Goal: Task Accomplishment & Management: Use online tool/utility

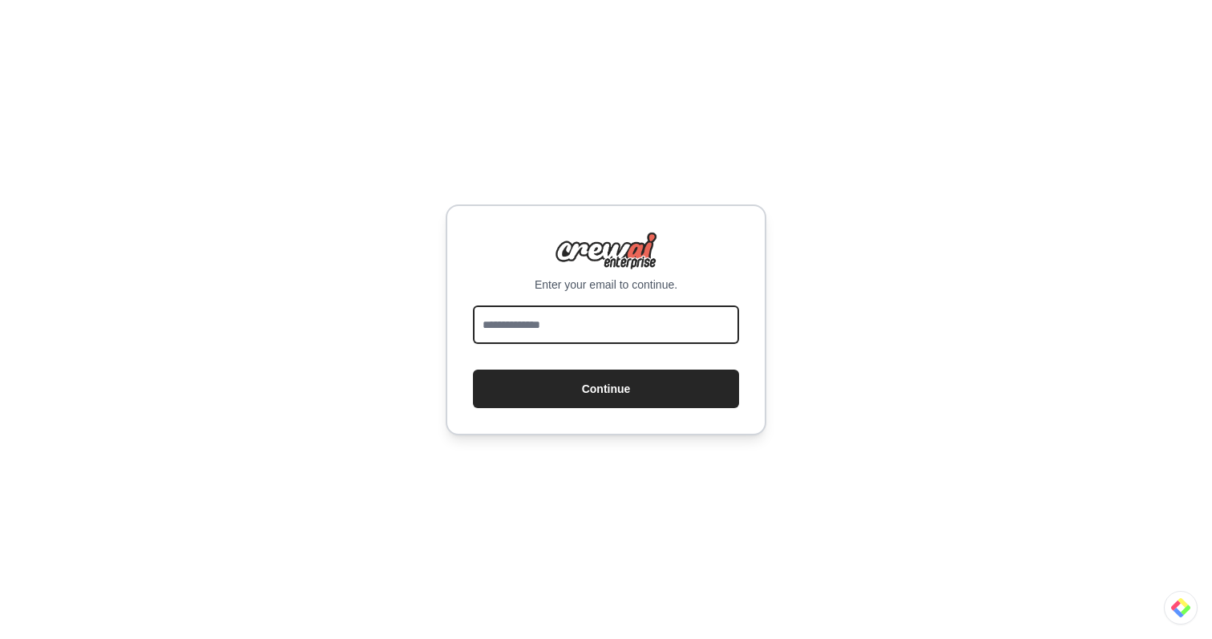
click at [662, 311] on input "email" at bounding box center [606, 324] width 266 height 38
type input "**********"
click at [473, 370] on button "Continue" at bounding box center [606, 389] width 266 height 38
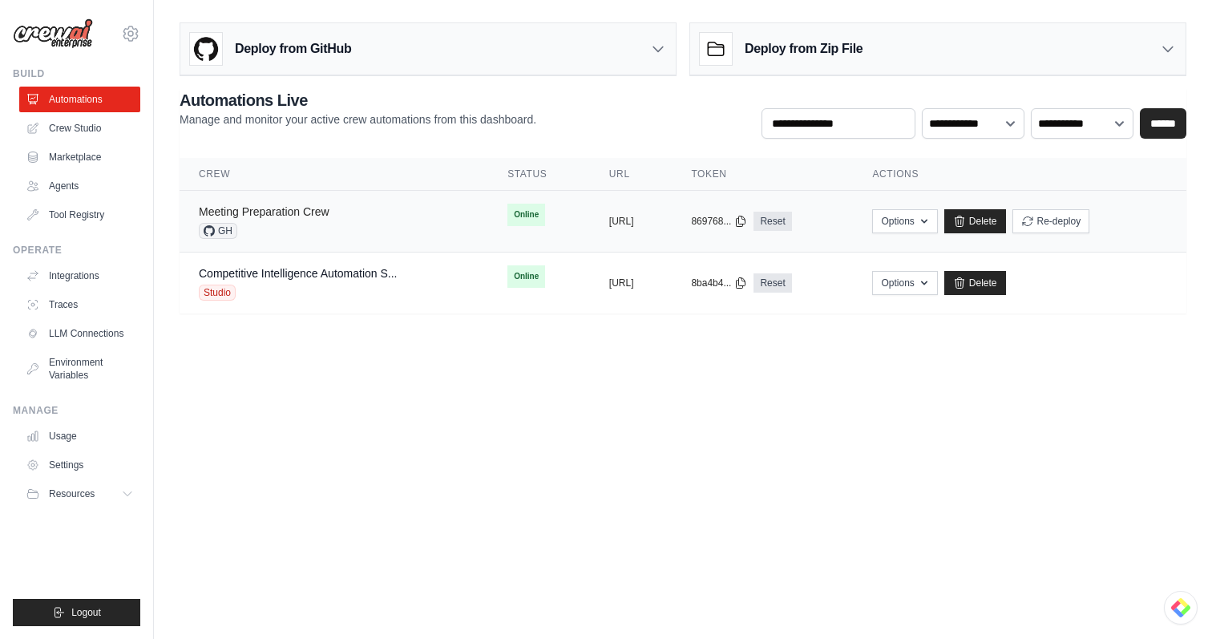
click at [302, 205] on link "Meeting Preparation Crew" at bounding box center [264, 211] width 131 height 13
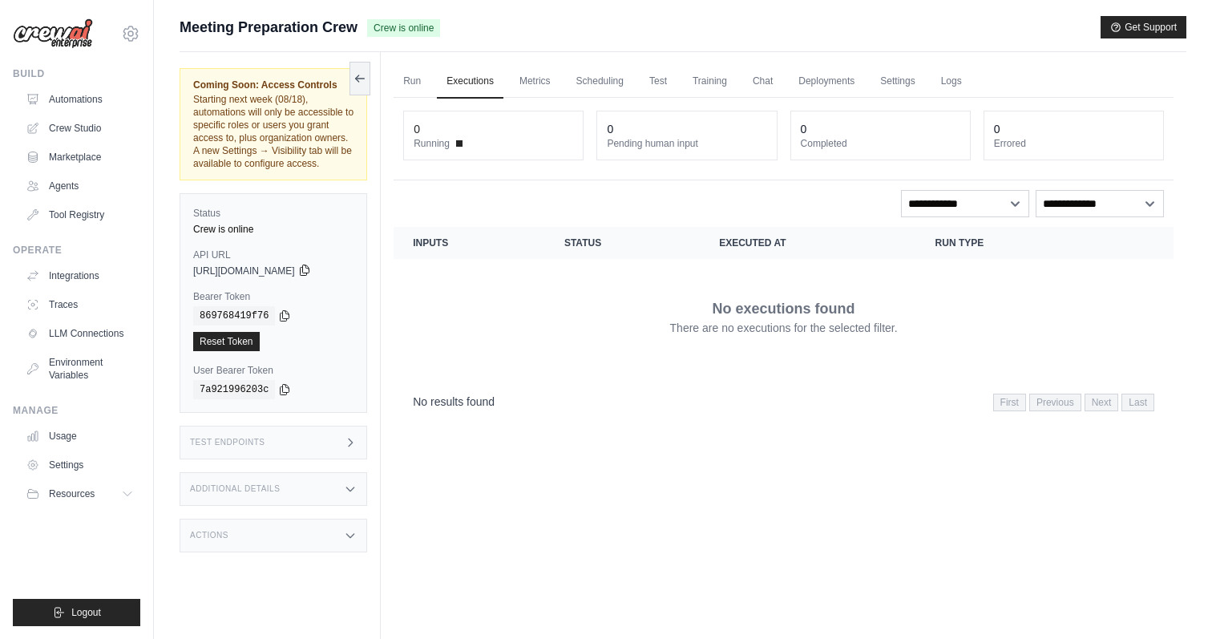
click at [311, 269] on icon at bounding box center [304, 270] width 13 height 13
click at [256, 22] on span "Meeting Preparation Crew" at bounding box center [269, 27] width 178 height 22
copy div "Meeting Preparation Crew"
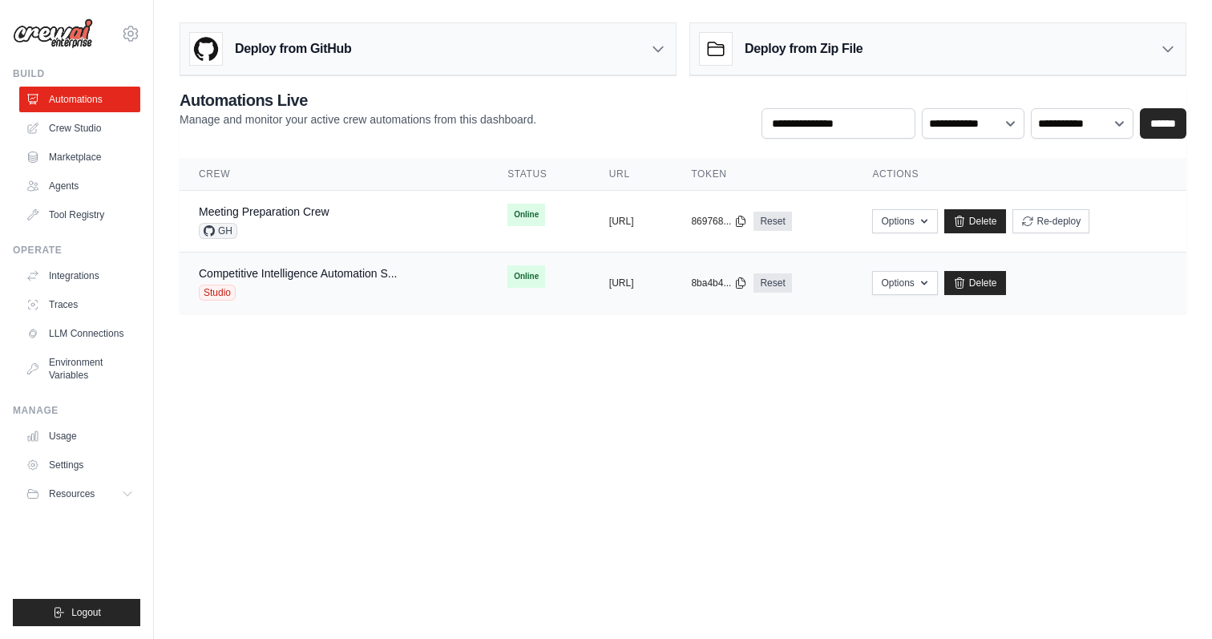
click at [350, 280] on div "Competitive Intelligence Automation S..." at bounding box center [298, 273] width 198 height 16
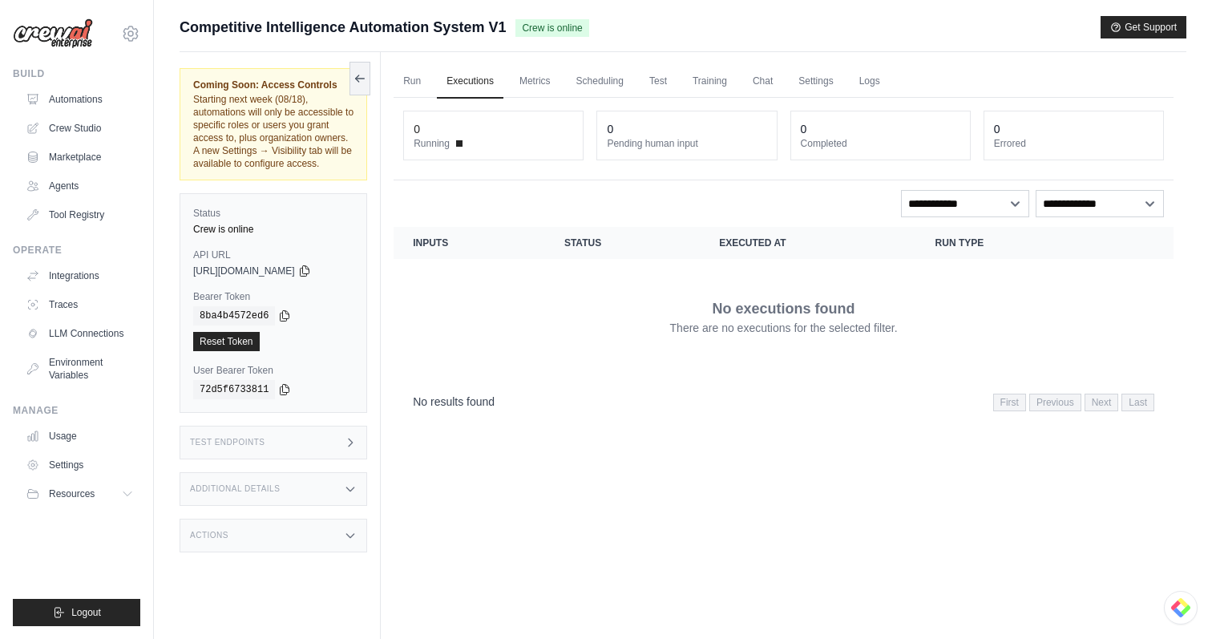
click at [242, 36] on span "Competitive Intelligence Automation System V1" at bounding box center [343, 27] width 326 height 22
copy div "Competitive Intelligence Automation System V1"
click at [311, 269] on icon at bounding box center [304, 270] width 13 height 13
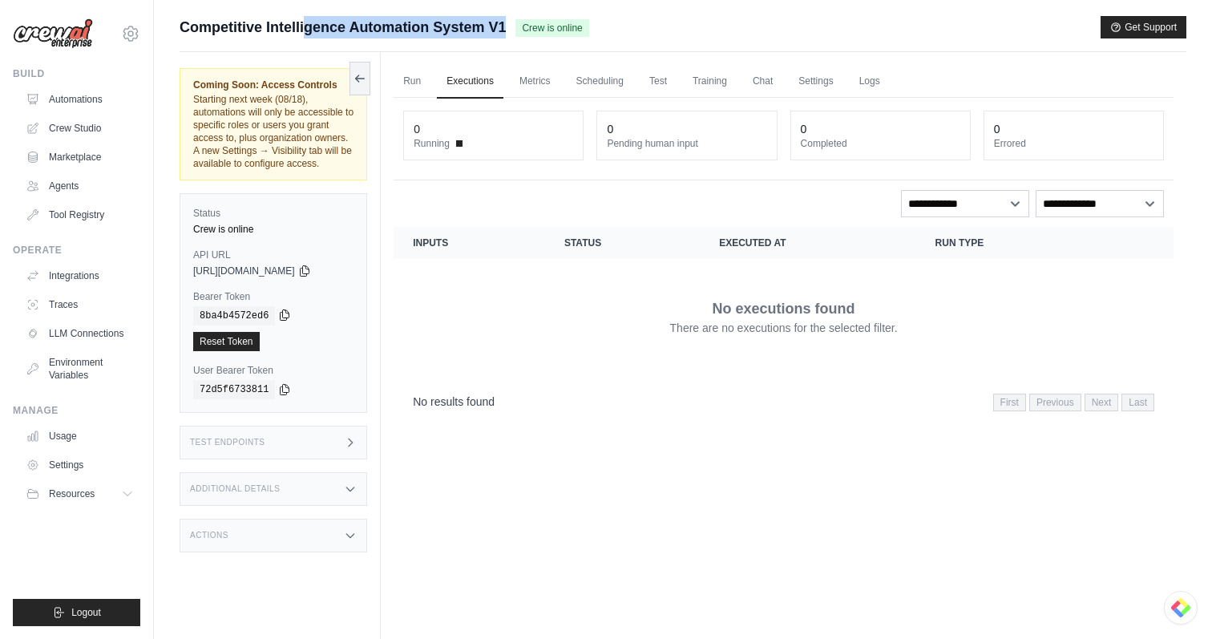
click at [281, 321] on icon at bounding box center [284, 315] width 13 height 13
click at [293, 390] on div "72d5f6733811" at bounding box center [273, 389] width 160 height 19
click at [281, 389] on icon at bounding box center [284, 388] width 13 height 13
click at [354, 271] on div "Status Crew is online API URL copied https://competitive-intelligence-automatio…" at bounding box center [274, 303] width 188 height 220
click at [311, 271] on icon at bounding box center [304, 270] width 13 height 13
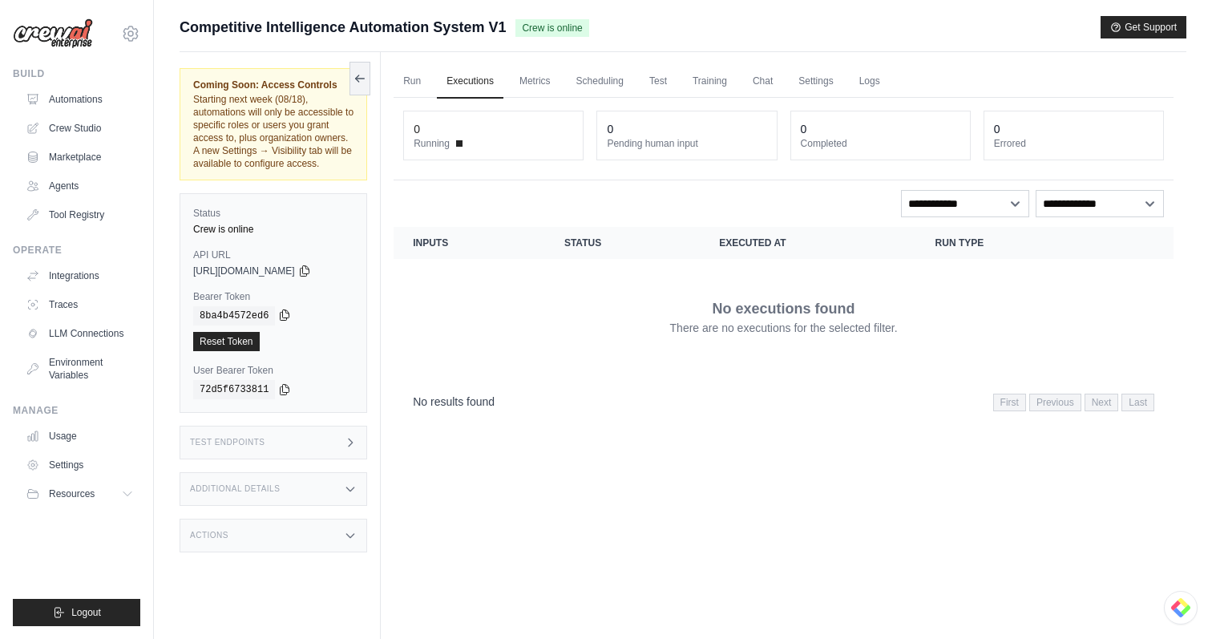
click at [285, 314] on icon at bounding box center [284, 315] width 13 height 13
click at [263, 38] on div "Submit a support request Describe your issue or question * Please be specific a…" at bounding box center [683, 34] width 1007 height 36
copy div "Competitive Intelligence Automation System V1"
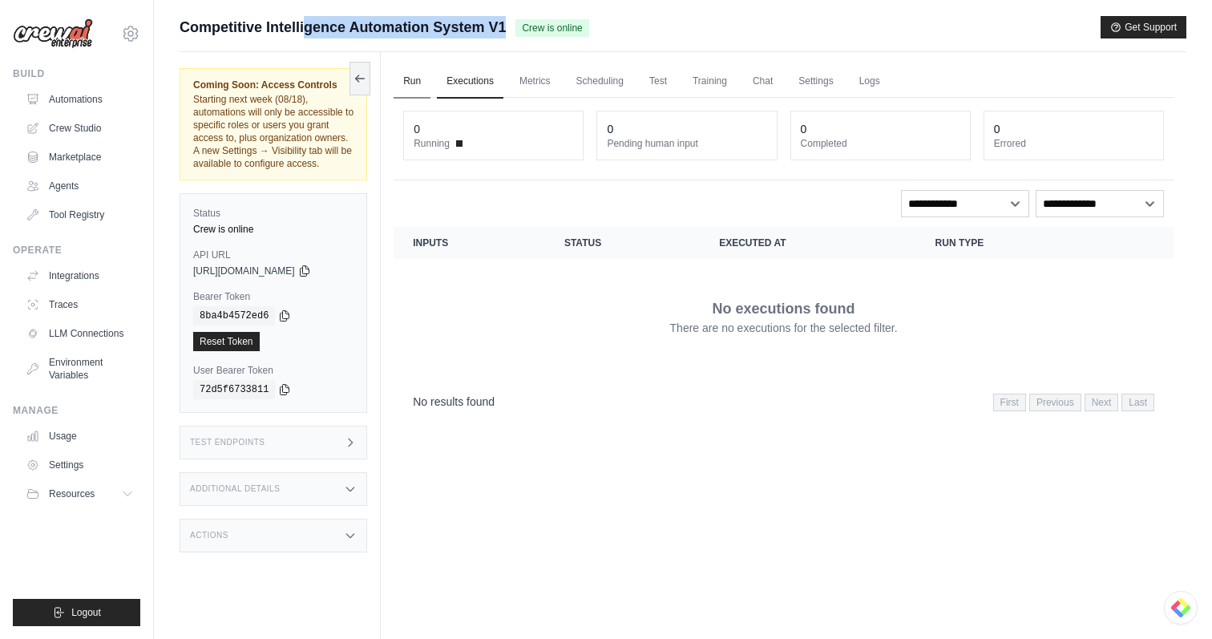
click at [402, 88] on link "Run" at bounding box center [412, 82] width 37 height 34
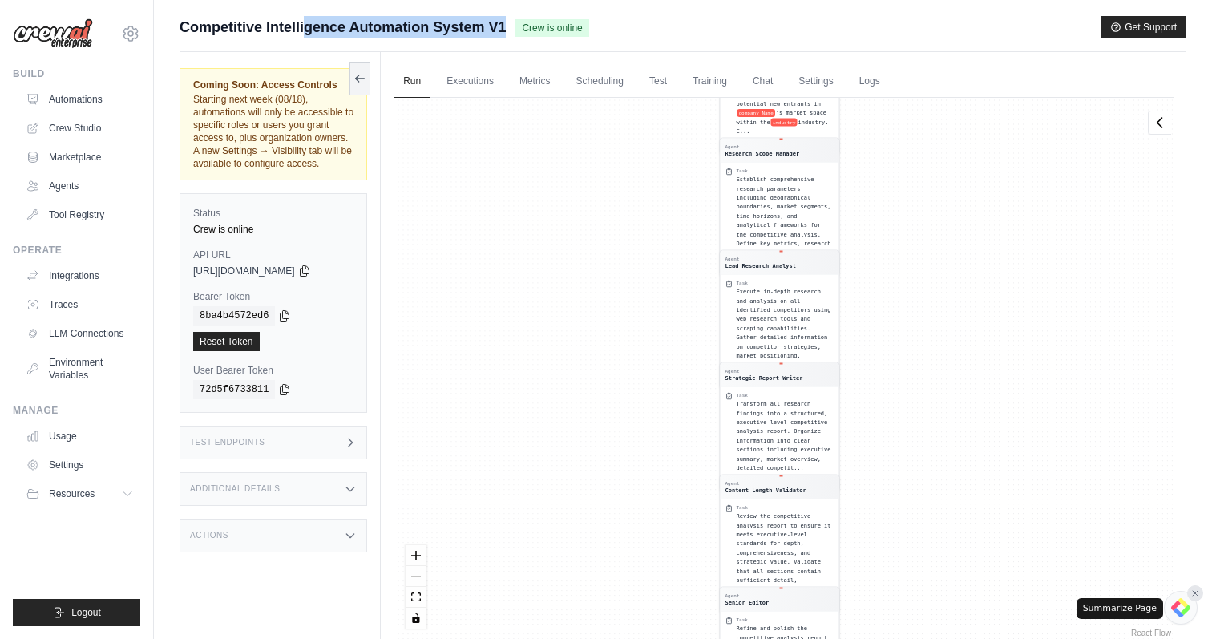
click at [1194, 596] on icon at bounding box center [1196, 594] width 10 height 10
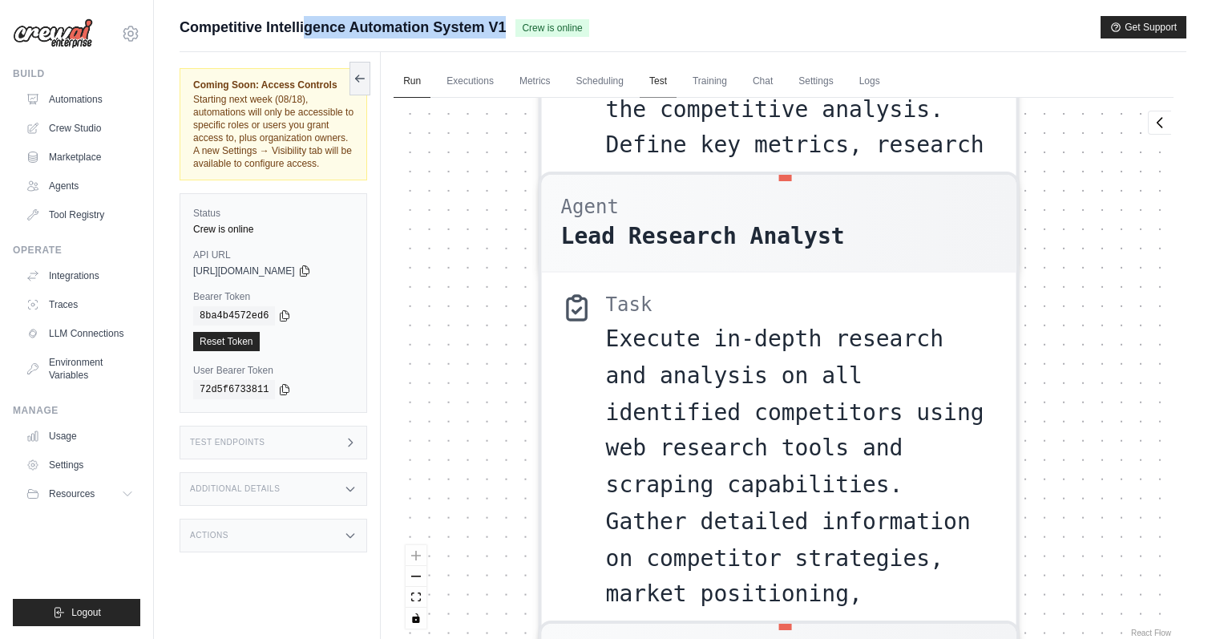
click at [667, 74] on link "Test" at bounding box center [658, 82] width 37 height 34
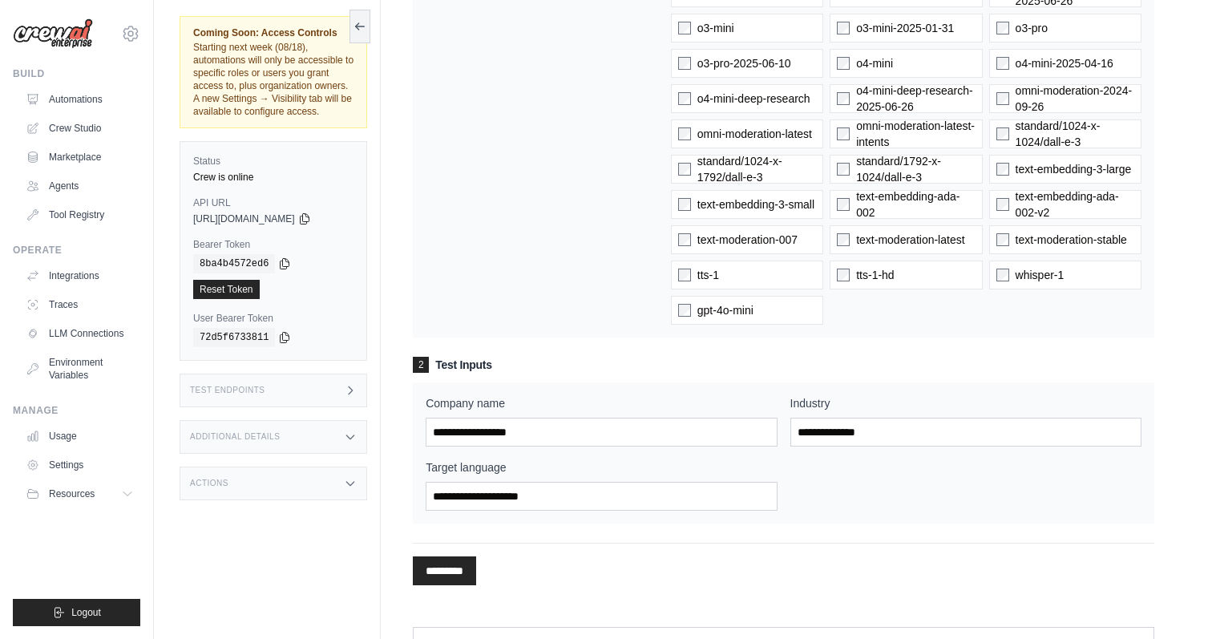
scroll to position [1372, 0]
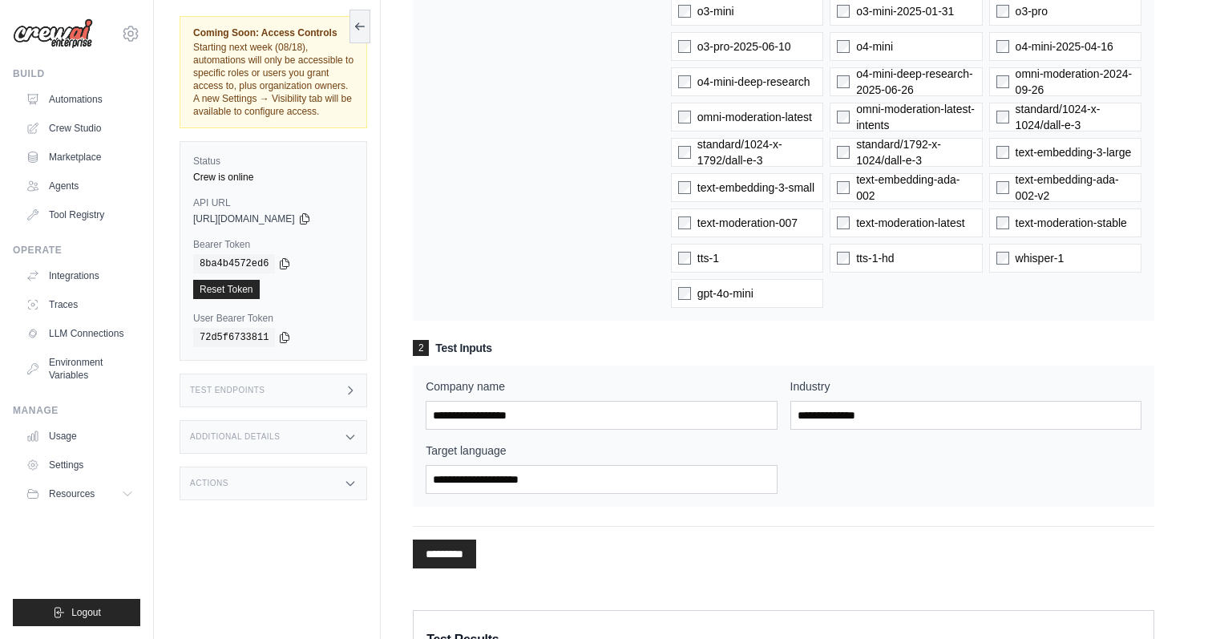
click at [495, 399] on div "Company name" at bounding box center [601, 403] width 351 height 51
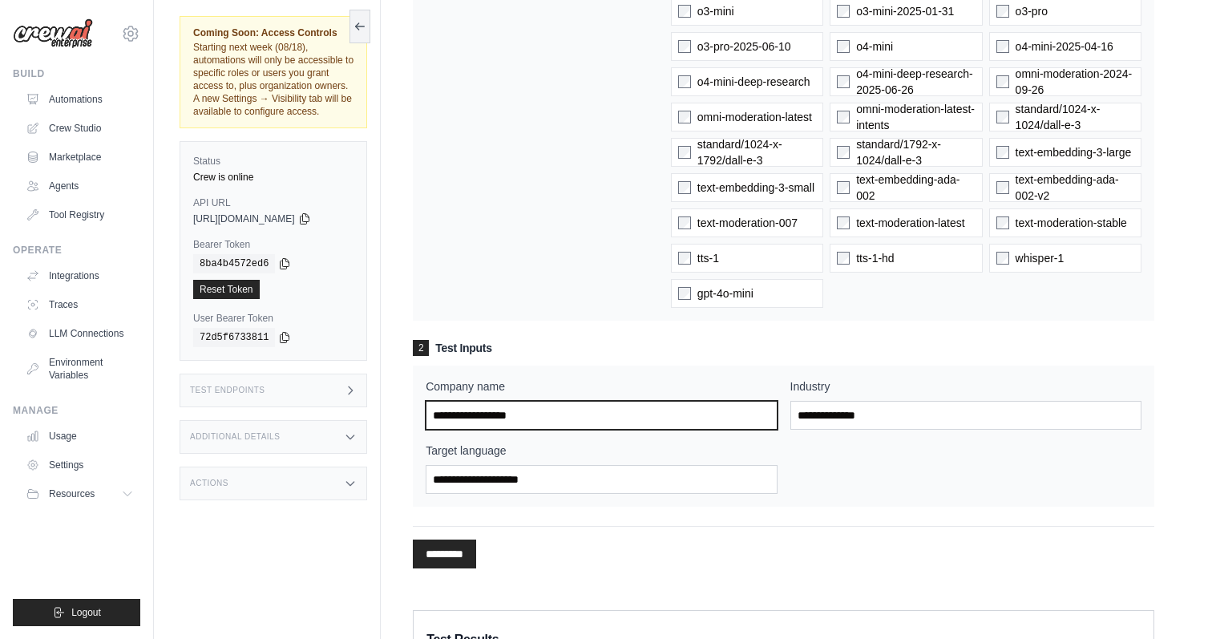
click at [495, 417] on input "Company name" at bounding box center [601, 415] width 351 height 29
type input "********"
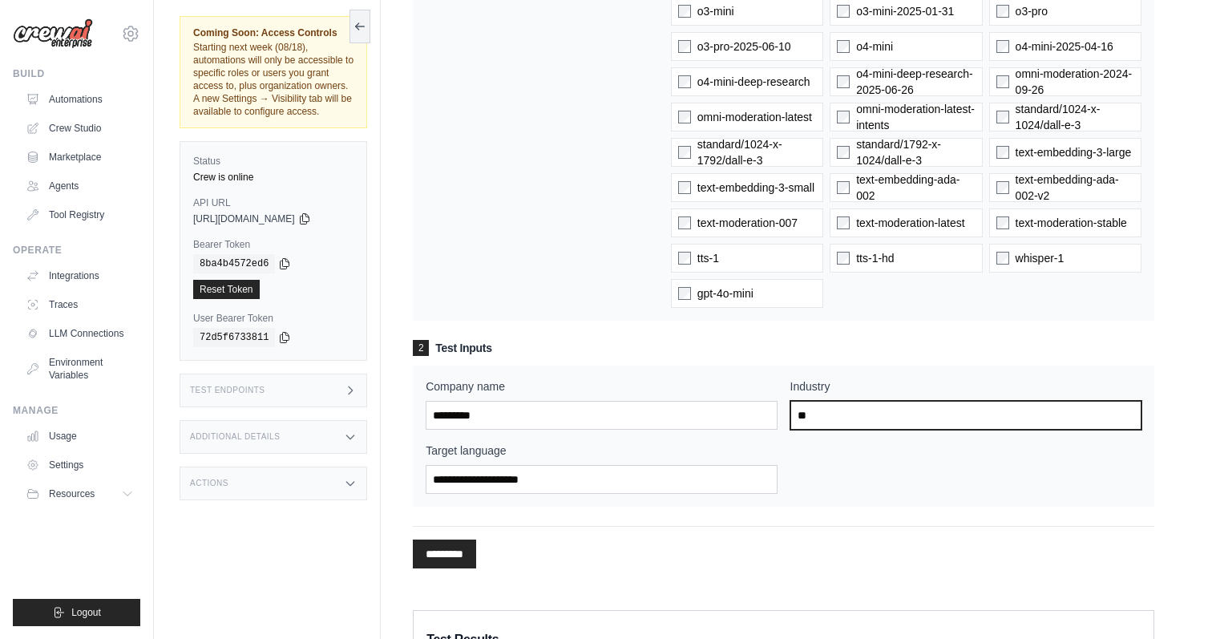
type input "*"
type input "**********"
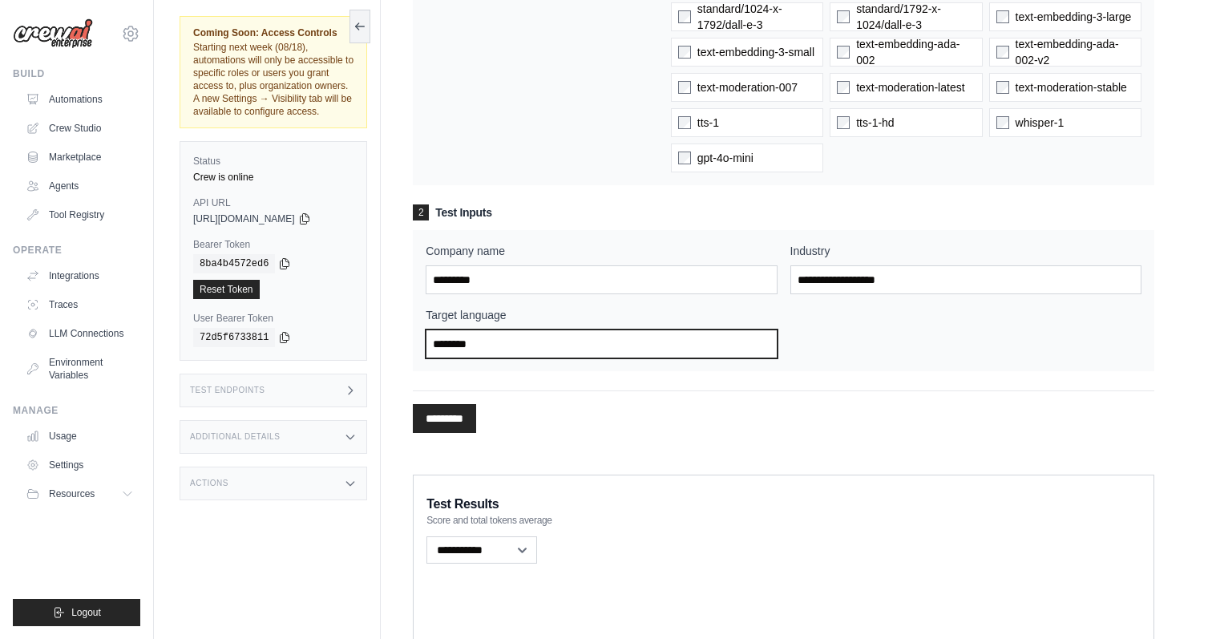
scroll to position [1530, 0]
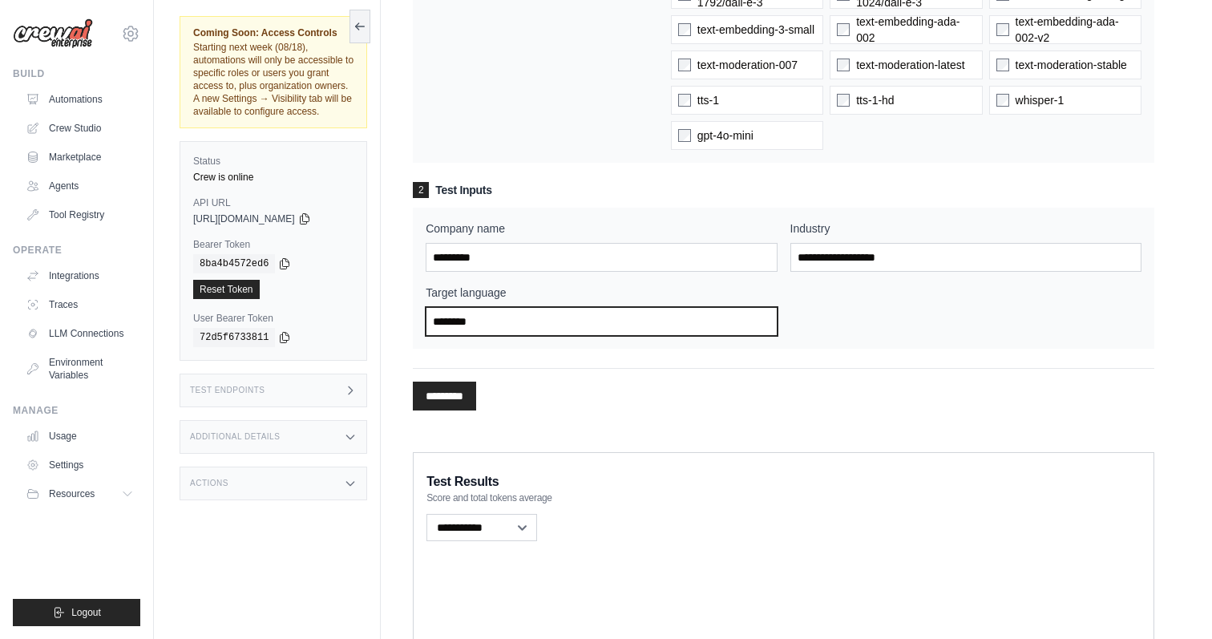
type input "********"
click at [460, 394] on input "*********" at bounding box center [444, 396] width 63 height 29
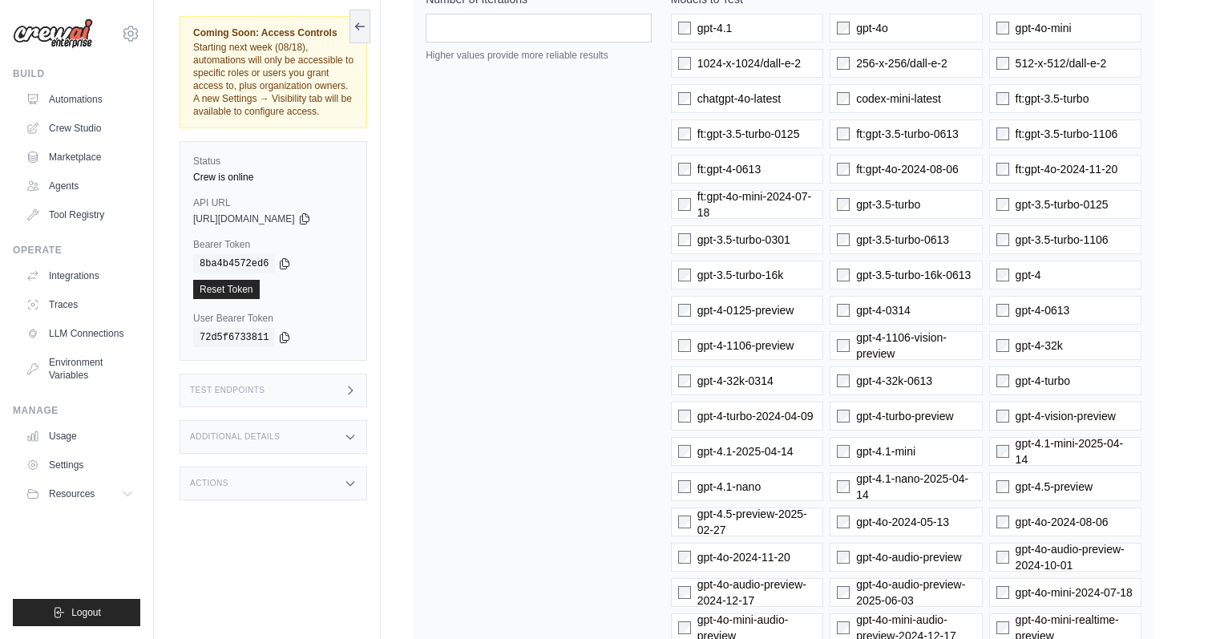
scroll to position [0, 0]
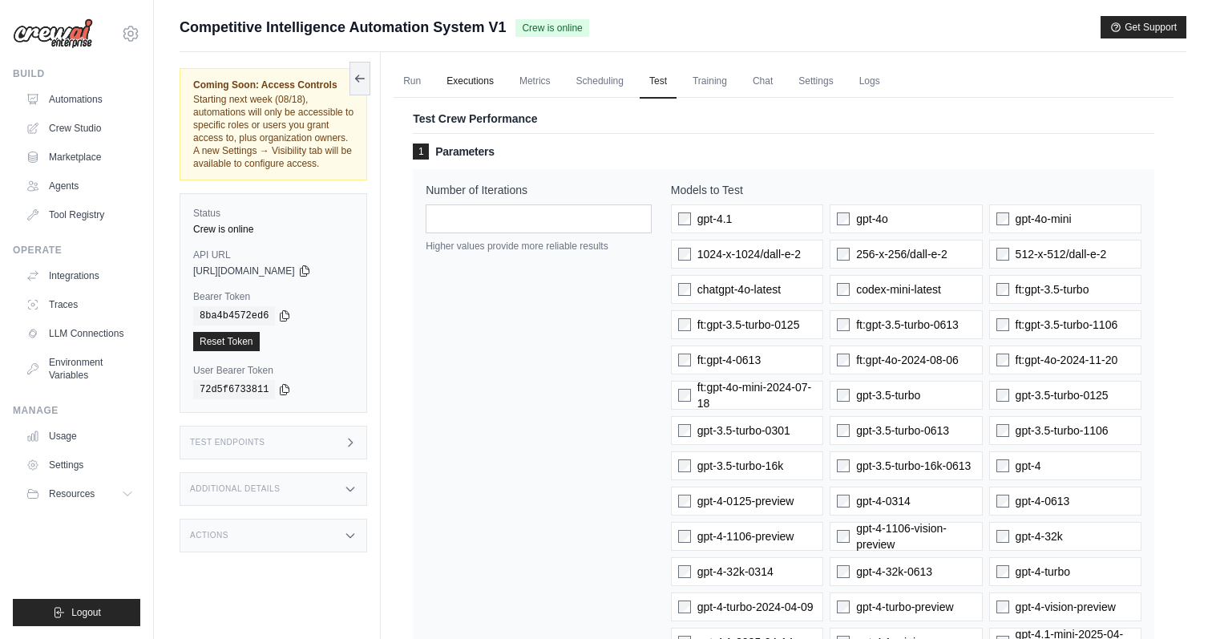
click at [470, 75] on link "Executions" at bounding box center [470, 82] width 67 height 34
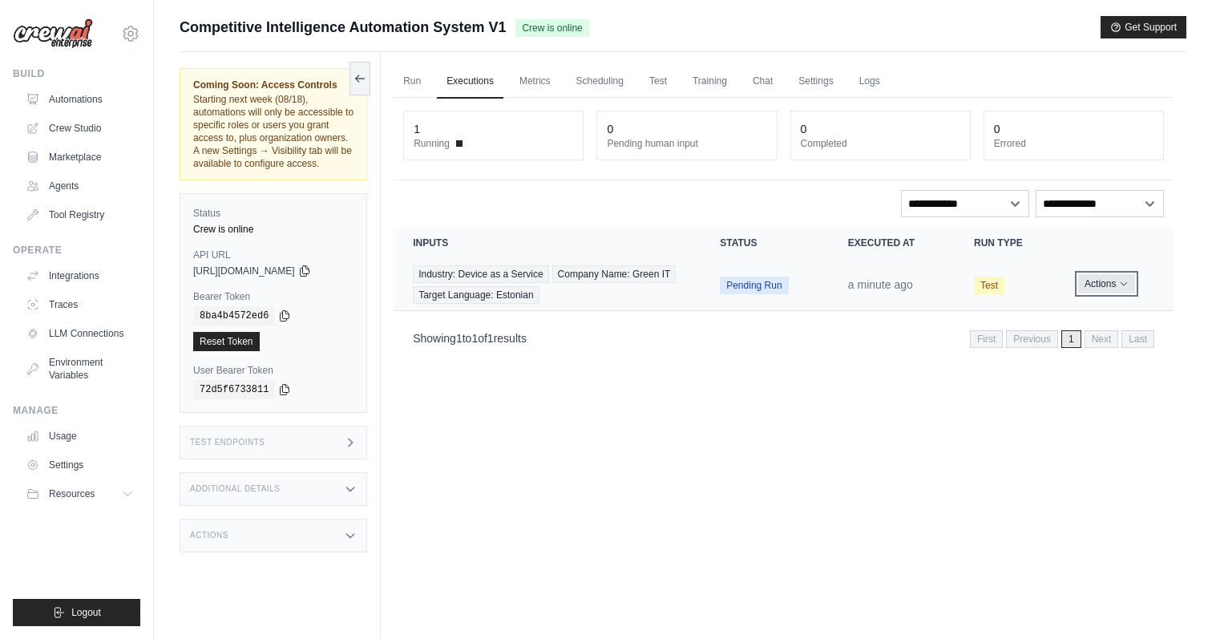
click at [1127, 280] on icon "Actions for execution" at bounding box center [1124, 284] width 10 height 10
click at [1098, 310] on link "View Details" at bounding box center [1103, 314] width 103 height 26
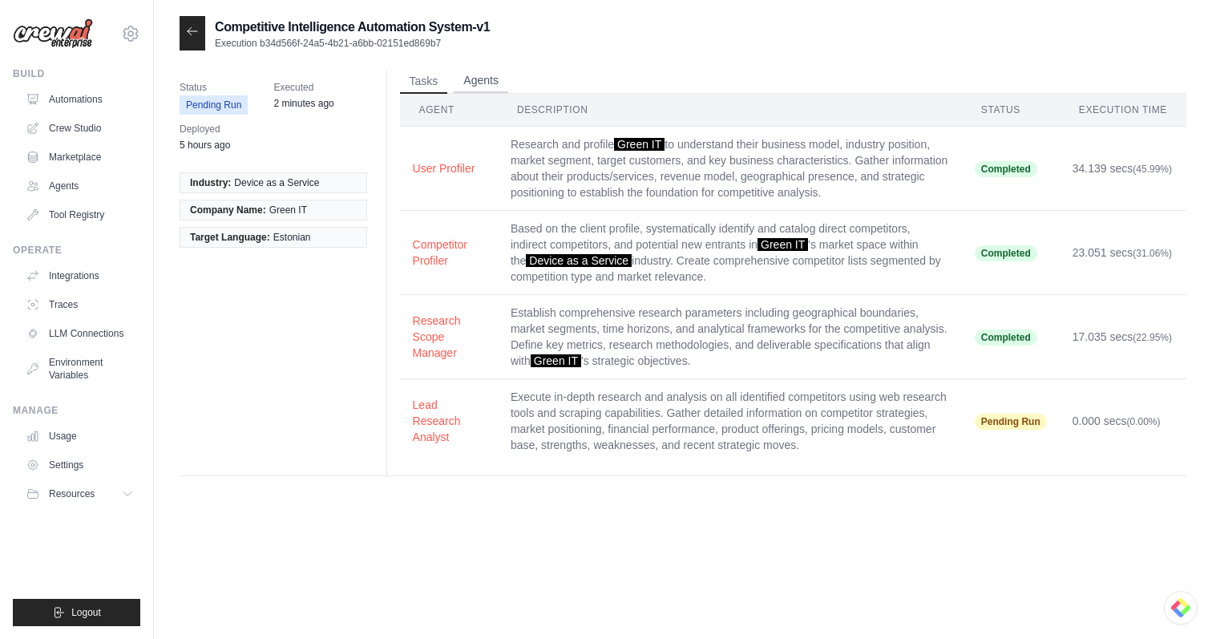
click at [469, 86] on button "Agents" at bounding box center [481, 81] width 55 height 24
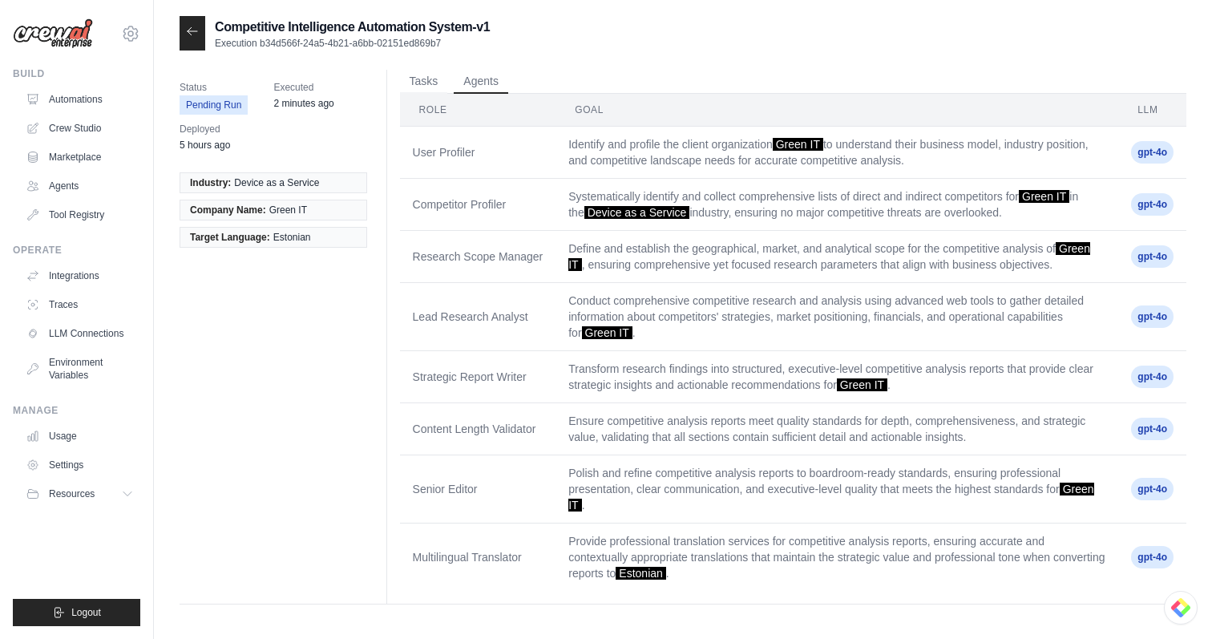
scroll to position [32, 0]
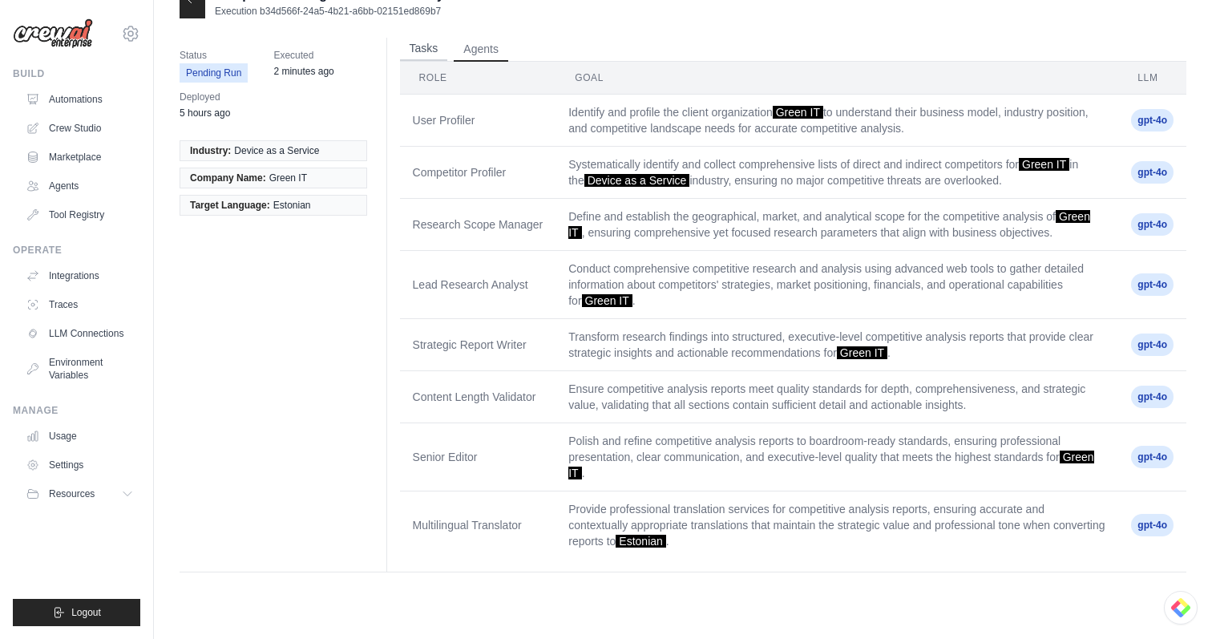
click at [425, 44] on button "Tasks" at bounding box center [424, 49] width 48 height 24
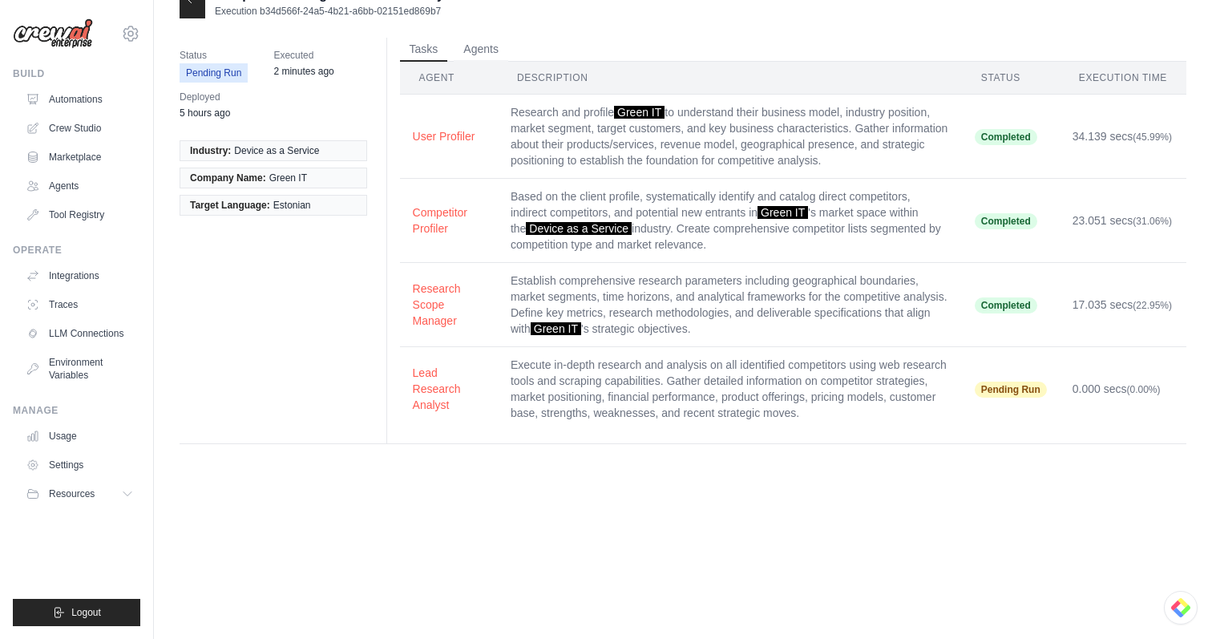
scroll to position [0, 0]
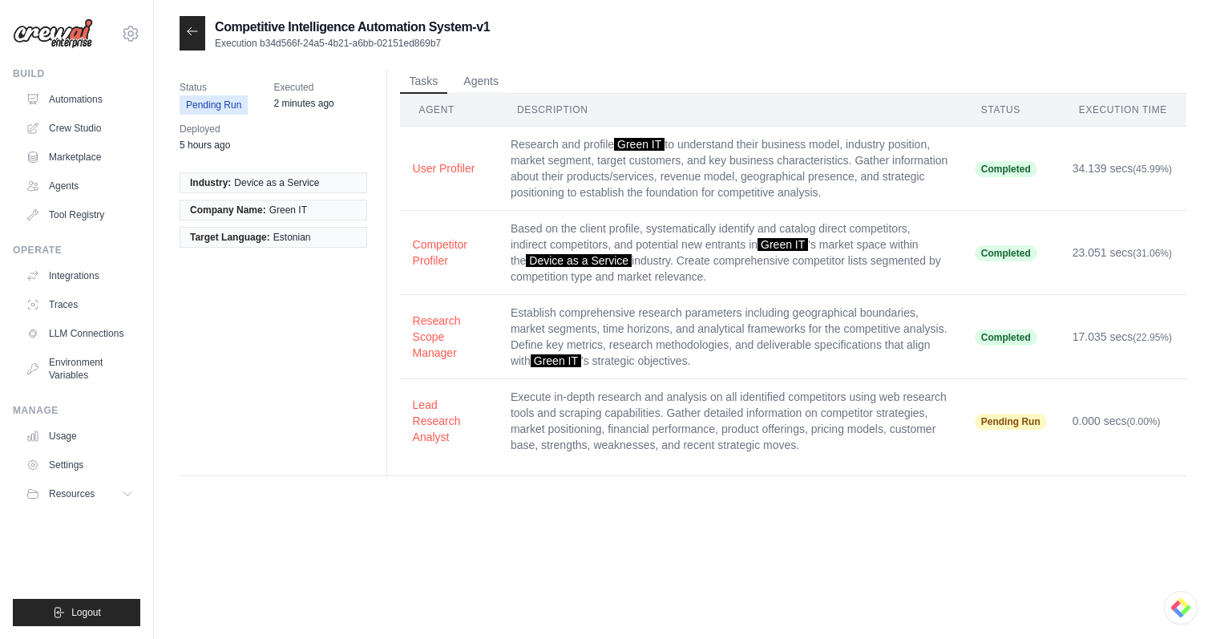
click at [196, 30] on icon at bounding box center [192, 31] width 13 height 13
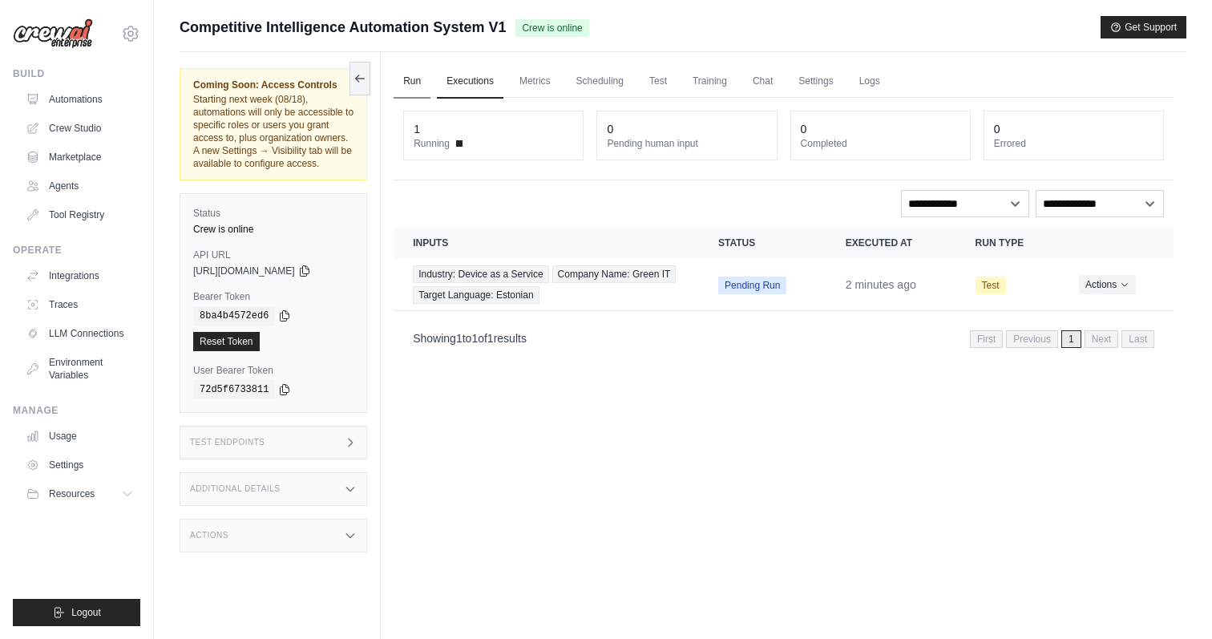
click at [405, 71] on link "Run" at bounding box center [412, 82] width 37 height 34
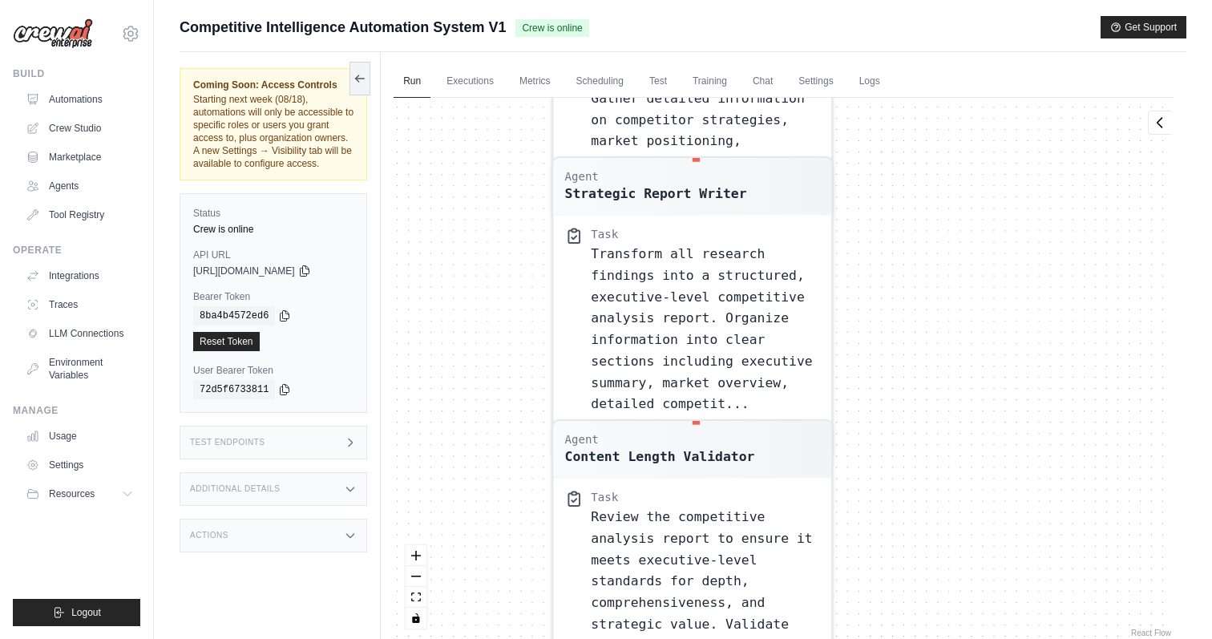
drag, startPoint x: 585, startPoint y: 425, endPoint x: 899, endPoint y: 14, distance: 517.7
click at [899, 14] on main "Submit a support request Describe your issue or question * Please be specific a…" at bounding box center [683, 353] width 1058 height 707
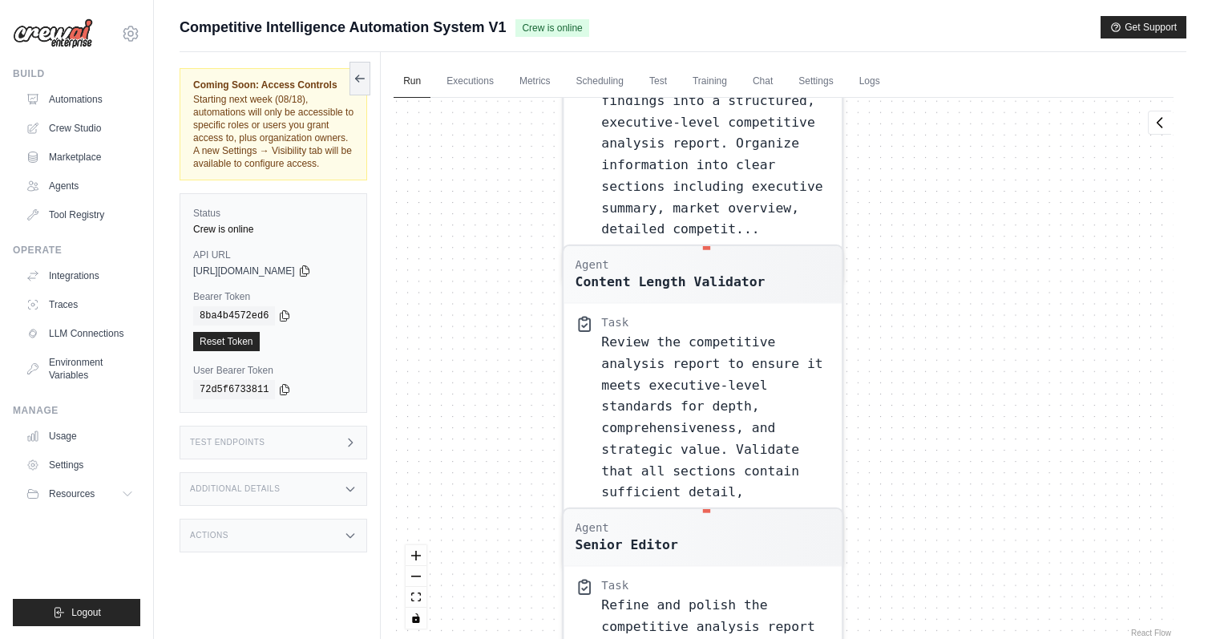
drag, startPoint x: 860, startPoint y: 355, endPoint x: 808, endPoint y: -3, distance: 362.2
click at [808, 0] on html "lennart@lumeleopard.com Settings Build Automations Crew Studio" at bounding box center [606, 353] width 1212 height 707
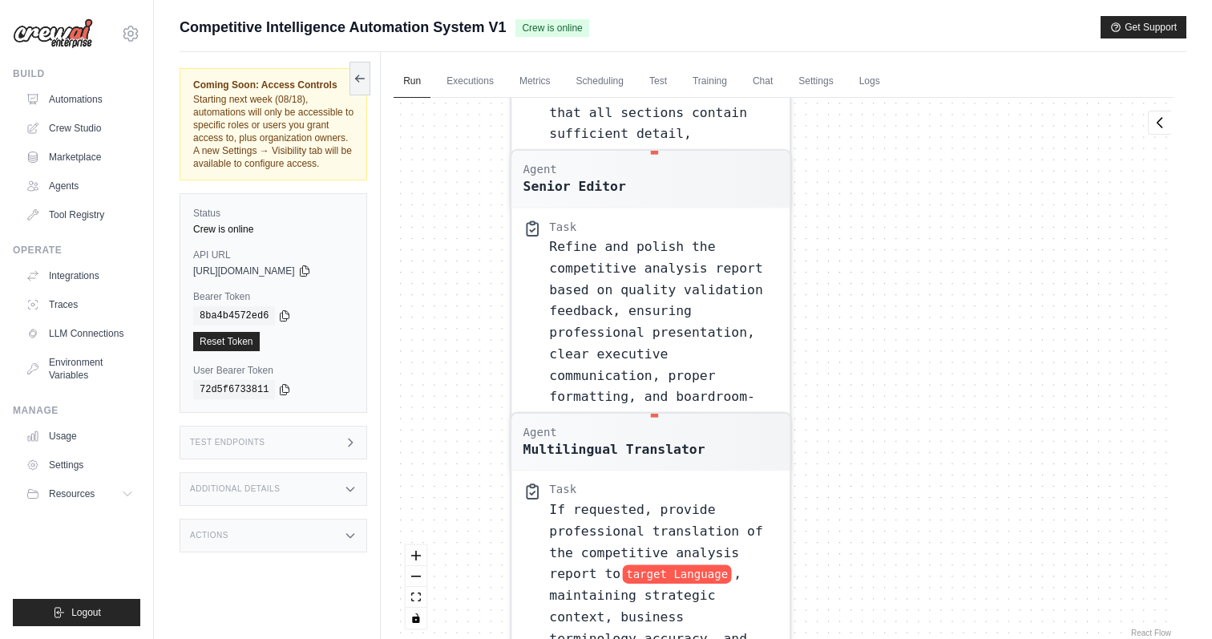
drag, startPoint x: 783, startPoint y: 263, endPoint x: 783, endPoint y: -7, distance: 270.2
click at [783, 0] on html "lennart@lumeleopard.com Settings Build Automations Crew Studio" at bounding box center [606, 353] width 1212 height 707
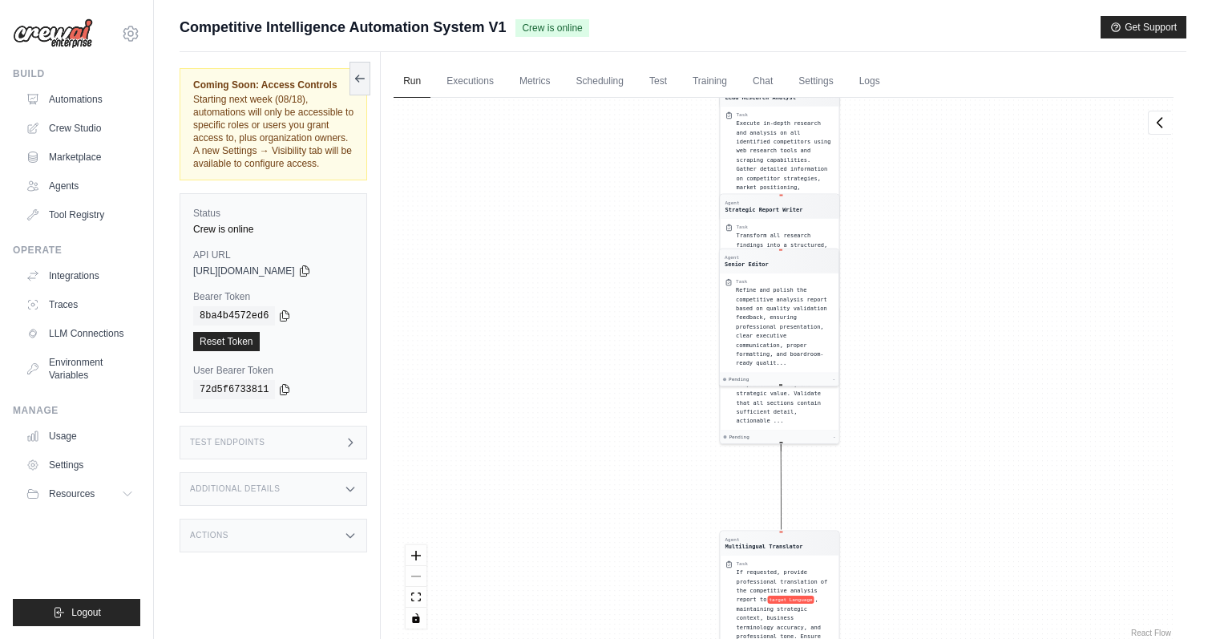
click at [967, 85] on div "Run Executions Metrics Scheduling Test Training Chat Settings Logs 1 Running 0 …" at bounding box center [784, 371] width 806 height 639
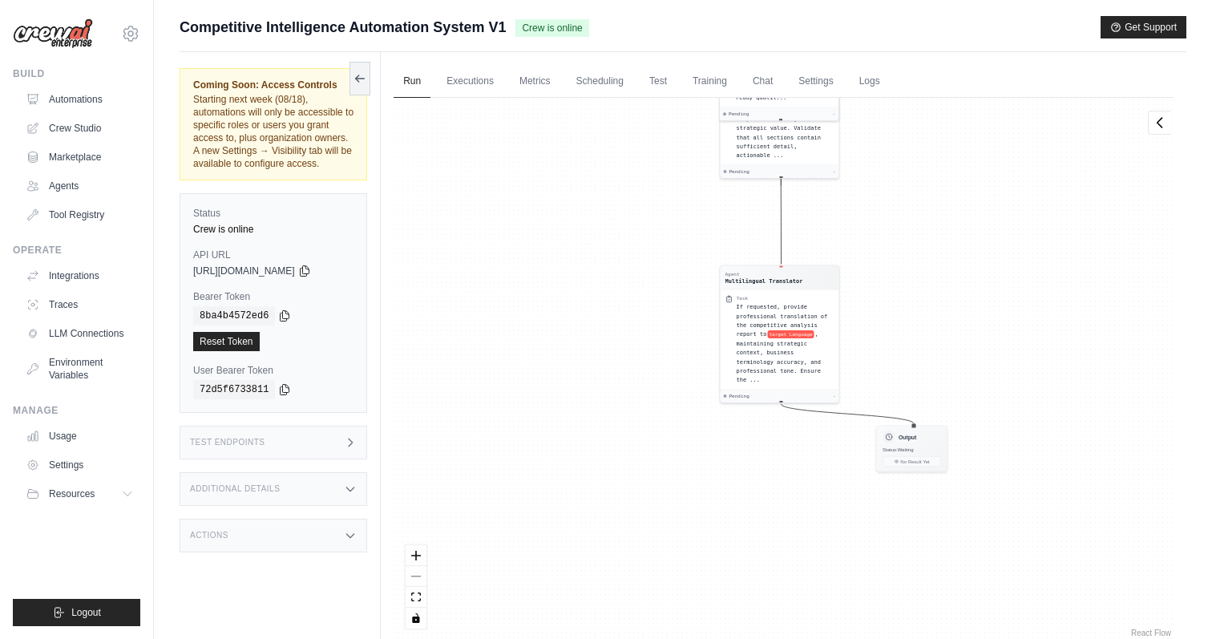
drag, startPoint x: 994, startPoint y: 355, endPoint x: 994, endPoint y: 37, distance: 318.3
click at [994, 37] on div "Submit a support request Describe your issue or question * Please be specific a…" at bounding box center [683, 353] width 1007 height 675
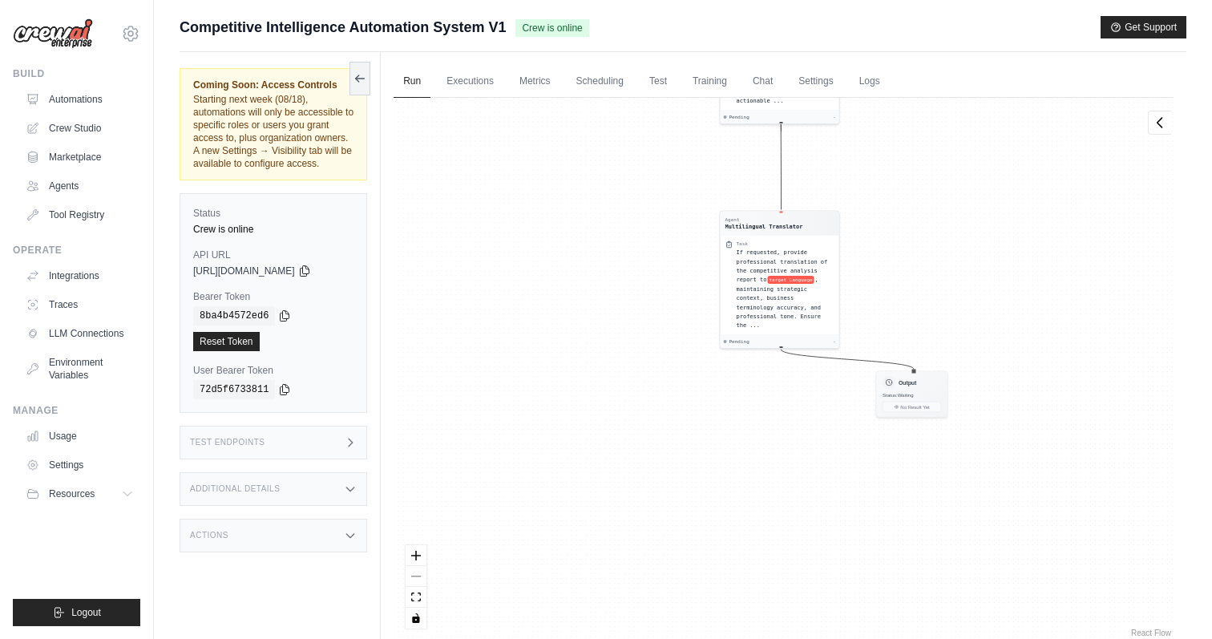
click at [953, 307] on div "Agent User Profiler Task Research and profile company Name to understand their …" at bounding box center [784, 369] width 780 height 543
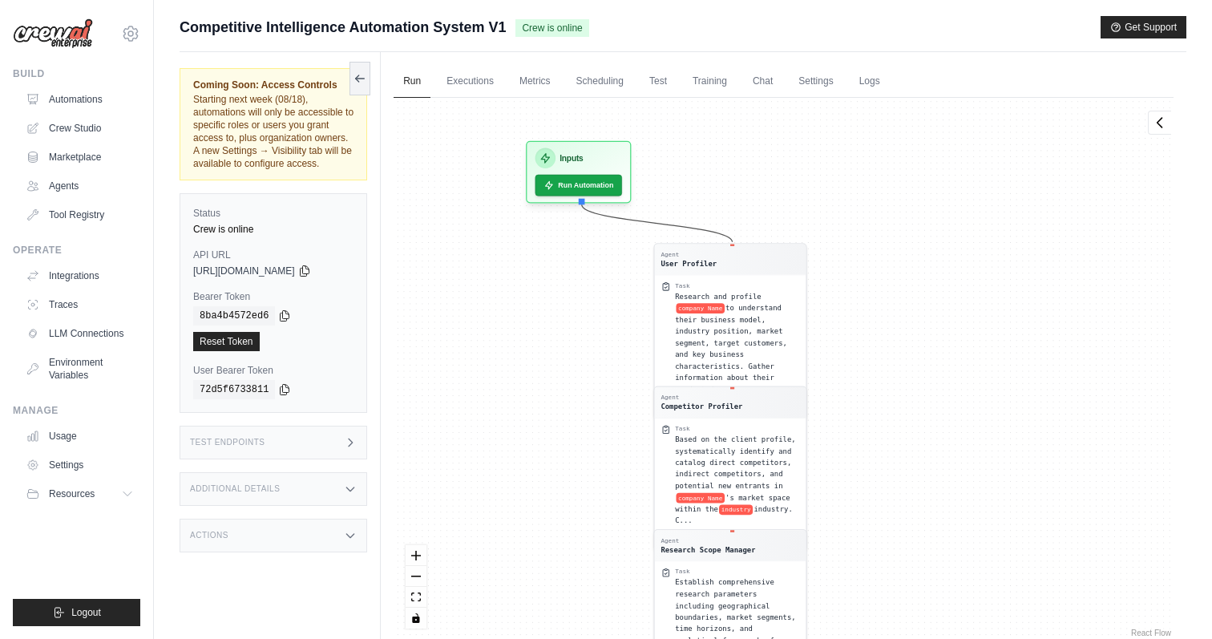
drag, startPoint x: 919, startPoint y: 254, endPoint x: 921, endPoint y: 685, distance: 430.6
click at [921, 638] on html "lennart@lumeleopard.com Settings Build Automations Crew Studio" at bounding box center [606, 353] width 1212 height 707
click at [597, 184] on button "Run Automation" at bounding box center [578, 179] width 91 height 22
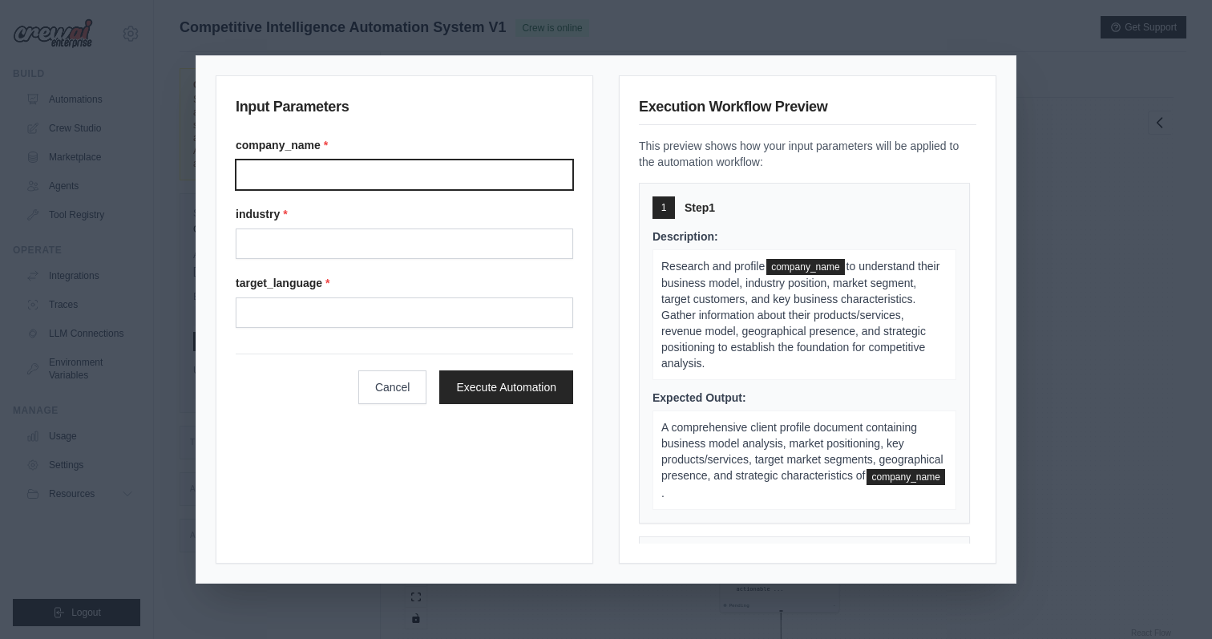
click at [393, 186] on input "Company name" at bounding box center [405, 175] width 338 height 30
type input "********"
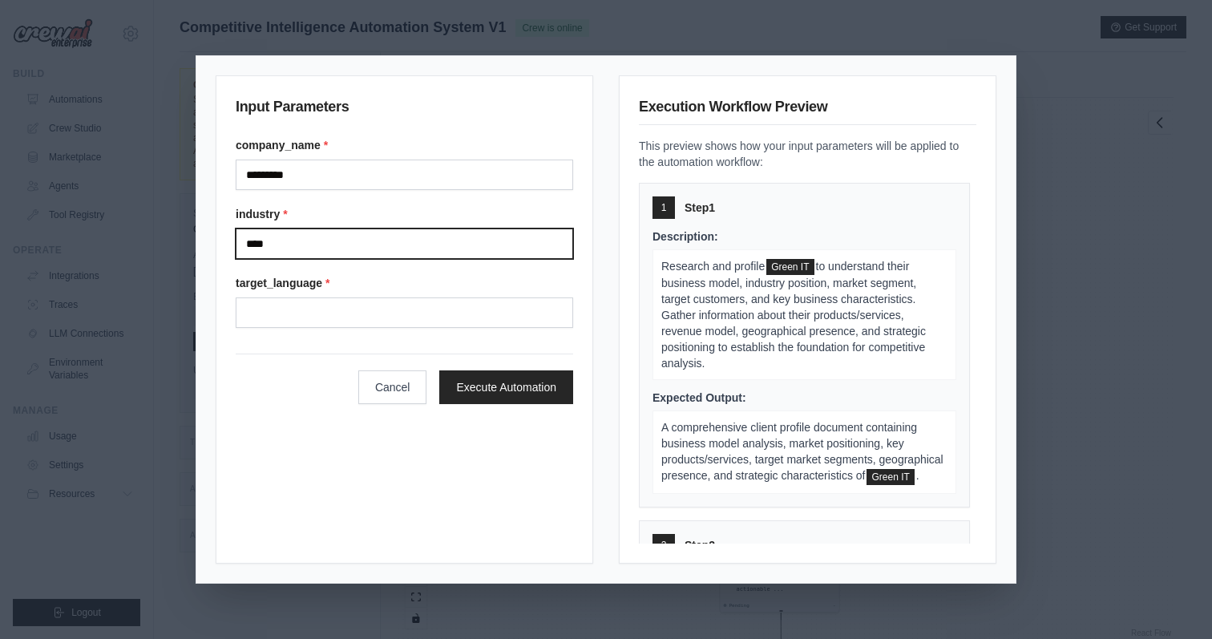
type input "****"
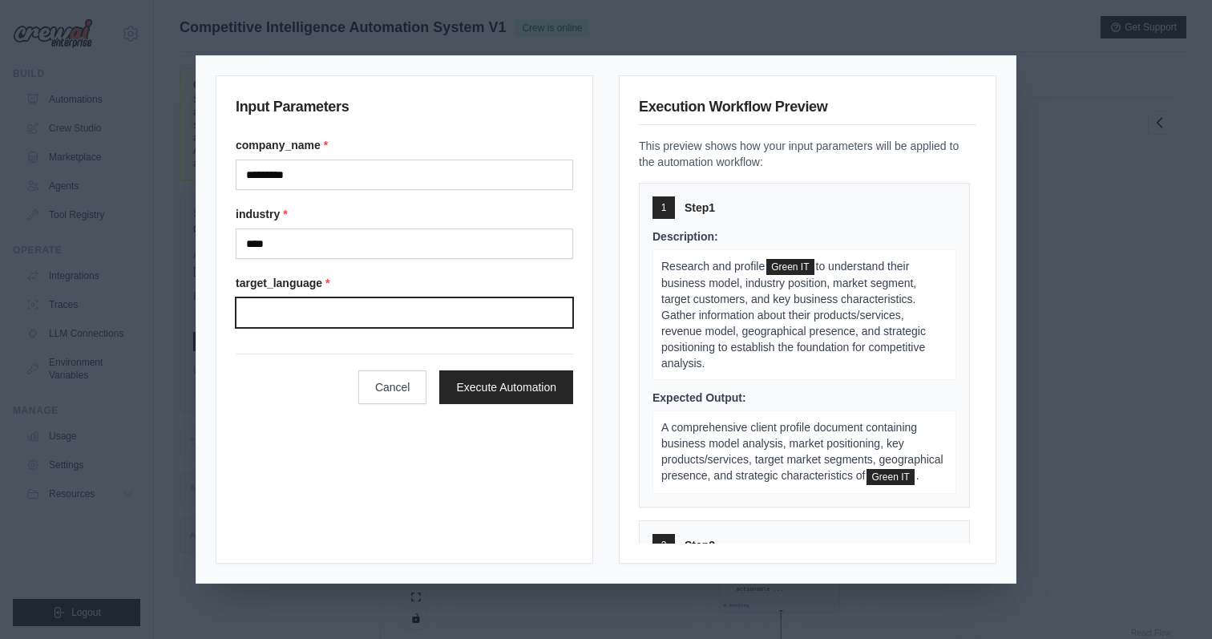
type input "*"
type input "*******"
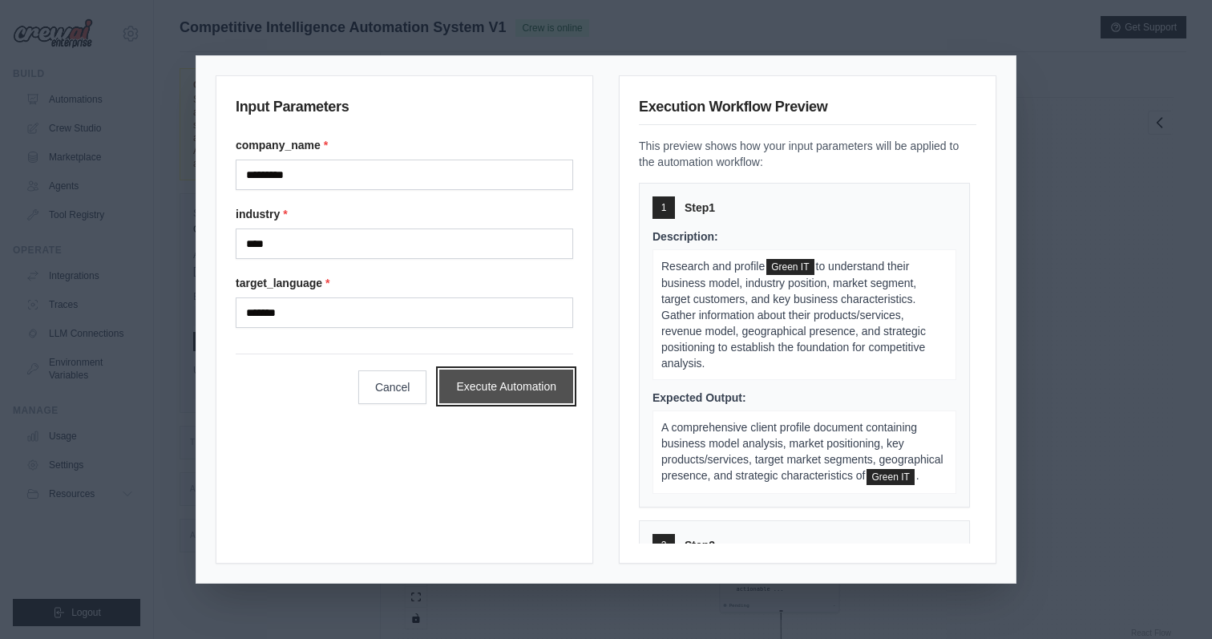
click at [530, 395] on button "Execute Automation" at bounding box center [506, 387] width 134 height 34
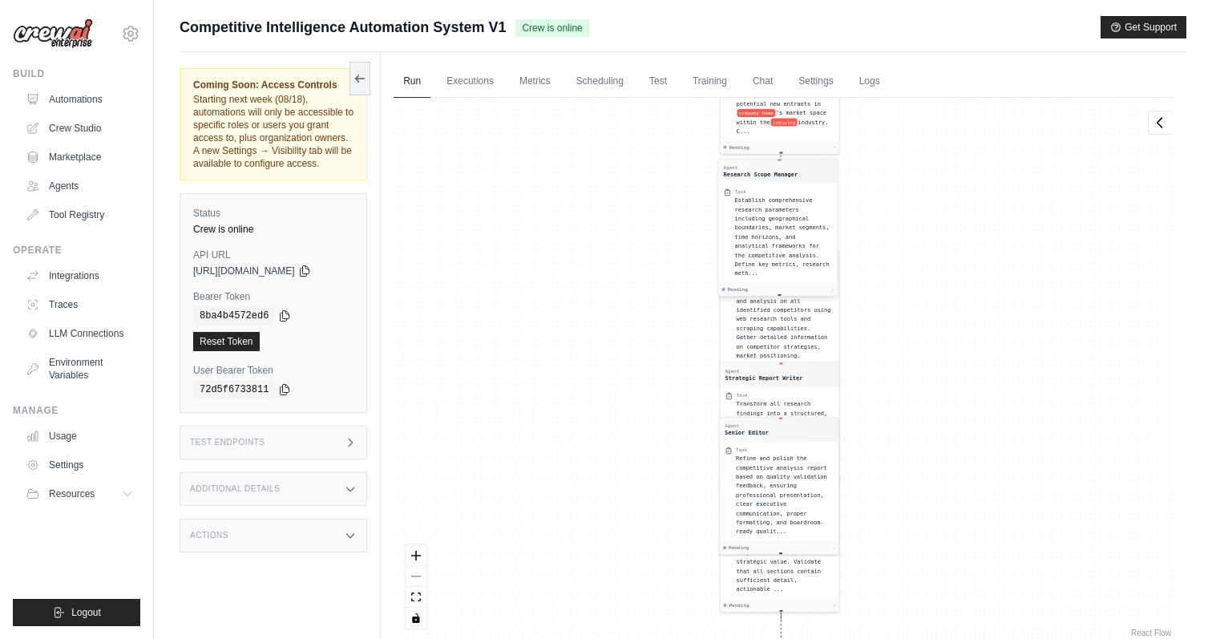
drag, startPoint x: 811, startPoint y: 197, endPoint x: 810, endPoint y: 229, distance: 32.1
click at [810, 229] on div "Establish comprehensive research parameters including geographical boundaries, …" at bounding box center [784, 237] width 98 height 82
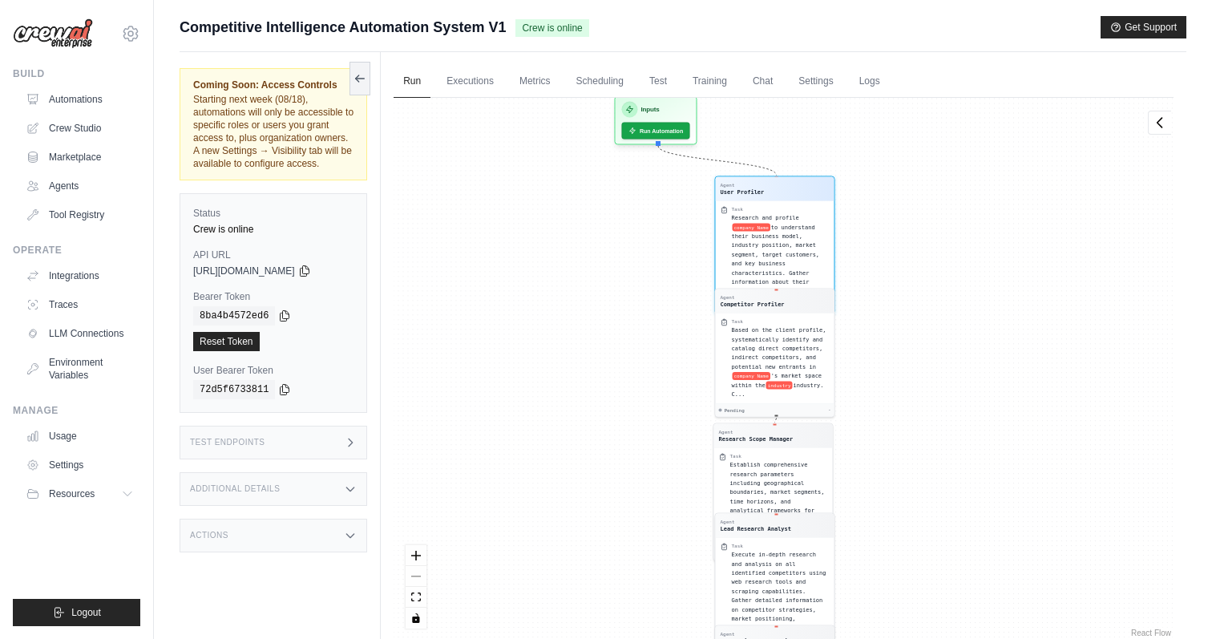
drag, startPoint x: 957, startPoint y: 211, endPoint x: 951, endPoint y: 470, distance: 259.0
click at [951, 472] on div "Agent User Profiler Task Research and profile company Name to understand their …" at bounding box center [784, 369] width 780 height 543
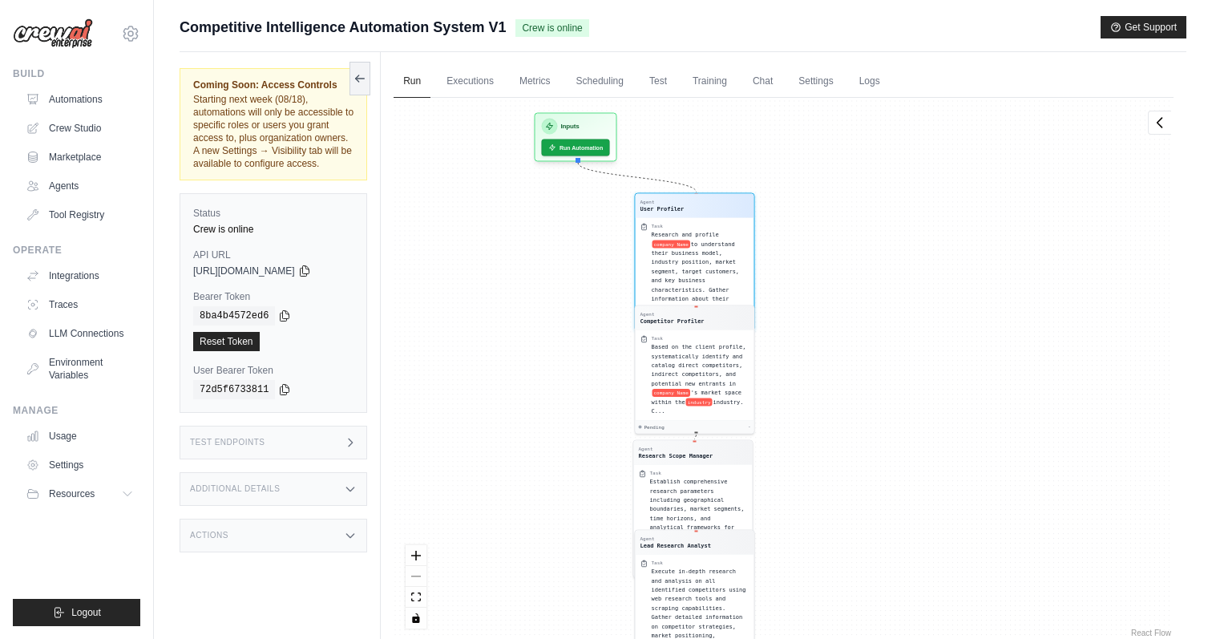
drag, startPoint x: 952, startPoint y: 361, endPoint x: 872, endPoint y: 379, distance: 81.5
click at [872, 379] on div "Agent User Profiler Task Research and profile company Name to understand their …" at bounding box center [784, 369] width 780 height 543
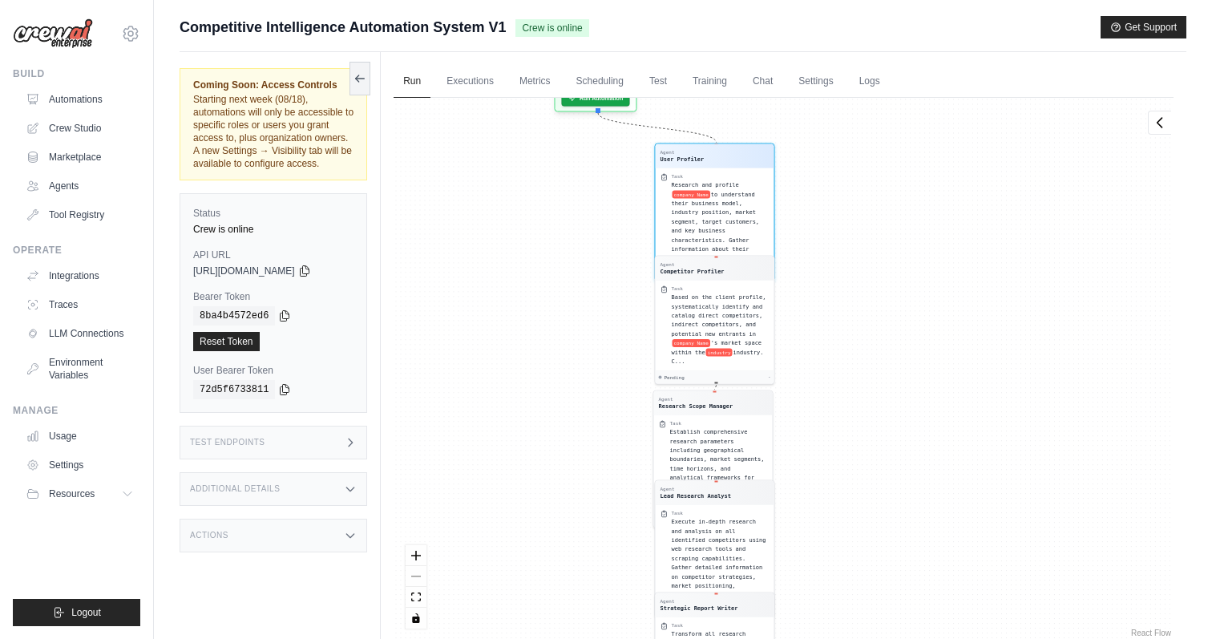
drag, startPoint x: 939, startPoint y: 262, endPoint x: 874, endPoint y: 492, distance: 239.1
click at [874, 492] on div "Agent User Profiler Task Research and profile company Name to understand their …" at bounding box center [784, 369] width 780 height 543
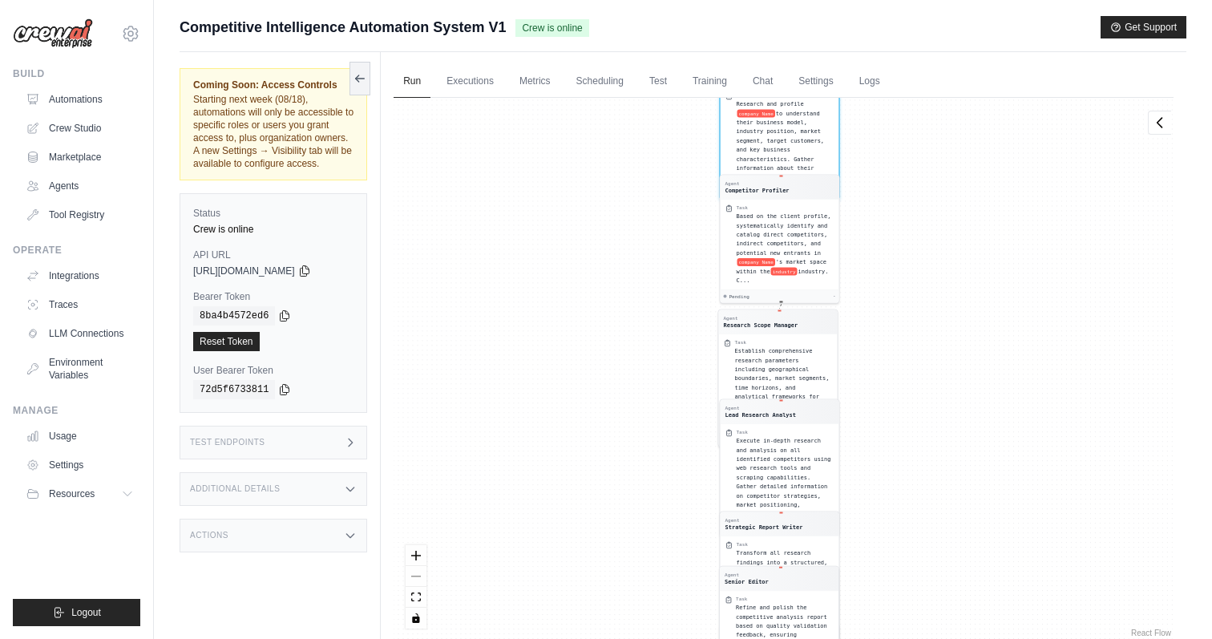
drag, startPoint x: 883, startPoint y: 256, endPoint x: 878, endPoint y: 406, distance: 150.0
click at [883, 406] on div "Agent User Profiler Task Research and profile company Name to understand their …" at bounding box center [784, 369] width 780 height 543
drag, startPoint x: 937, startPoint y: 274, endPoint x: 937, endPoint y: 421, distance: 146.7
click at [937, 421] on div "Agent User Profiler Task Research and profile company Name to understand their …" at bounding box center [784, 369] width 780 height 543
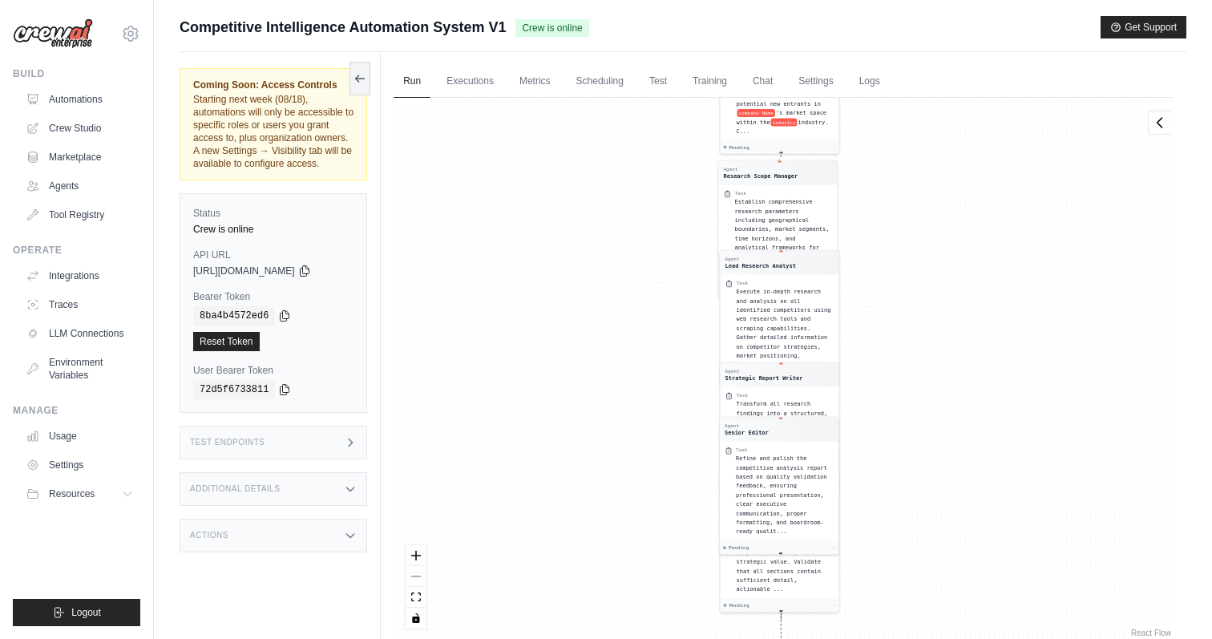
click at [337, 443] on div "Test Endpoints" at bounding box center [274, 443] width 188 height 34
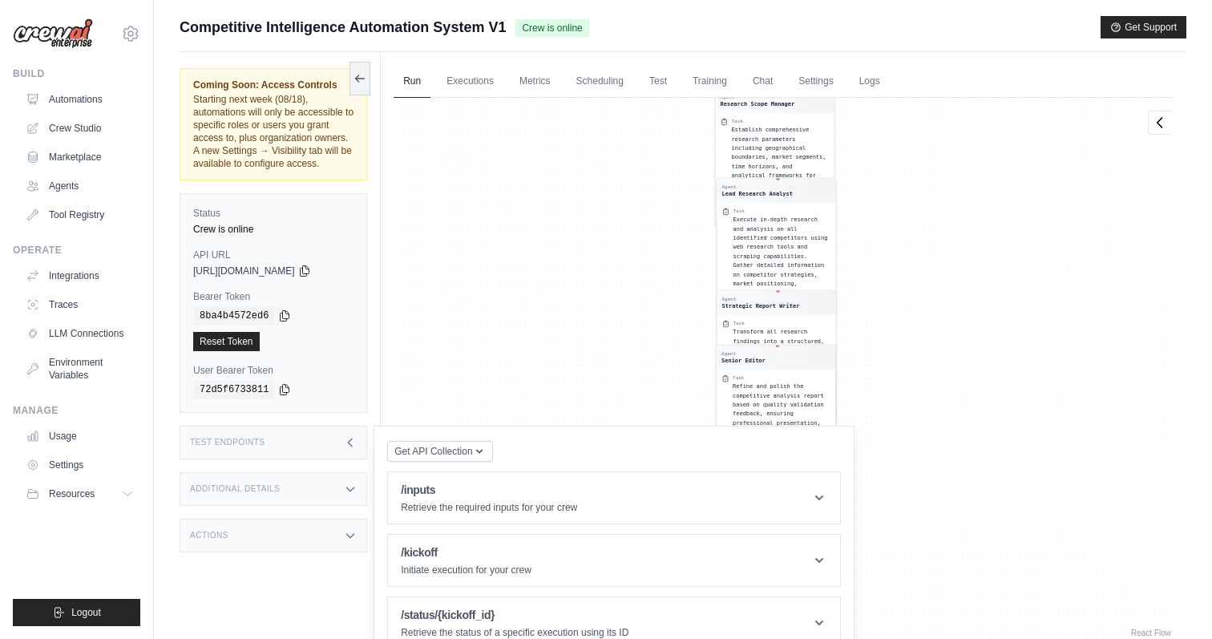
drag, startPoint x: 931, startPoint y: 577, endPoint x: 927, endPoint y: 510, distance: 66.7
click at [927, 510] on div "Agent User Profiler Task Research and profile company Name to understand their …" at bounding box center [784, 369] width 780 height 543
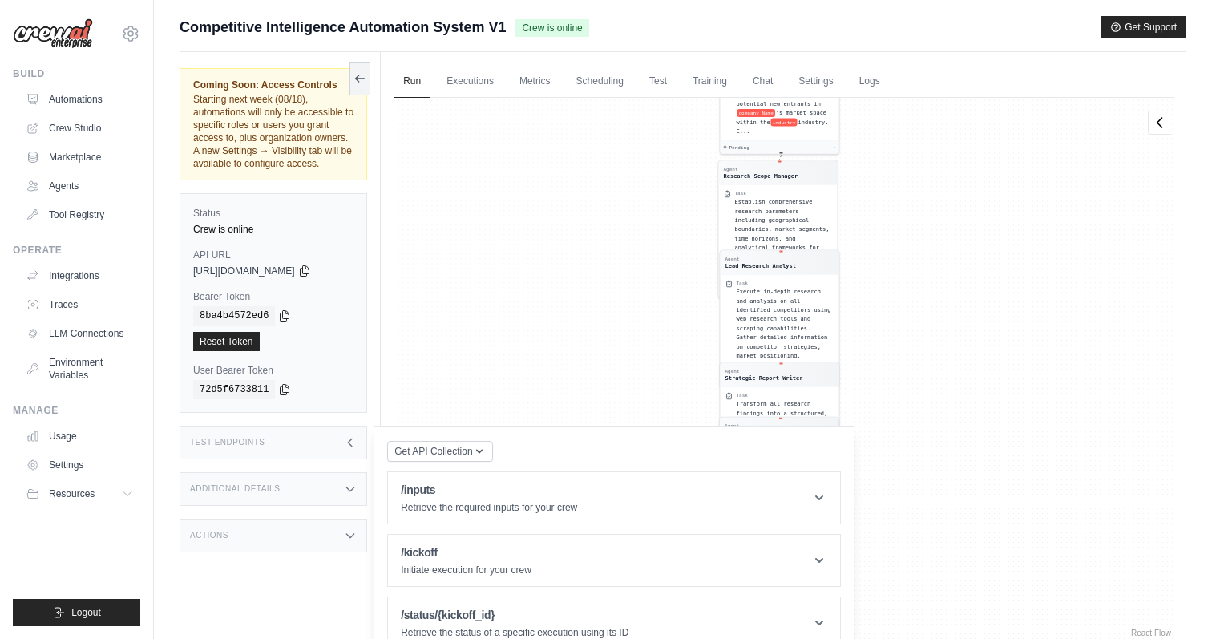
drag, startPoint x: 927, startPoint y: 510, endPoint x: 926, endPoint y: 237, distance: 272.6
click at [926, 237] on div "Agent User Profiler Task Research and profile company Name to understand their …" at bounding box center [784, 369] width 780 height 543
click at [772, 123] on div "Based on the client profile, systematically identify and catalog direct competi…" at bounding box center [786, 97] width 98 height 73
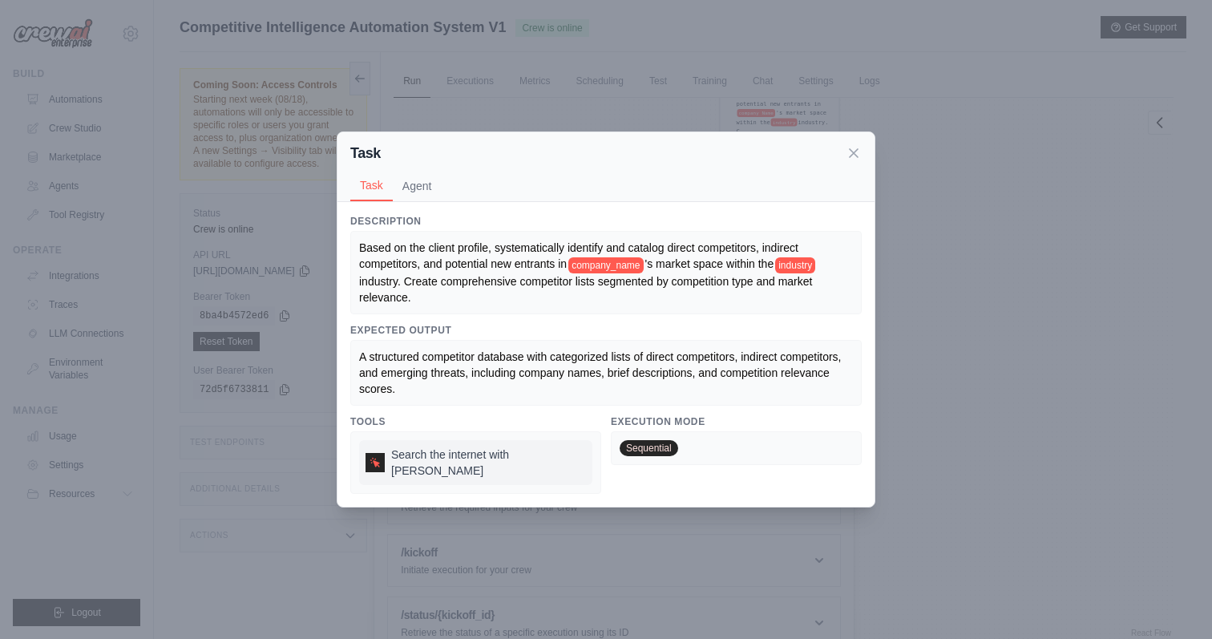
click at [374, 461] on icon at bounding box center [375, 462] width 10 height 10
click at [609, 285] on span "industry. Create comprehensive competitor lists segmented by competition type a…" at bounding box center [587, 289] width 456 height 29
click at [637, 456] on span "Sequential" at bounding box center [649, 448] width 59 height 16
click at [854, 156] on icon at bounding box center [854, 152] width 8 height 8
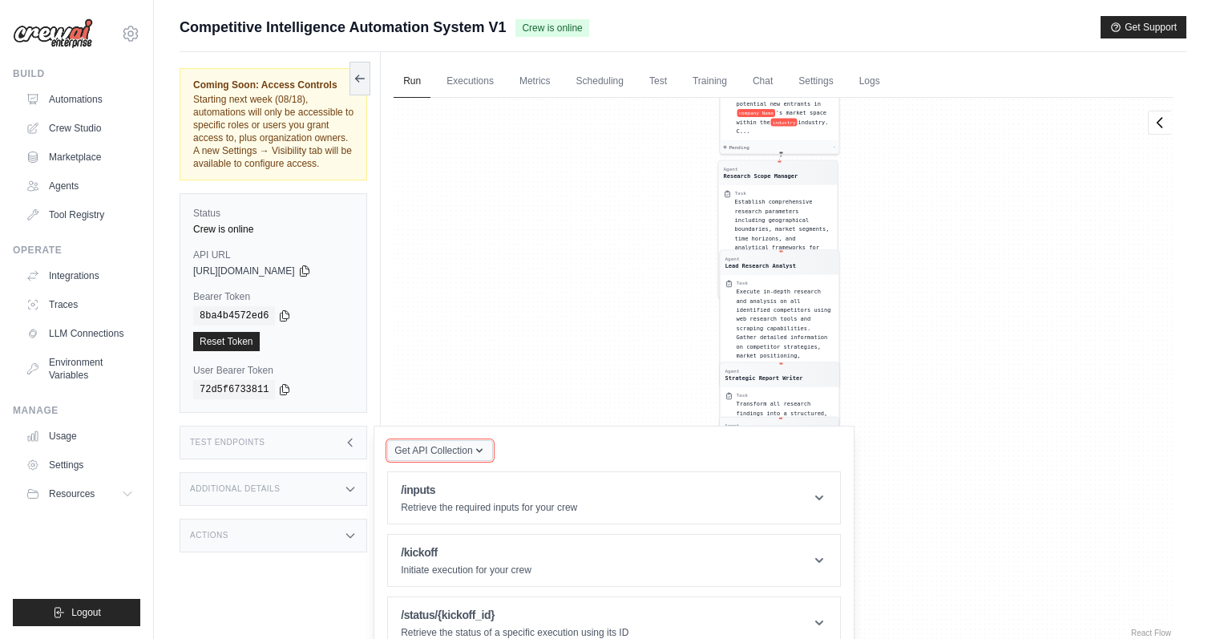
click at [403, 452] on span "Get API Collection" at bounding box center [433, 450] width 78 height 13
click at [431, 489] on div "Postman API Collection" at bounding box center [477, 494] width 154 height 26
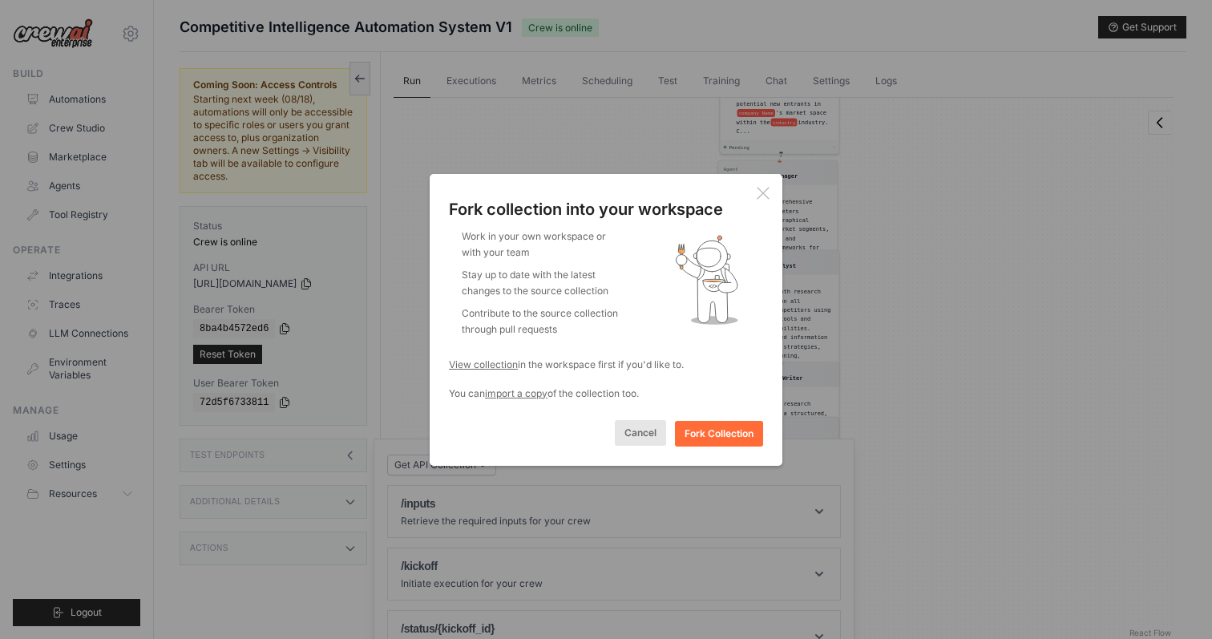
click at [641, 434] on button "Cancel" at bounding box center [640, 433] width 51 height 26
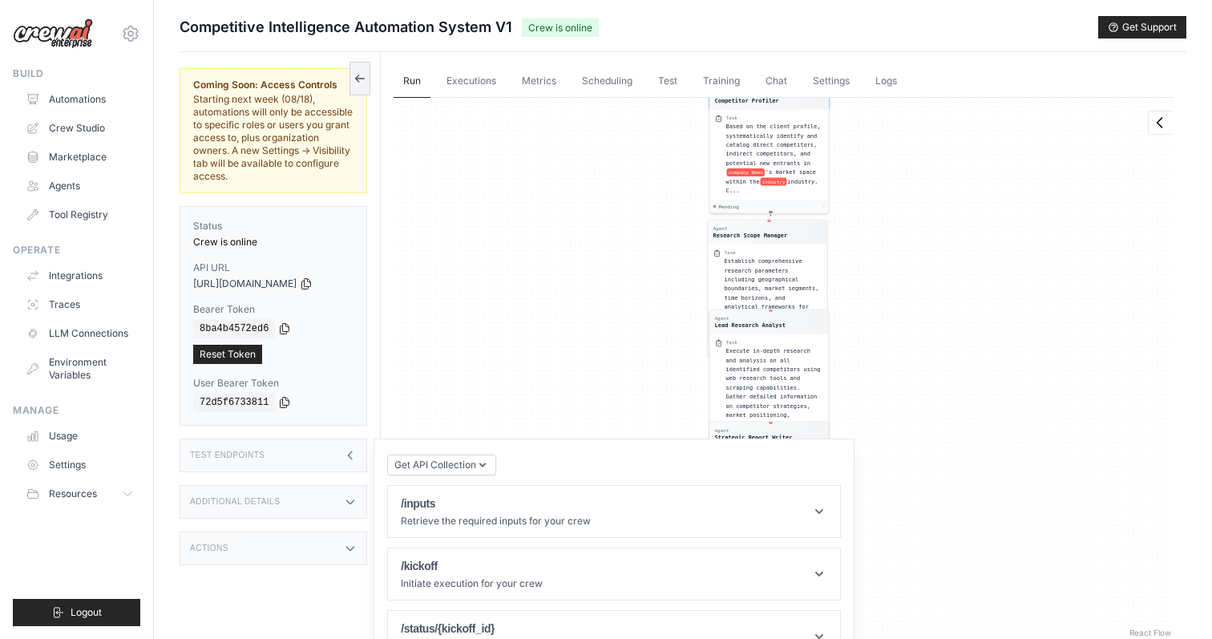
drag, startPoint x: 924, startPoint y: 459, endPoint x: 904, endPoint y: 378, distance: 83.2
click at [904, 379] on div "Agent User Profiler Task Research and profile company Name to understand their …" at bounding box center [784, 369] width 780 height 543
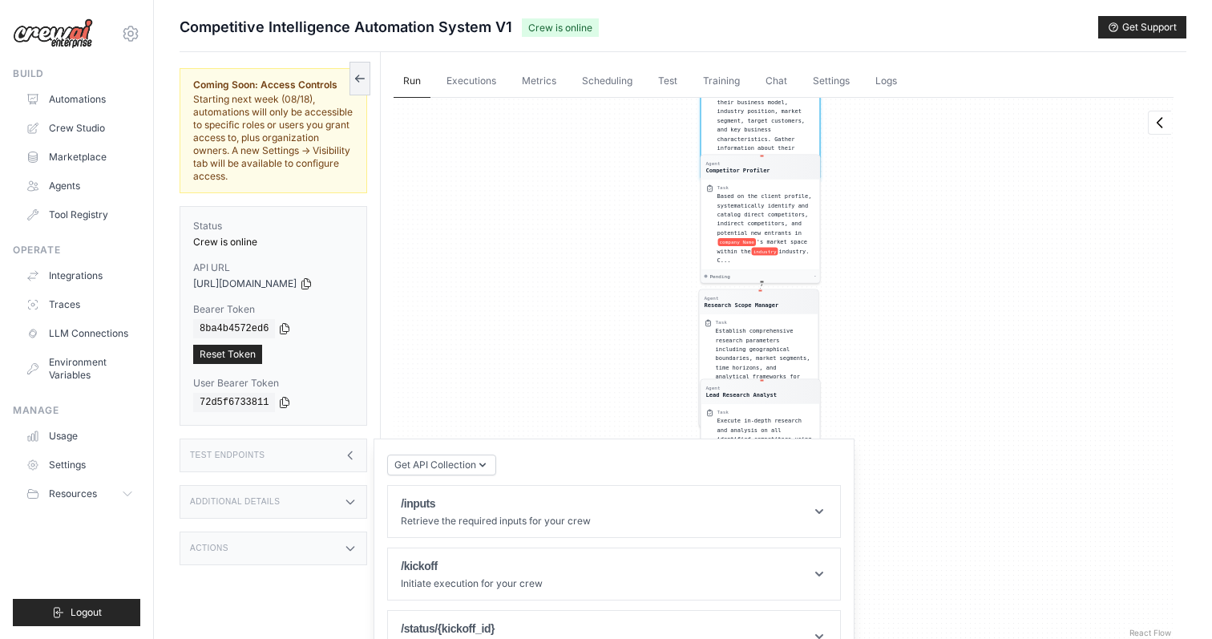
click at [752, 452] on div "Get API Collection Postman API Collection /inputs Retrieve the required inputs …" at bounding box center [614, 557] width 454 height 211
click at [752, 503] on header "/inputs Retrieve the required inputs for your crew" at bounding box center [614, 511] width 452 height 51
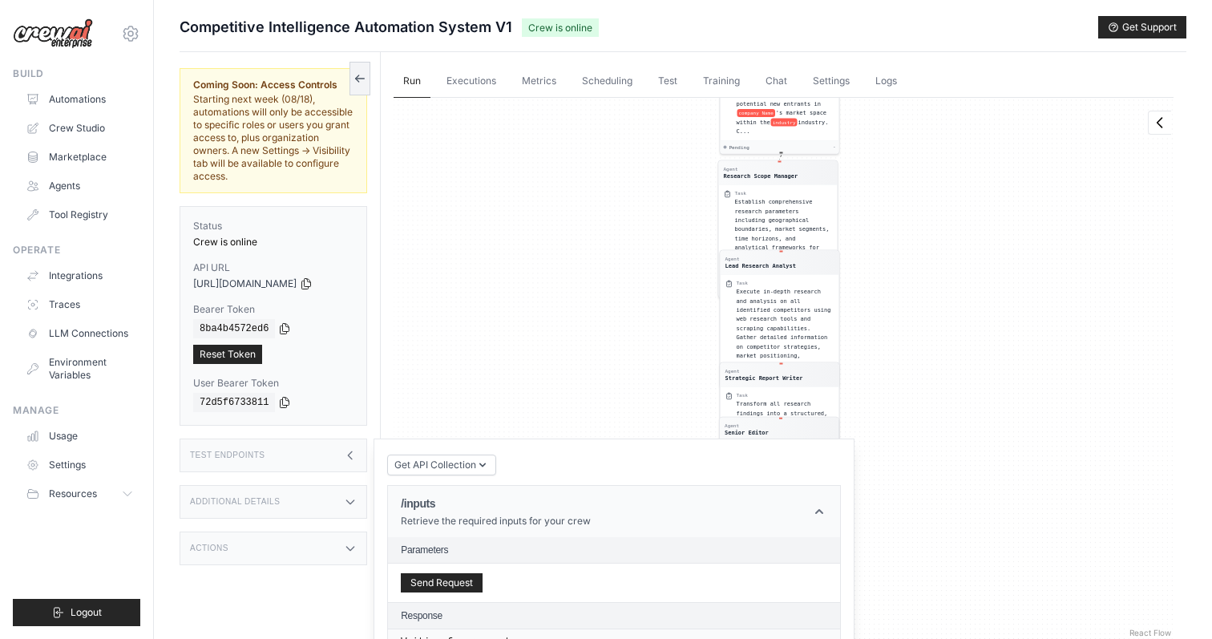
scroll to position [143, 0]
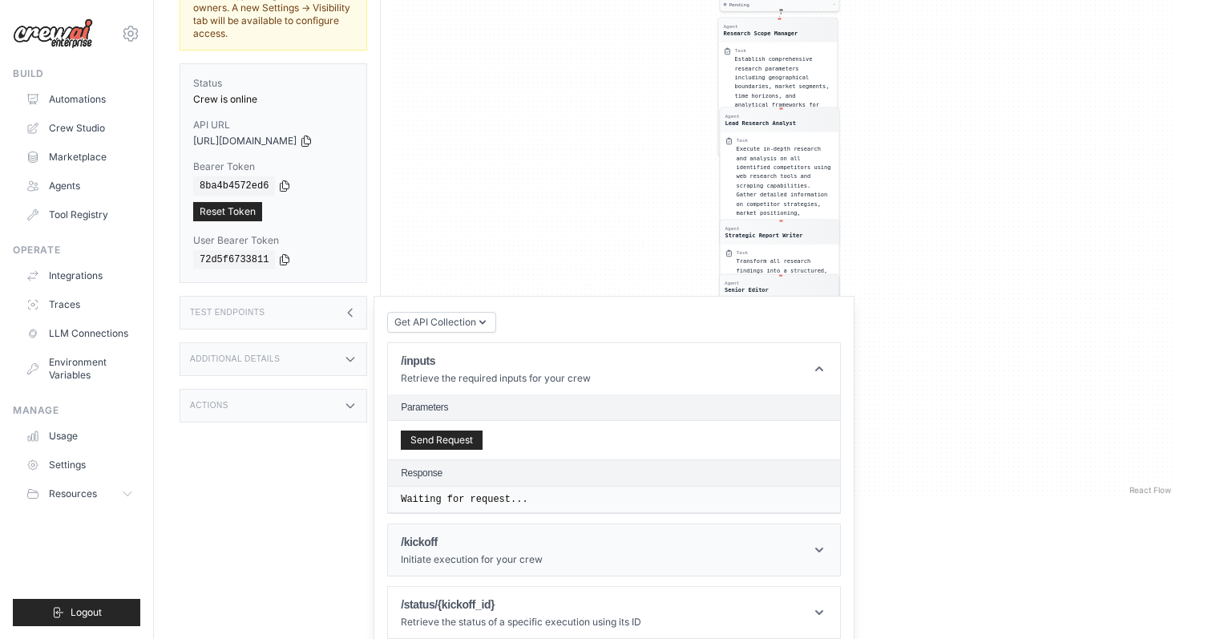
click at [652, 531] on header "/kickoff Initiate execution for your crew" at bounding box center [614, 549] width 452 height 51
click at [447, 430] on button "Send Request" at bounding box center [442, 439] width 82 height 19
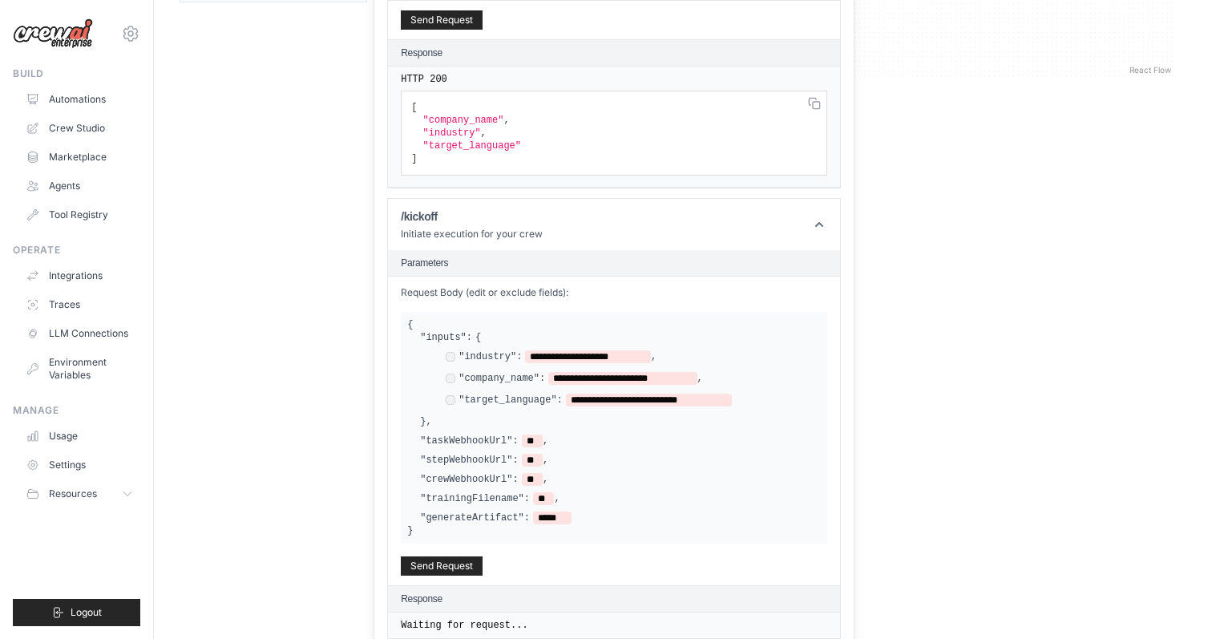
scroll to position [624, 0]
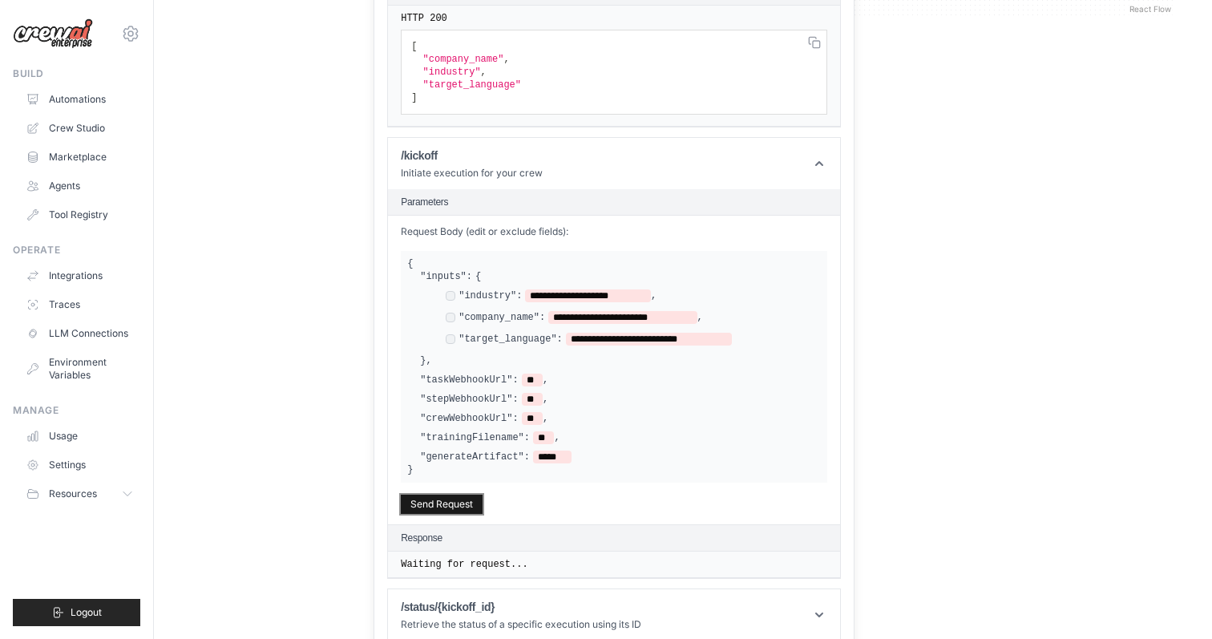
click at [431, 495] on button "Send Request" at bounding box center [442, 504] width 82 height 19
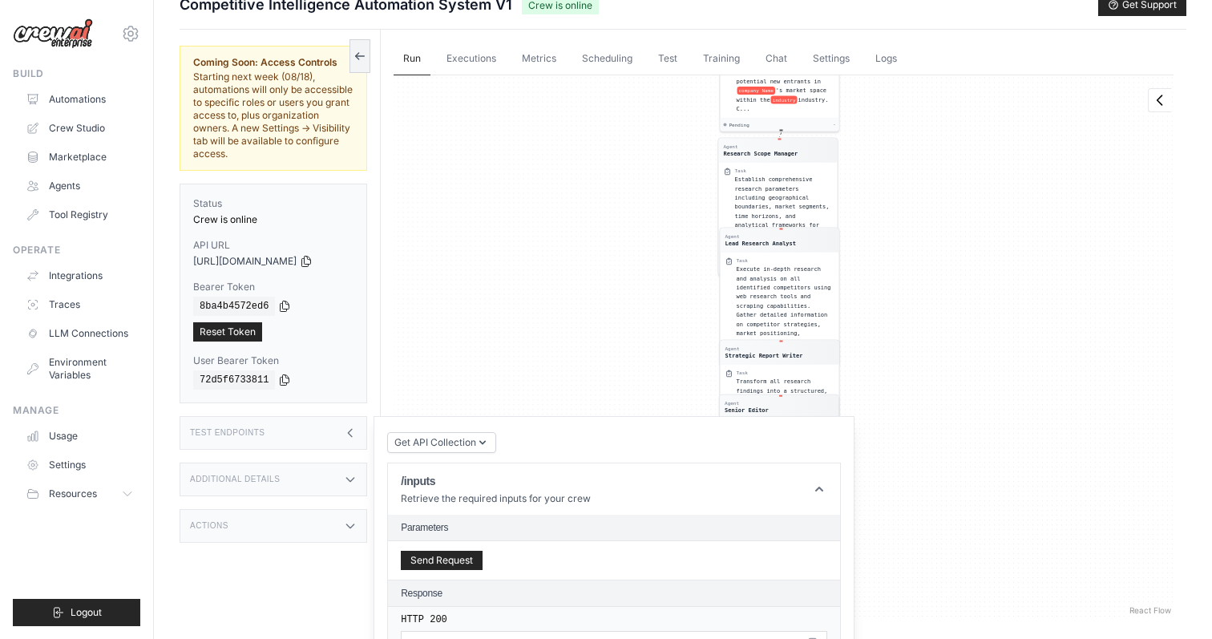
scroll to position [0, 0]
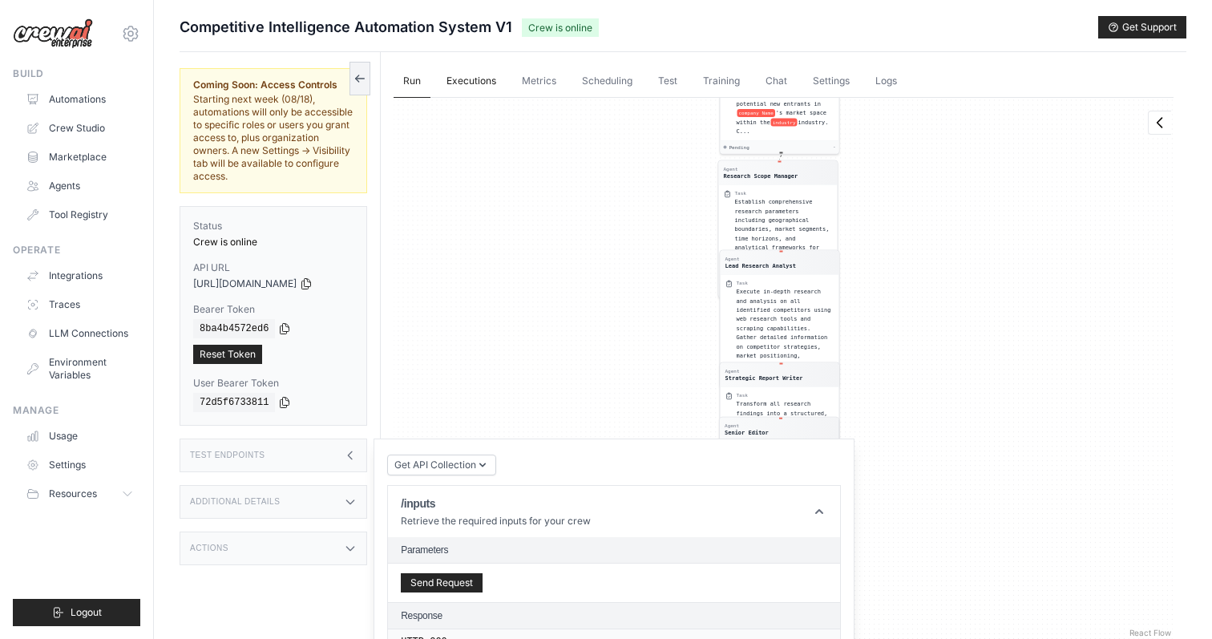
click at [474, 86] on link "Executions" at bounding box center [471, 82] width 69 height 34
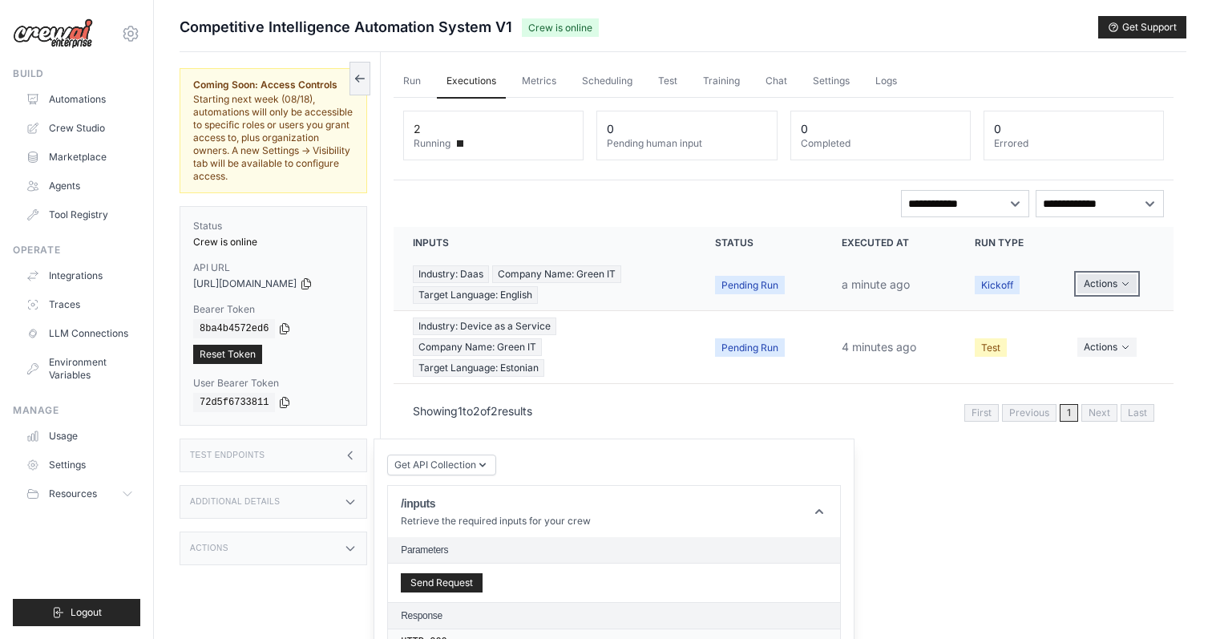
click at [1086, 283] on button "Actions" at bounding box center [1107, 283] width 59 height 19
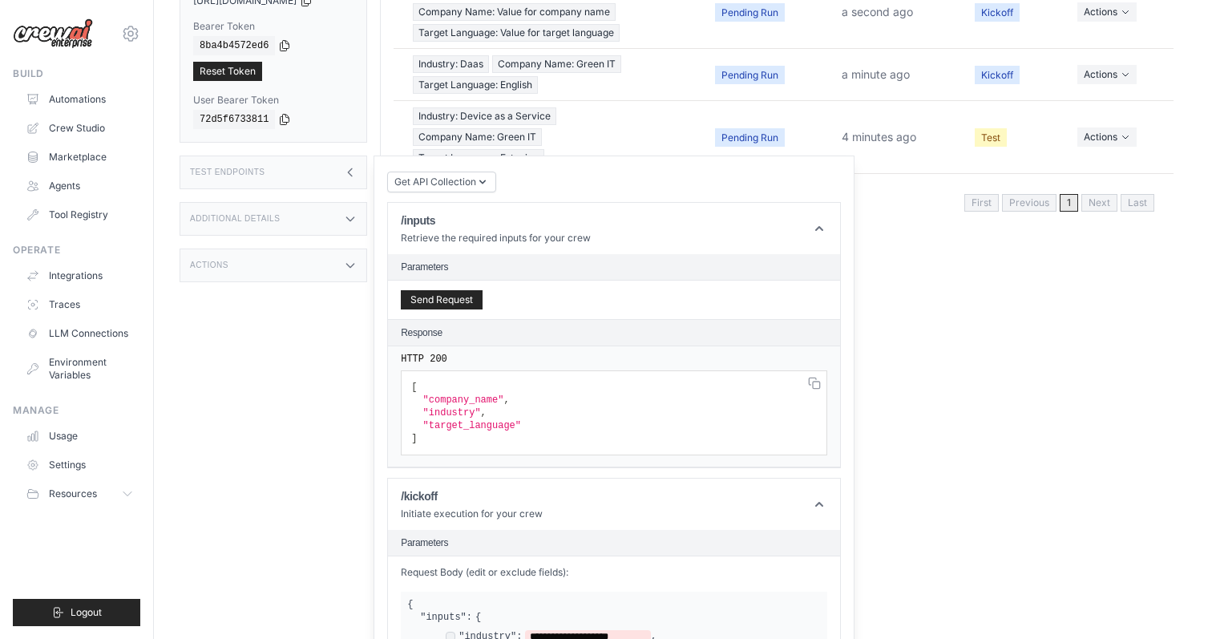
scroll to position [318, 0]
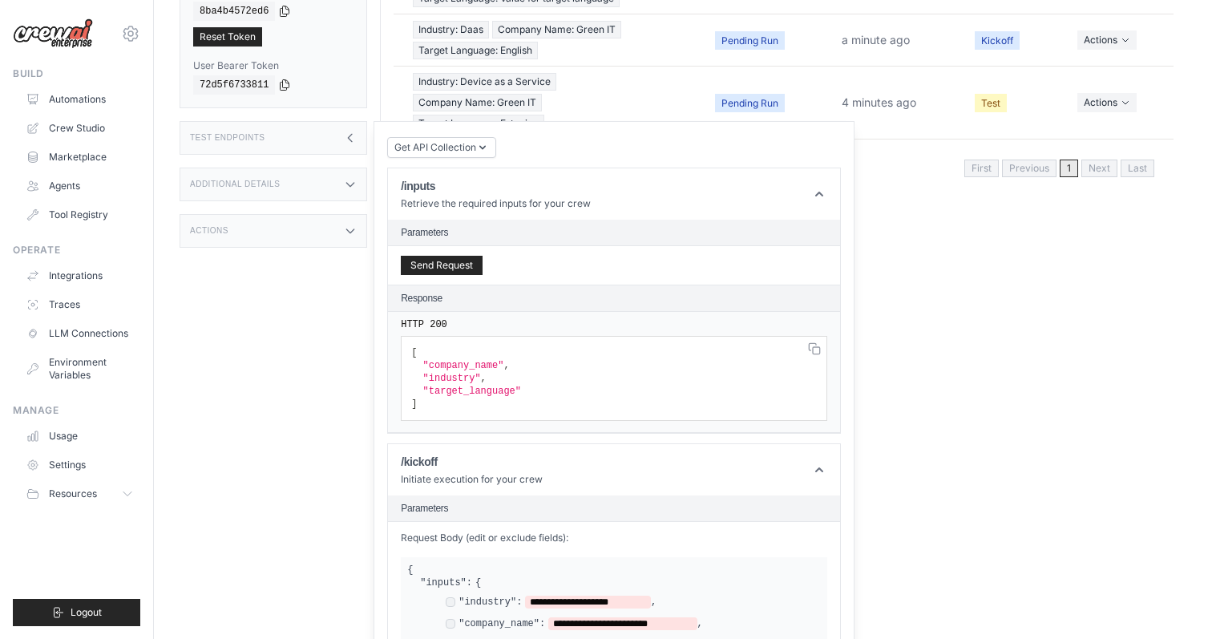
click at [929, 356] on div "Run Executions Metrics Scheduling Test Training Chat Settings Logs 3 Running 0 …" at bounding box center [784, 54] width 806 height 639
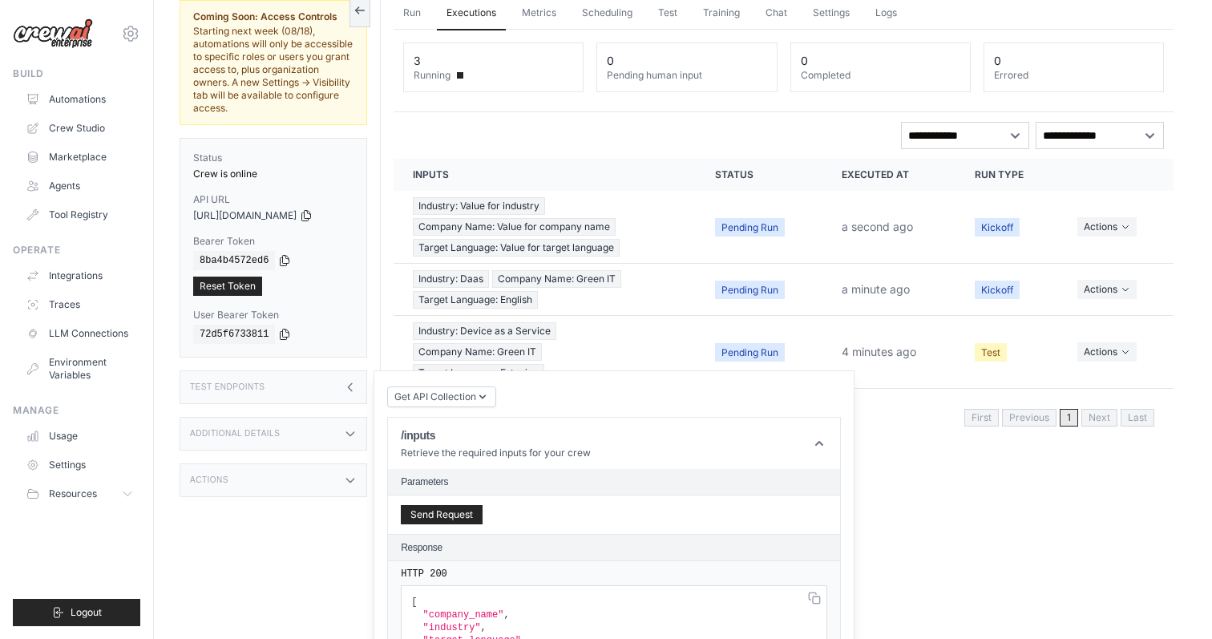
scroll to position [0, 0]
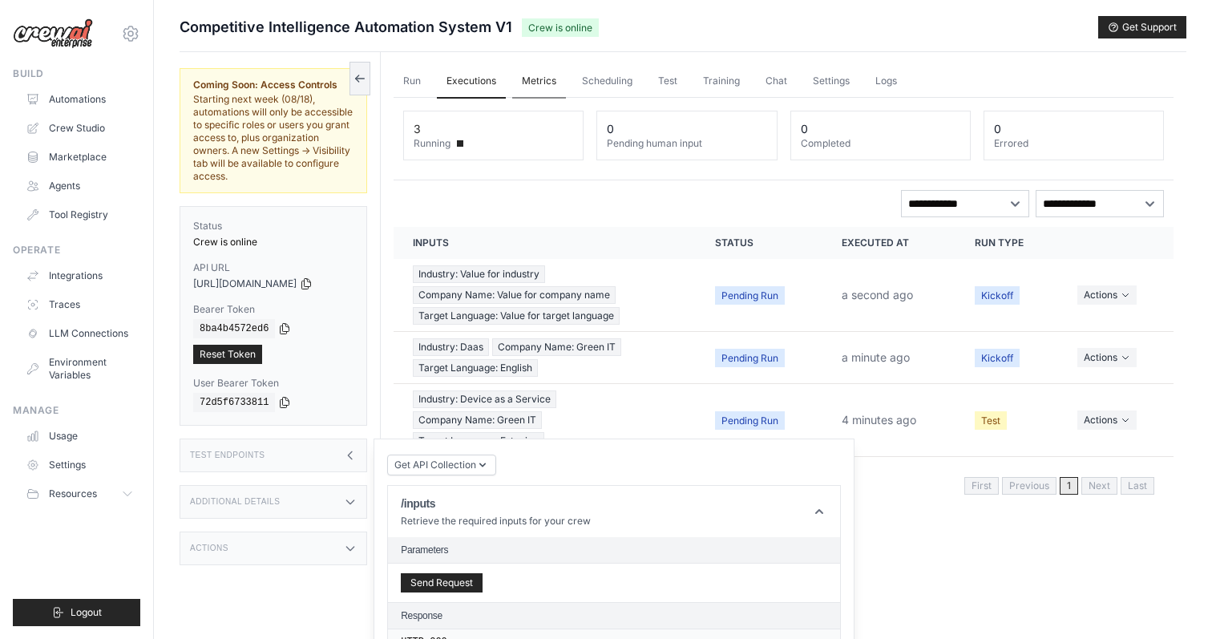
click at [532, 88] on link "Metrics" at bounding box center [539, 82] width 54 height 34
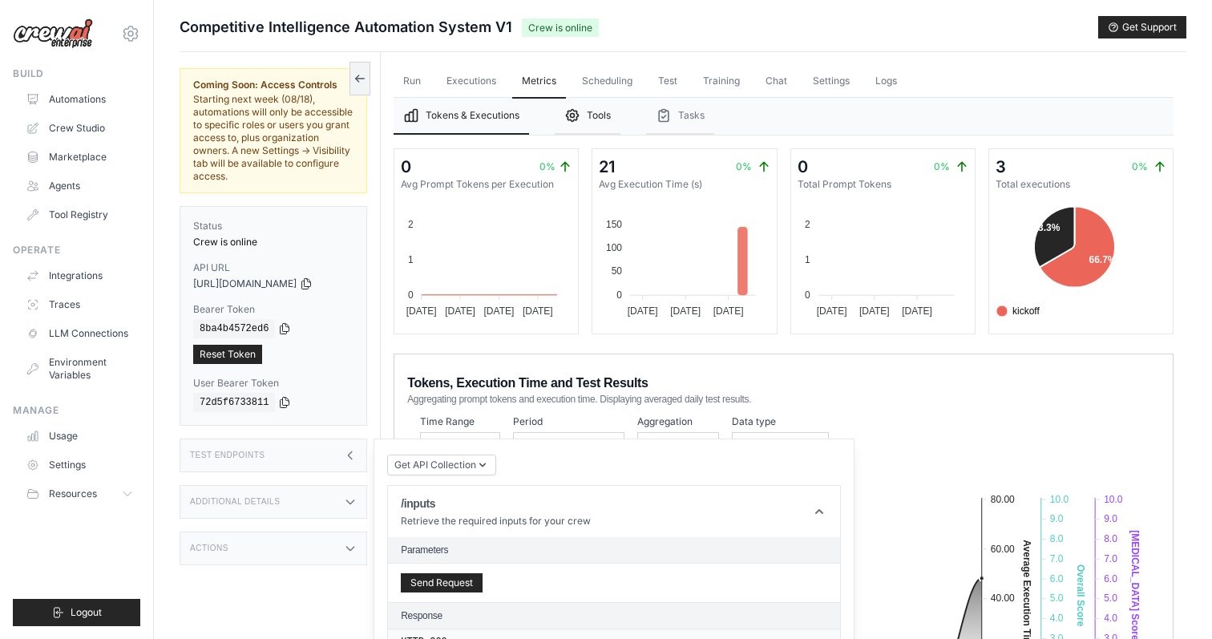
click at [587, 115] on button "Tools" at bounding box center [588, 116] width 66 height 37
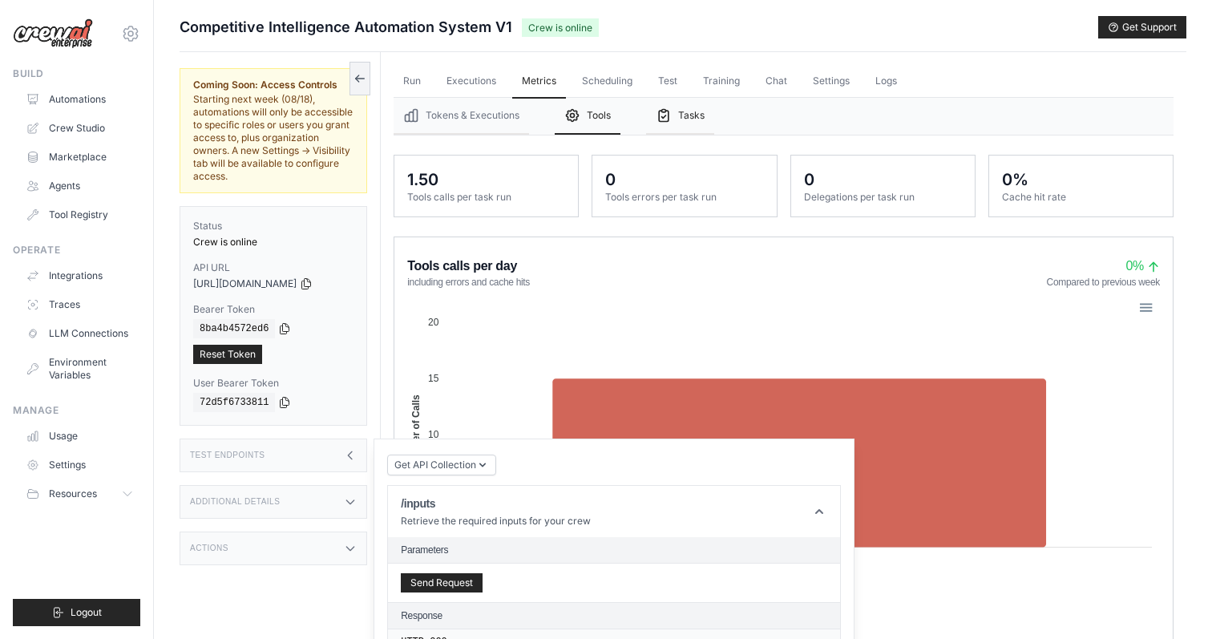
click at [678, 116] on button "Tasks" at bounding box center [680, 116] width 68 height 37
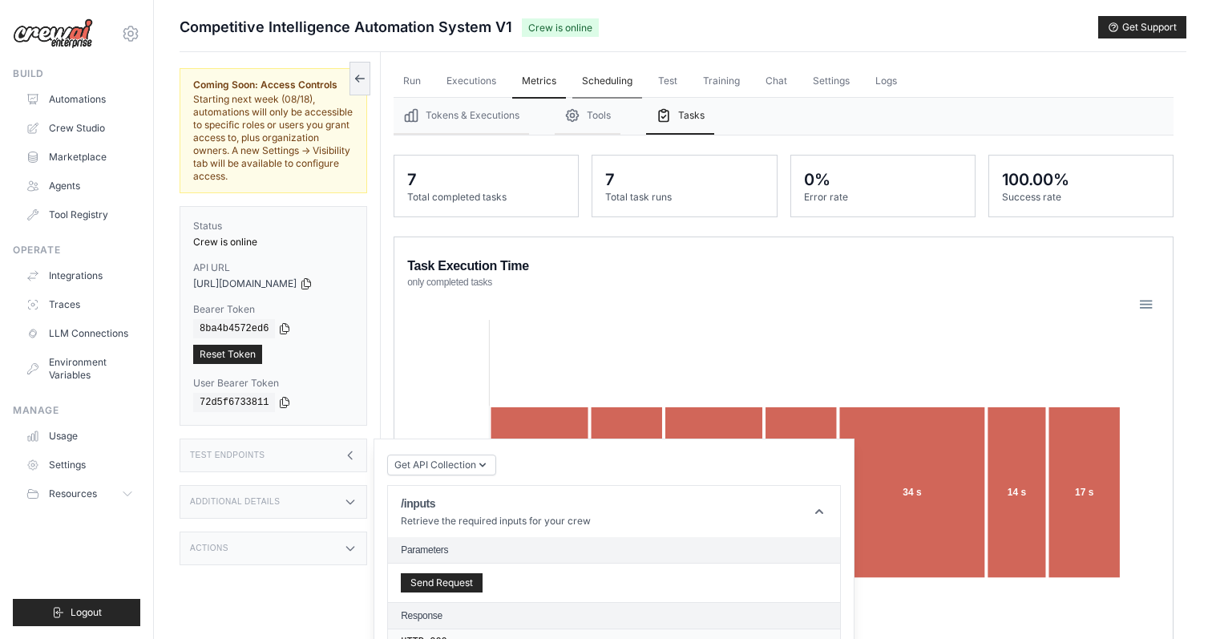
click at [611, 67] on link "Scheduling" at bounding box center [607, 82] width 70 height 34
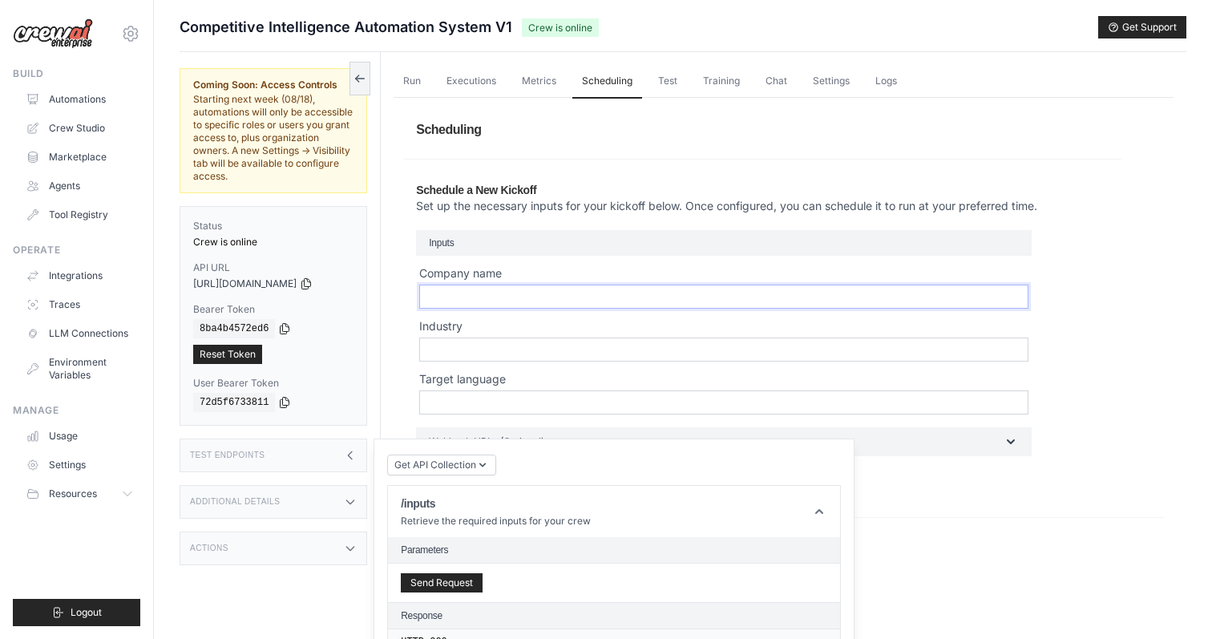
click at [649, 306] on input "Company name" at bounding box center [723, 297] width 609 height 24
type input "********"
type input "**********"
type input "********"
click at [416, 472] on input "******" at bounding box center [438, 483] width 45 height 22
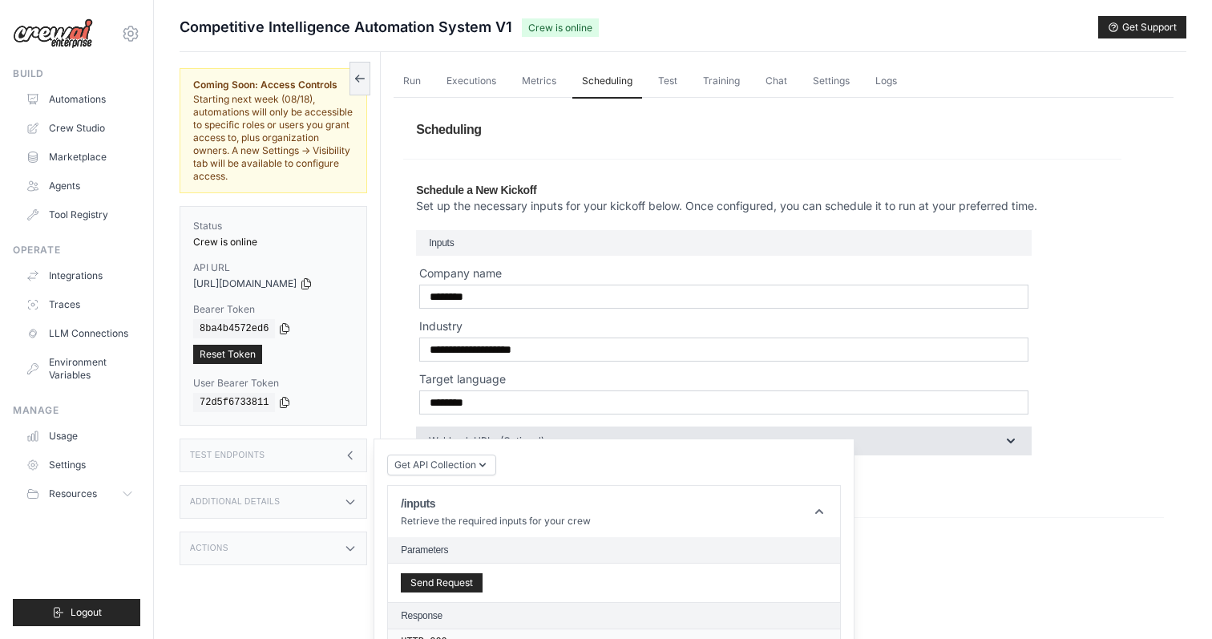
click at [1009, 436] on icon "button" at bounding box center [1011, 441] width 16 height 16
click at [411, 88] on link "Run" at bounding box center [412, 82] width 37 height 34
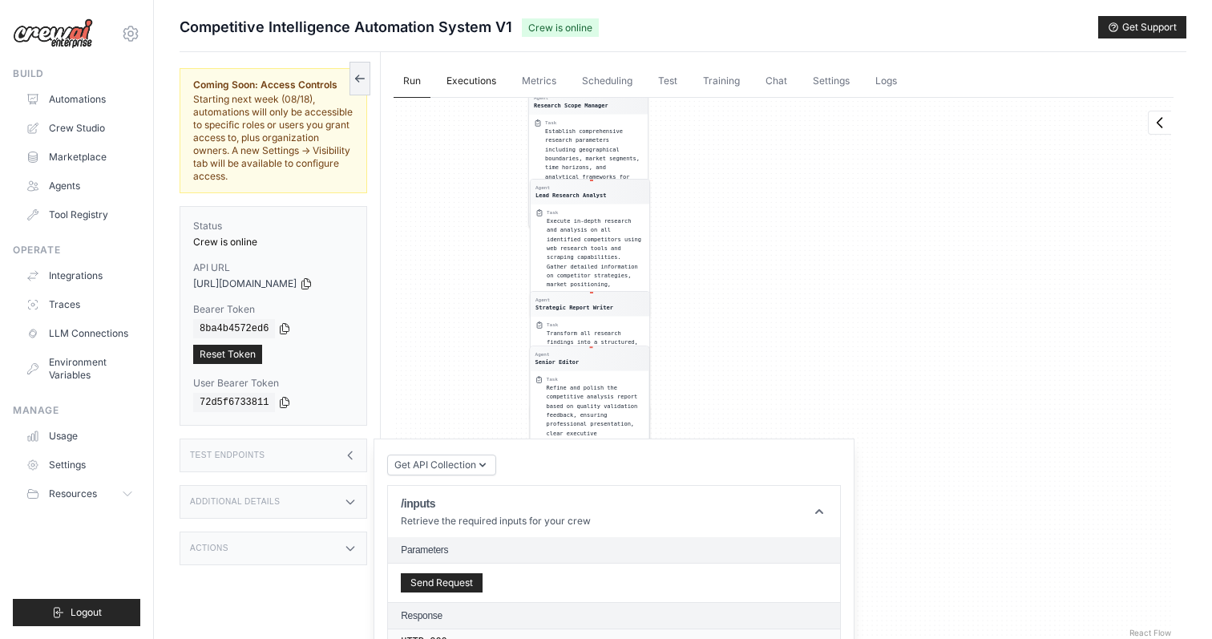
click at [458, 88] on link "Executions" at bounding box center [471, 82] width 69 height 34
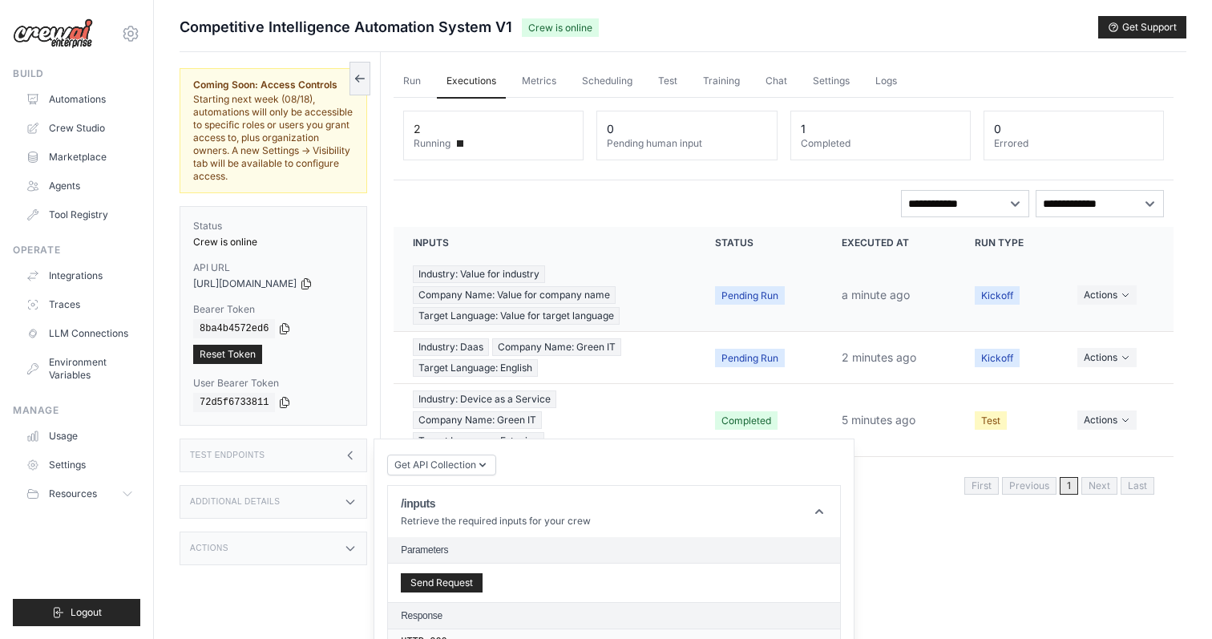
click at [760, 297] on span "Pending Run" at bounding box center [750, 295] width 70 height 18
click at [773, 80] on link "Chat" at bounding box center [776, 82] width 41 height 34
click at [917, 490] on div "Run Executions Metrics Scheduling Test Training Chat Settings Logs 2 Running 0 …" at bounding box center [784, 371] width 806 height 639
click at [989, 415] on span "Test" at bounding box center [991, 420] width 32 height 18
click at [803, 74] on link "Settings" at bounding box center [831, 82] width 56 height 34
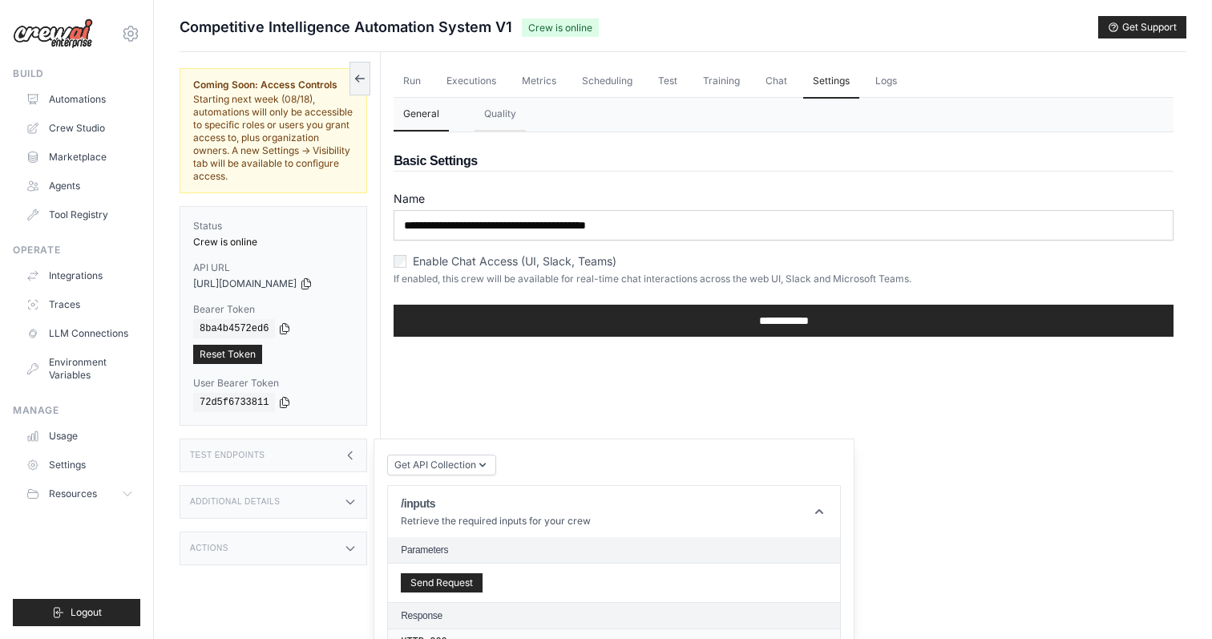
click at [408, 265] on div "Enable Chat Access (UI, Slack, Teams)" at bounding box center [784, 261] width 780 height 16
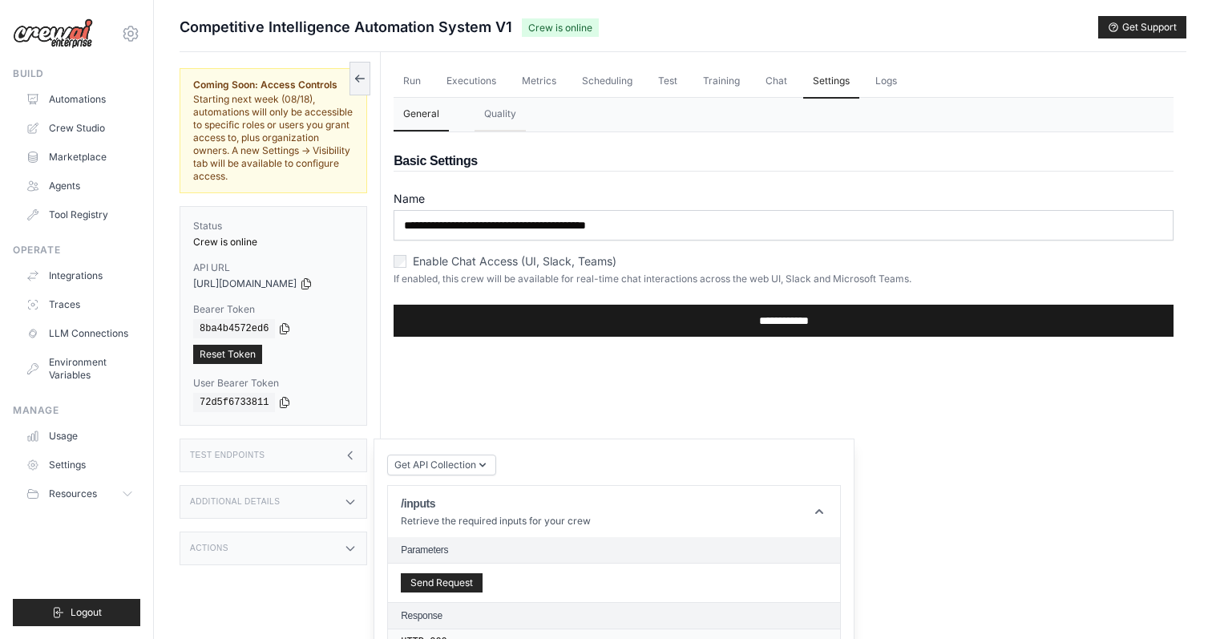
click at [737, 315] on input "**********" at bounding box center [784, 321] width 780 height 32
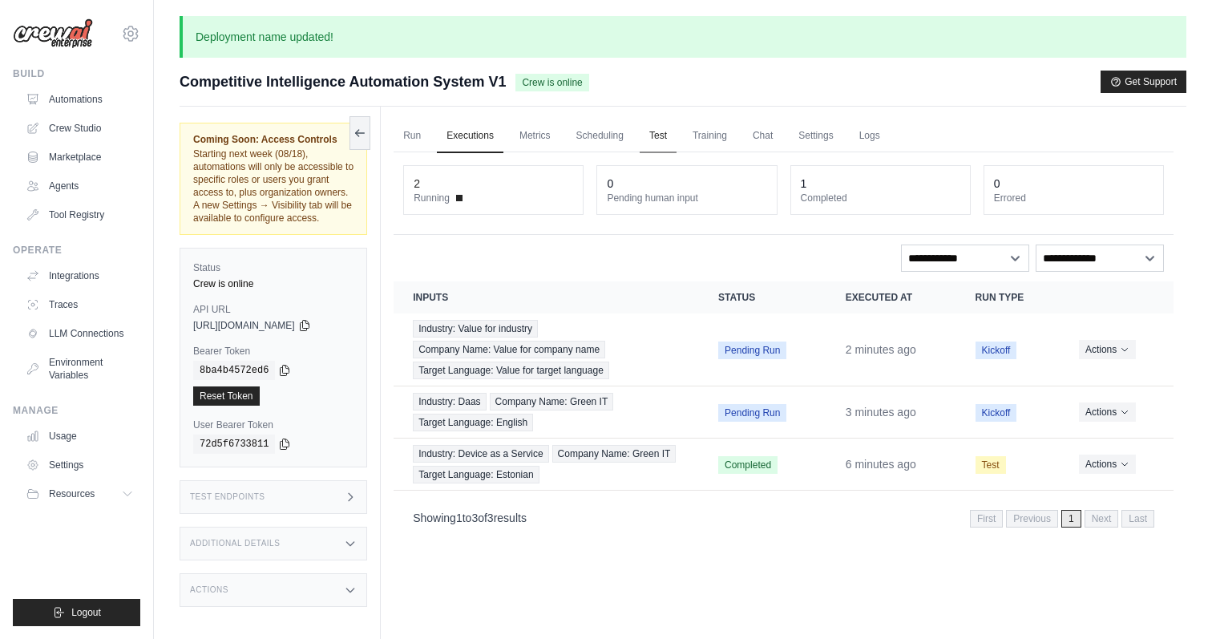
click at [666, 132] on link "Test" at bounding box center [658, 136] width 37 height 34
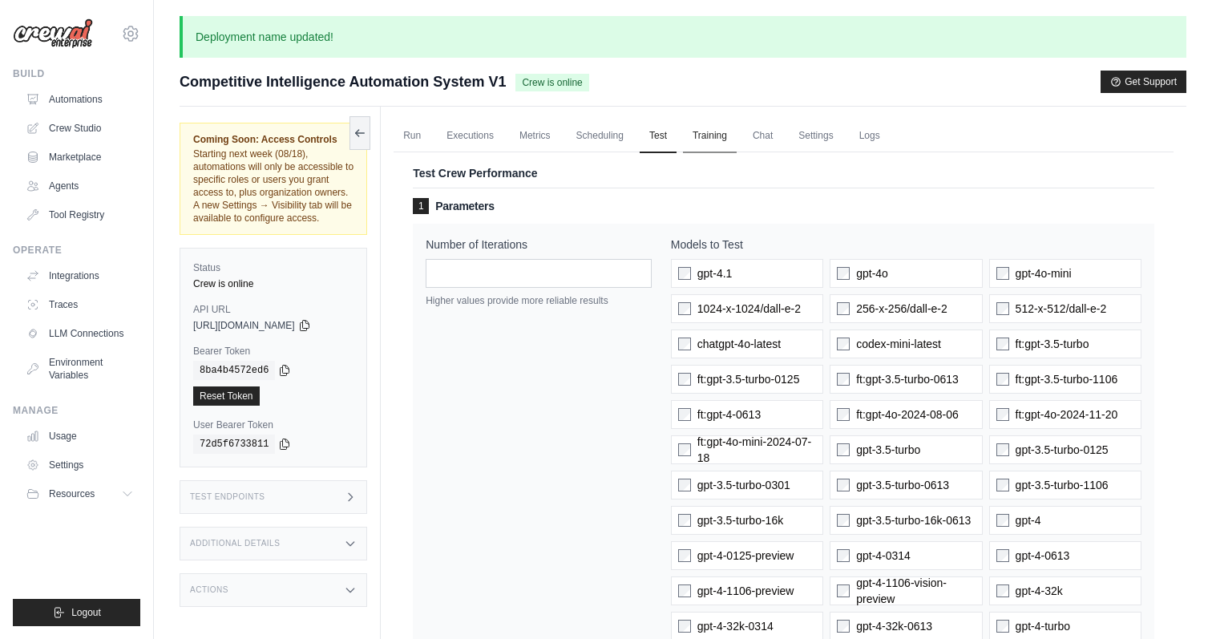
click at [715, 140] on link "Training" at bounding box center [710, 136] width 54 height 34
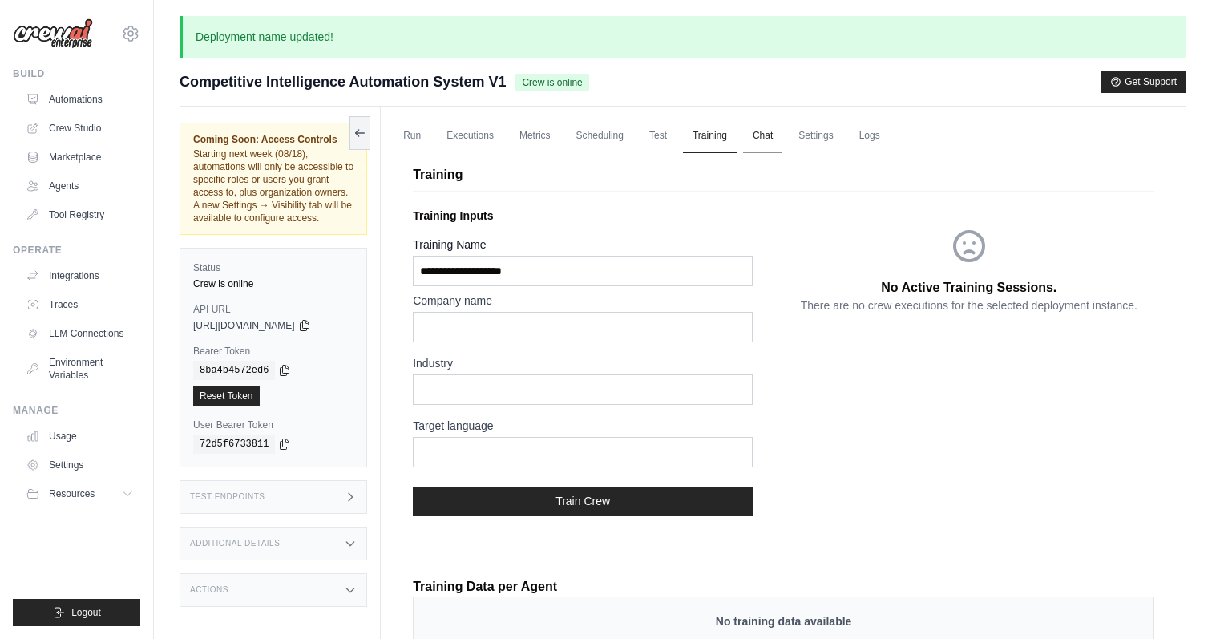
click at [776, 142] on link "Chat" at bounding box center [762, 136] width 39 height 34
click at [145, 27] on div "lennart@lumeleopard.com Settings Build Automations Crew Studio Marketplace" at bounding box center [77, 319] width 154 height 639
click at [130, 30] on icon at bounding box center [130, 33] width 19 height 19
click at [127, 107] on link "Settings" at bounding box center [130, 108] width 141 height 29
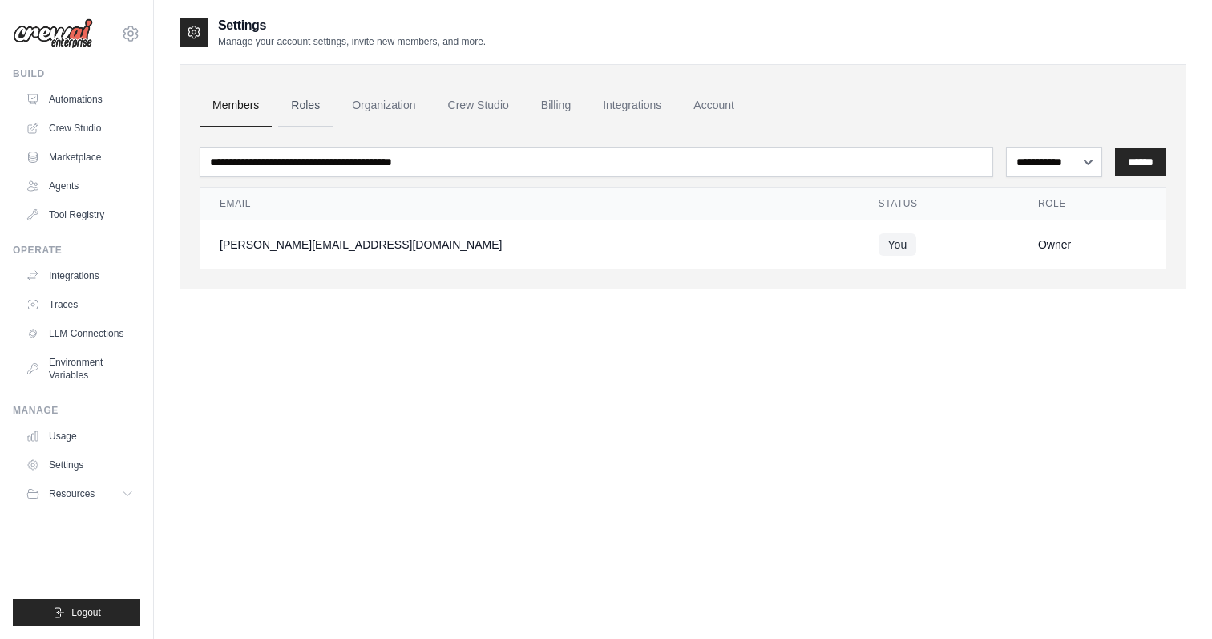
click at [293, 100] on link "Roles" at bounding box center [305, 105] width 55 height 43
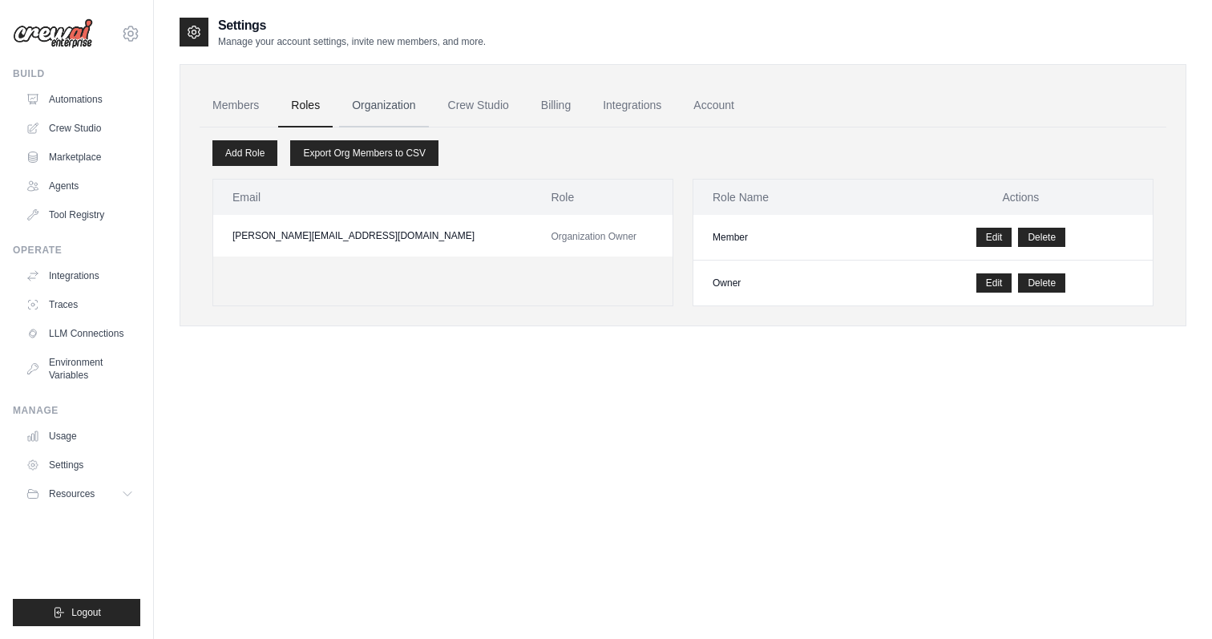
click at [374, 100] on link "Organization" at bounding box center [383, 105] width 89 height 43
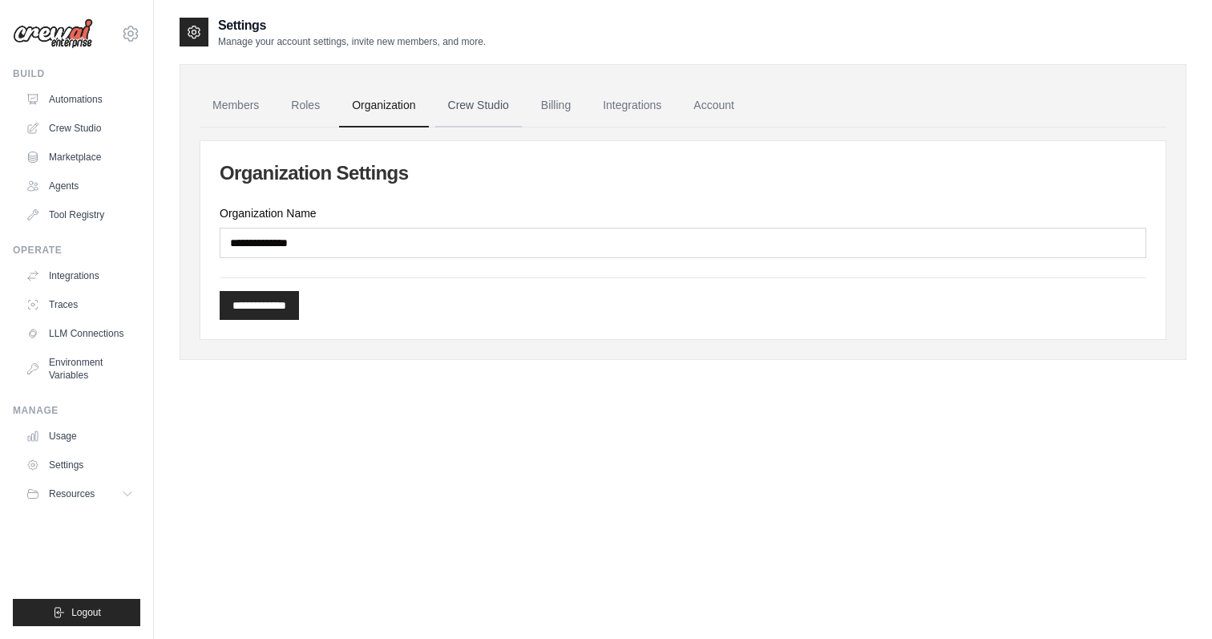
click at [492, 111] on link "Crew Studio" at bounding box center [478, 105] width 87 height 43
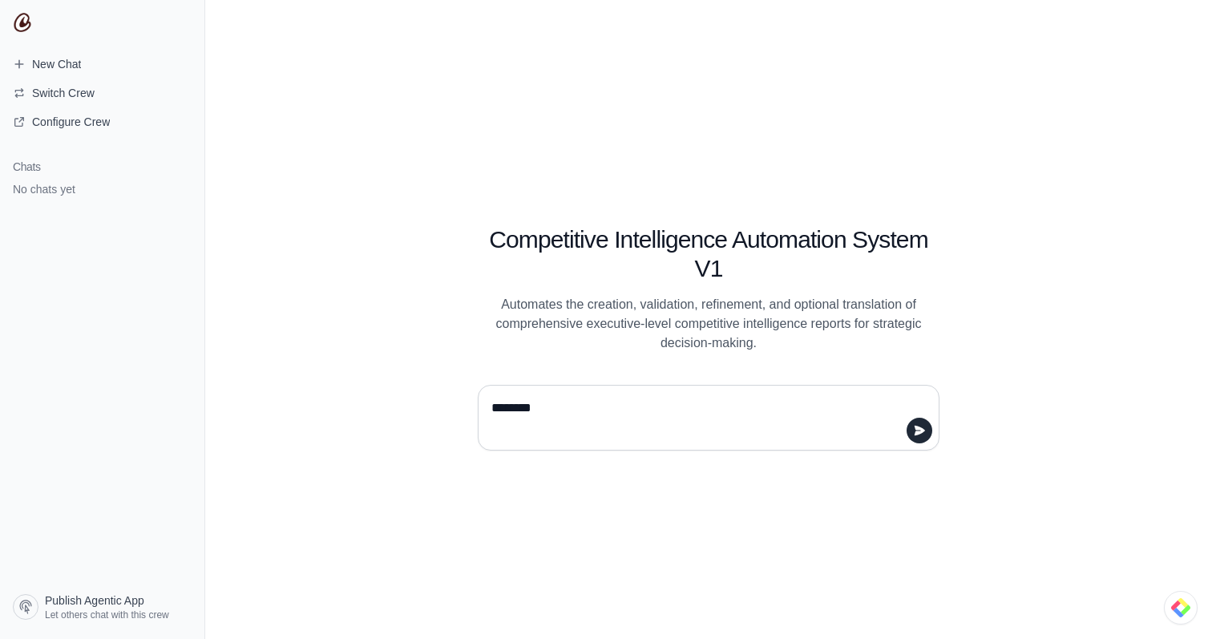
type textarea "*********"
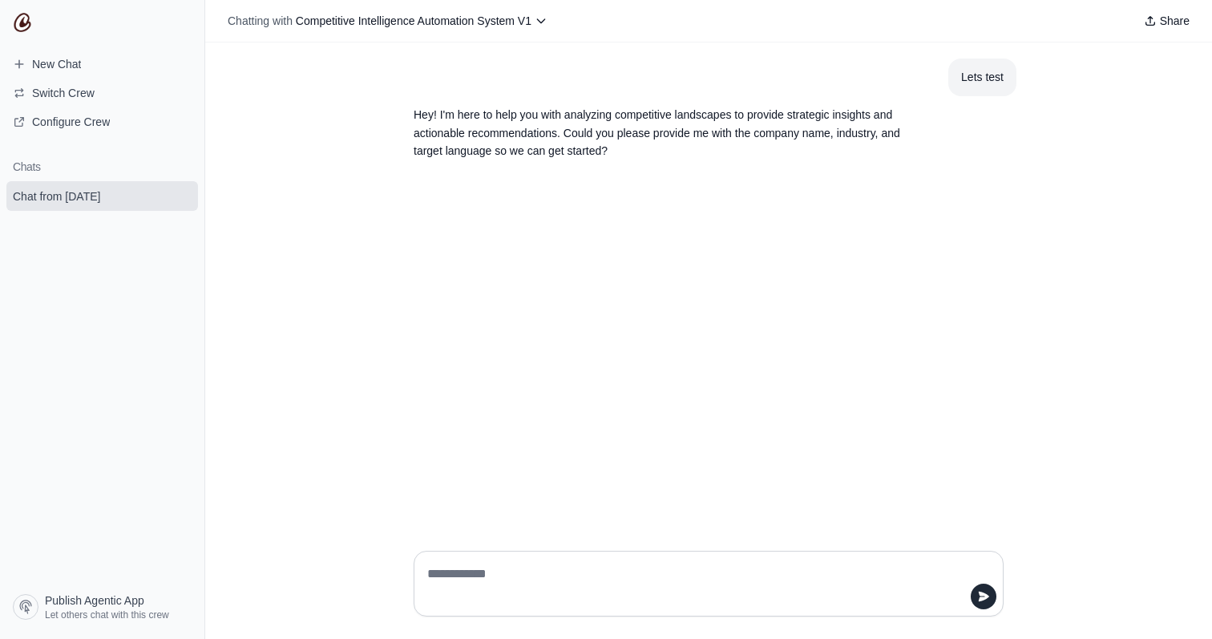
click at [571, 586] on textarea at bounding box center [704, 583] width 560 height 45
type textarea "**********"
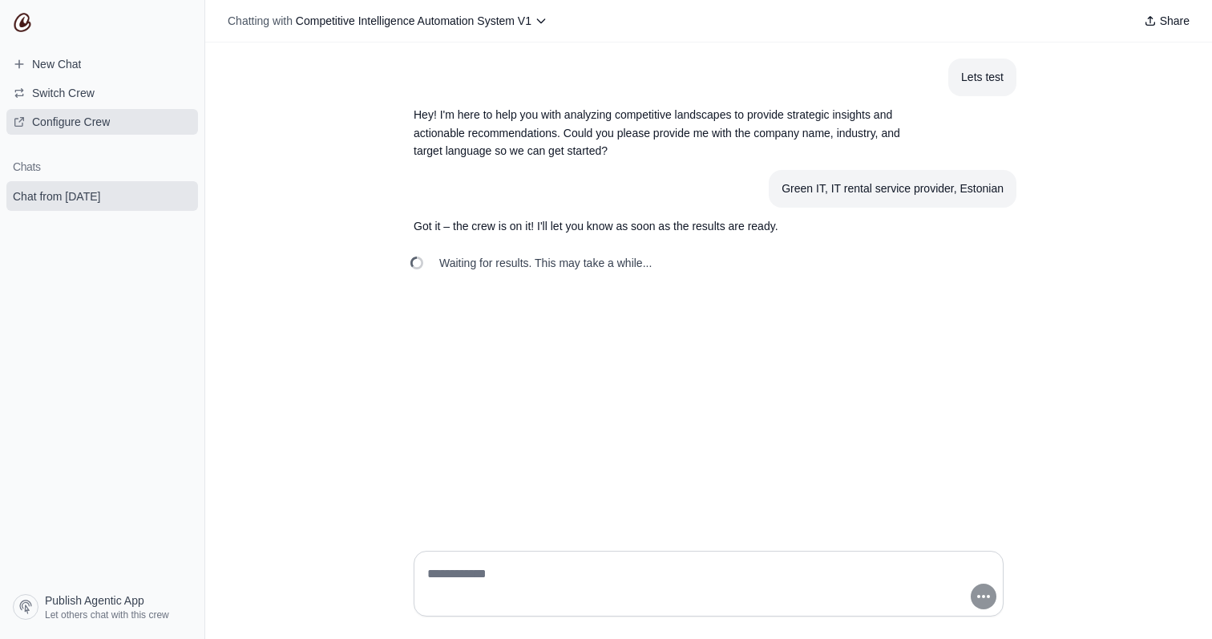
click at [42, 127] on span "Configure Crew" at bounding box center [71, 122] width 78 height 16
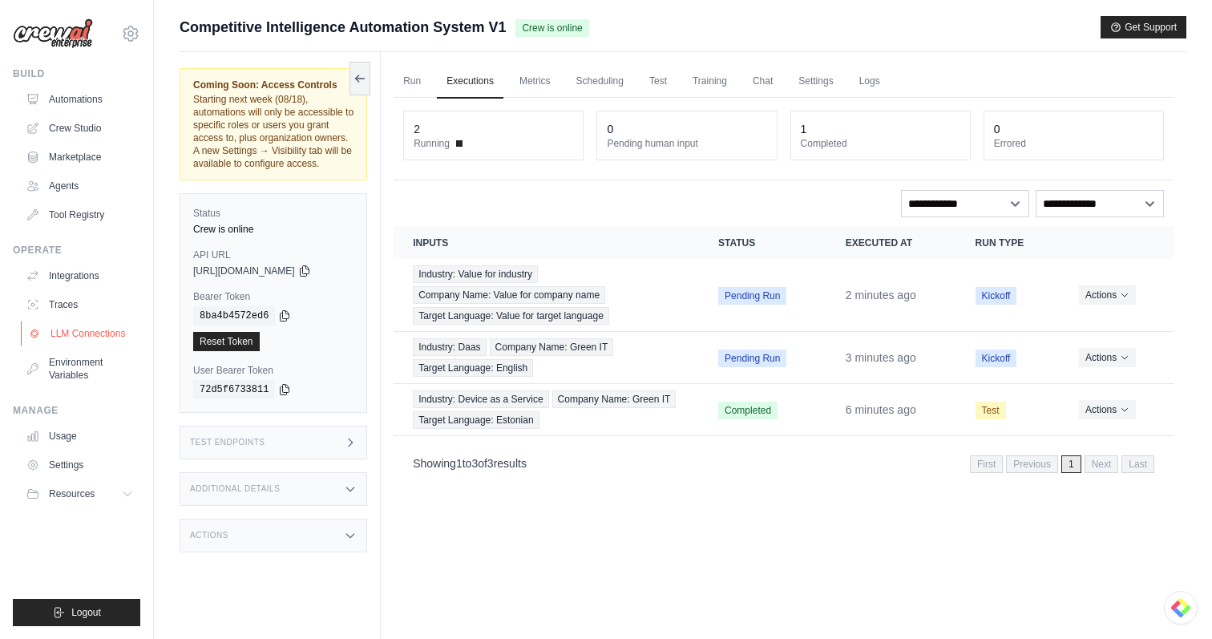
click at [87, 332] on link "LLM Connections" at bounding box center [81, 334] width 121 height 26
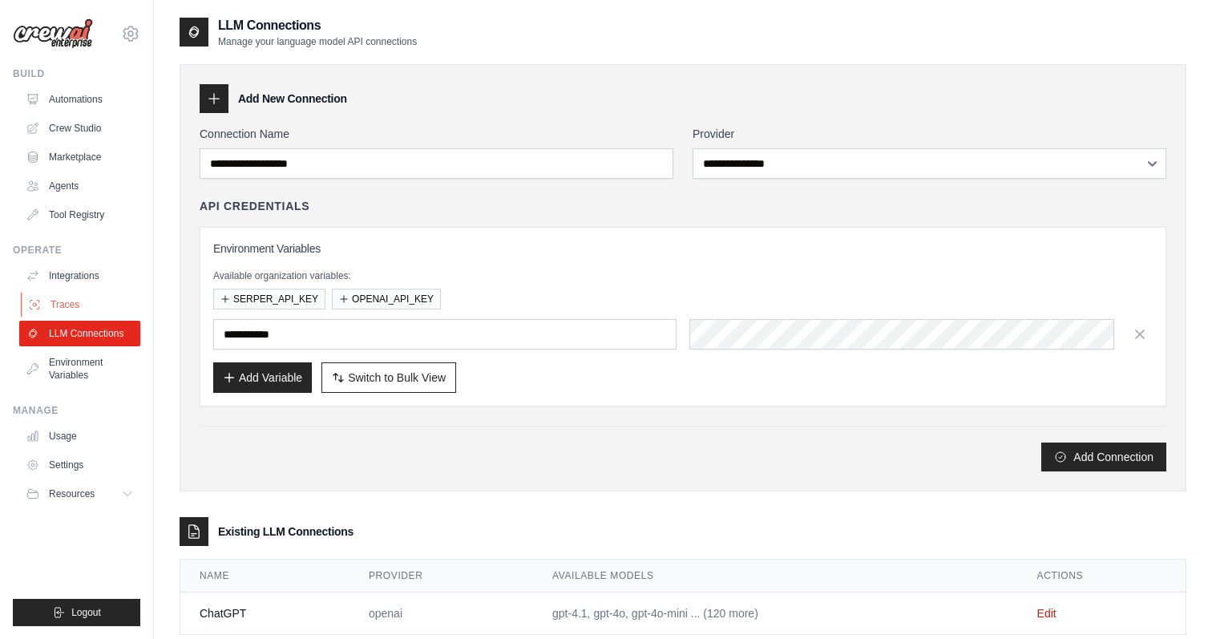
click at [75, 314] on link "Traces" at bounding box center [81, 305] width 121 height 26
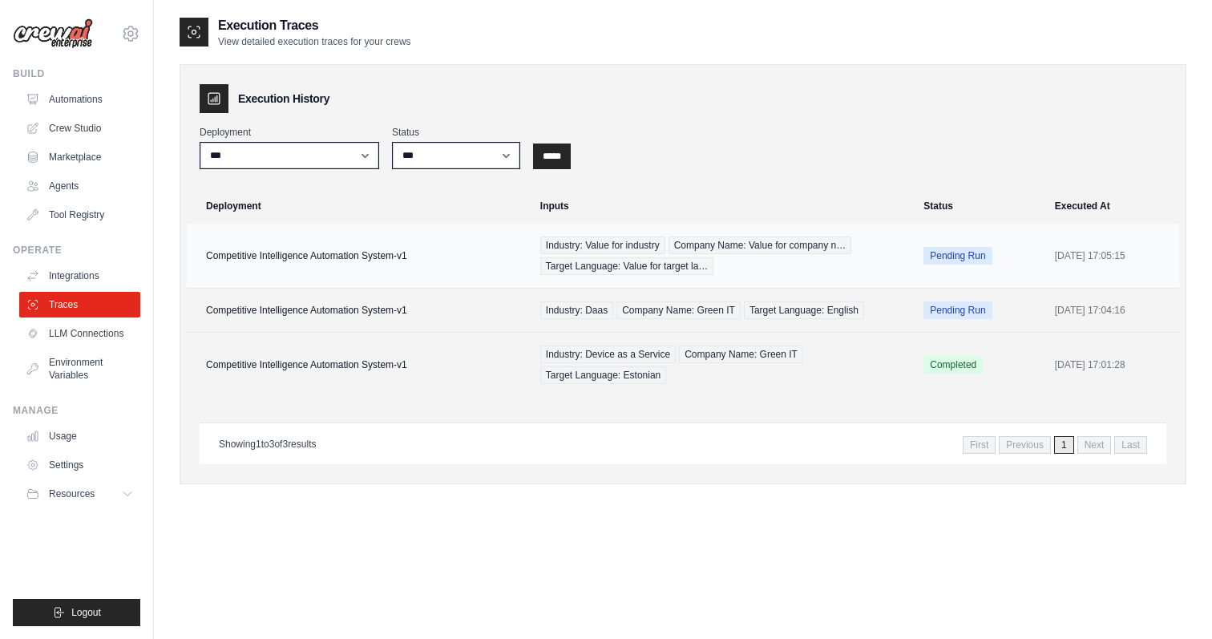
click at [953, 257] on span "Pending Run" at bounding box center [958, 256] width 68 height 18
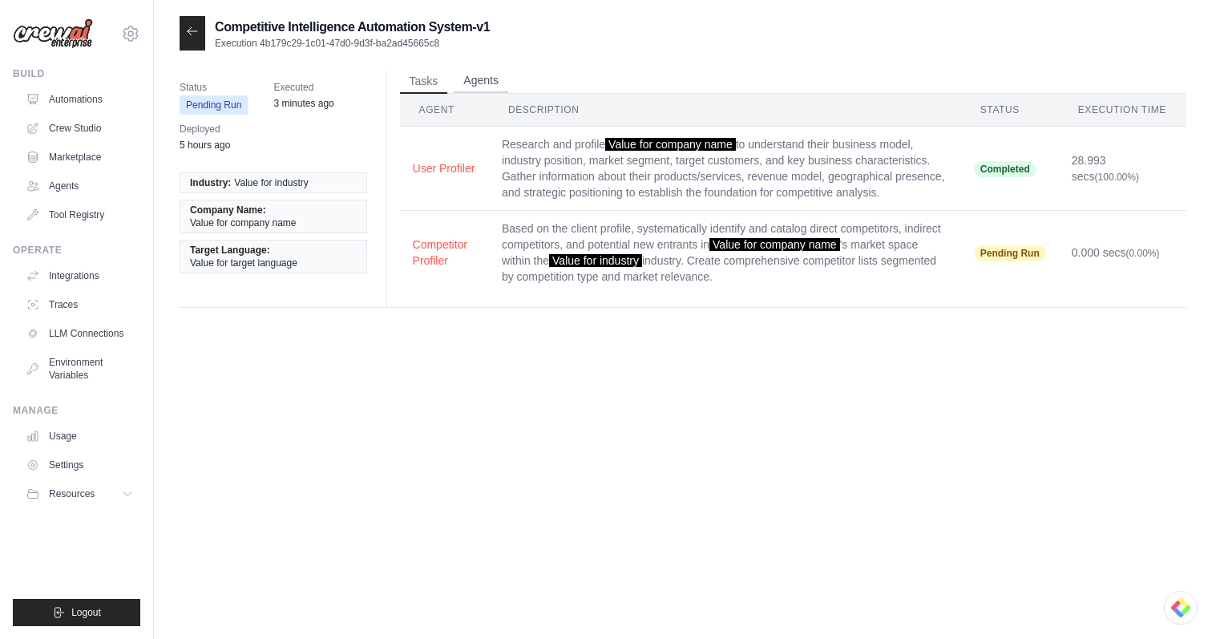
click at [470, 82] on button "Agents" at bounding box center [481, 81] width 55 height 24
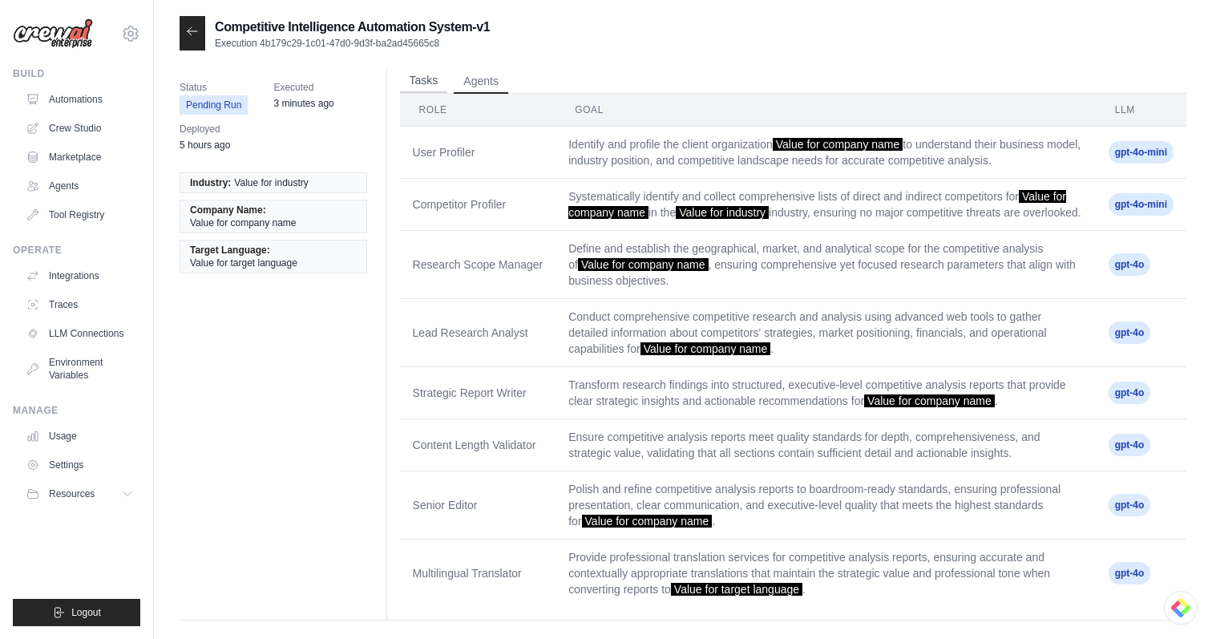
click at [438, 76] on button "Tasks" at bounding box center [424, 81] width 48 height 24
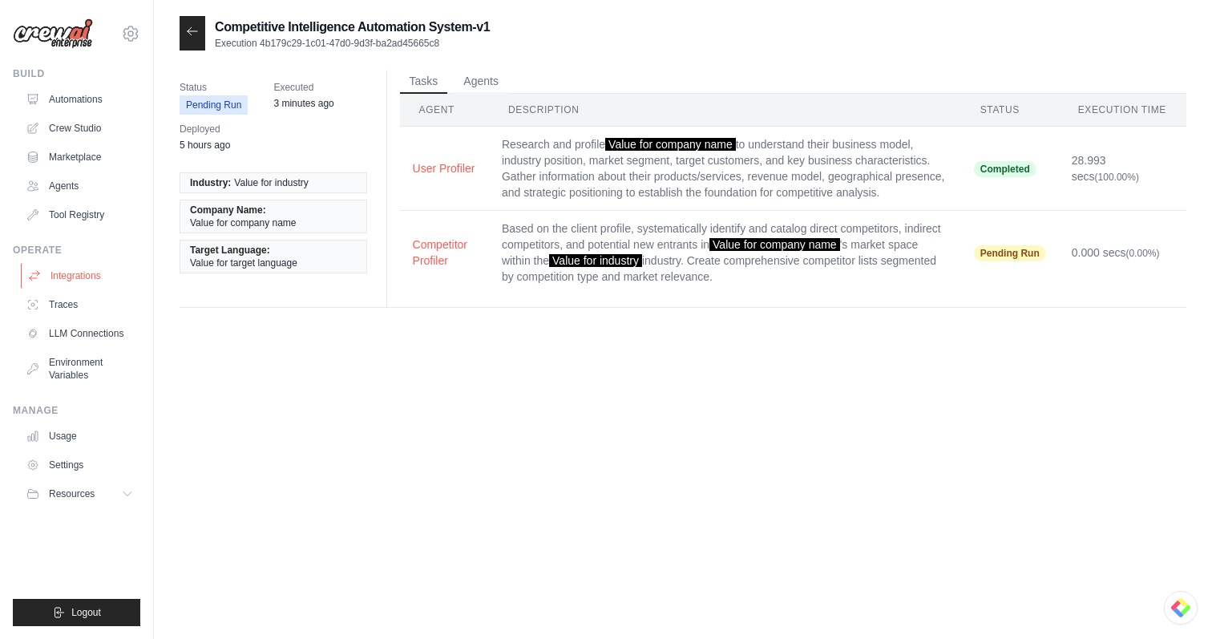
click at [79, 265] on link "Integrations" at bounding box center [81, 276] width 121 height 26
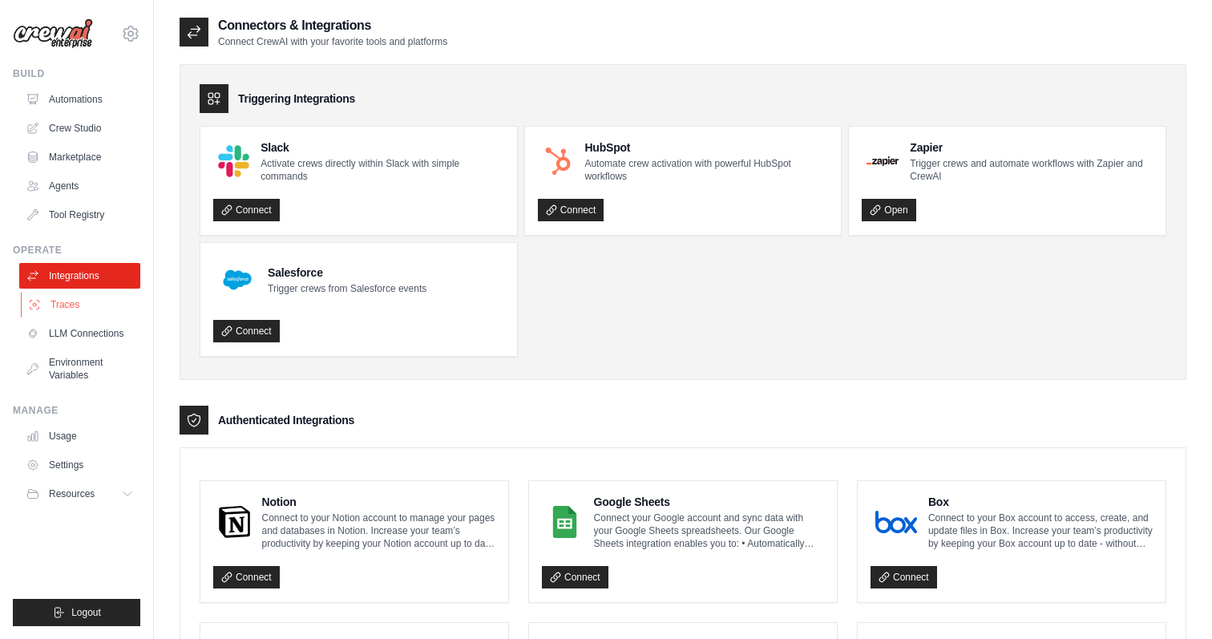
click at [67, 295] on link "Traces" at bounding box center [81, 305] width 121 height 26
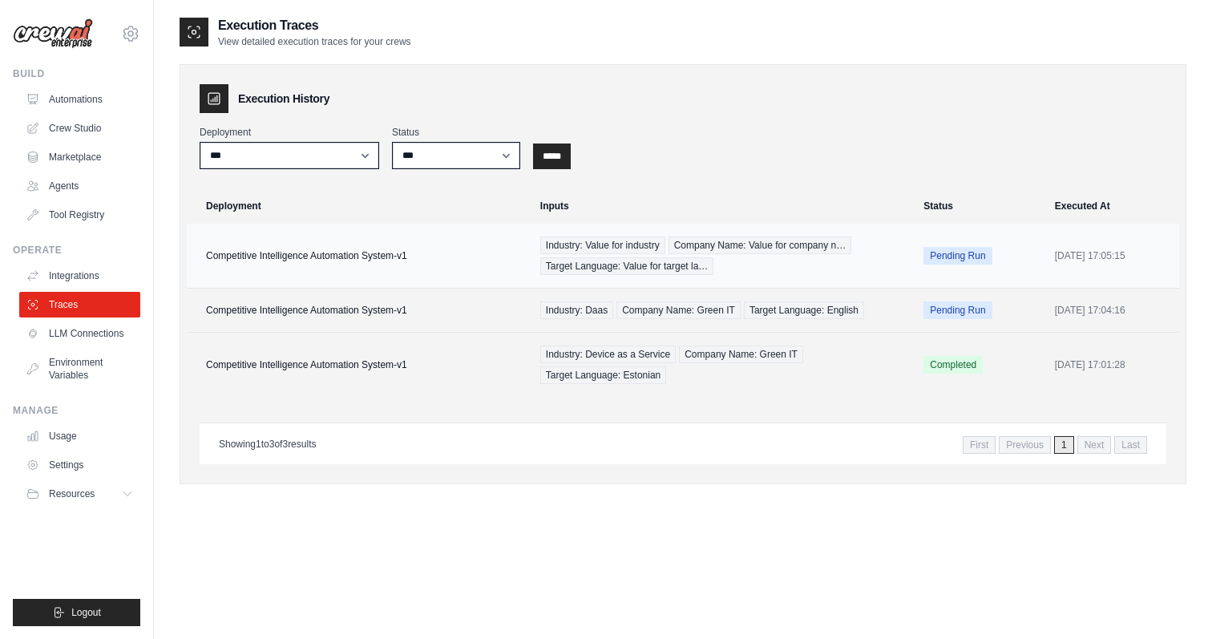
click at [928, 245] on td "Pending Run" at bounding box center [979, 256] width 131 height 65
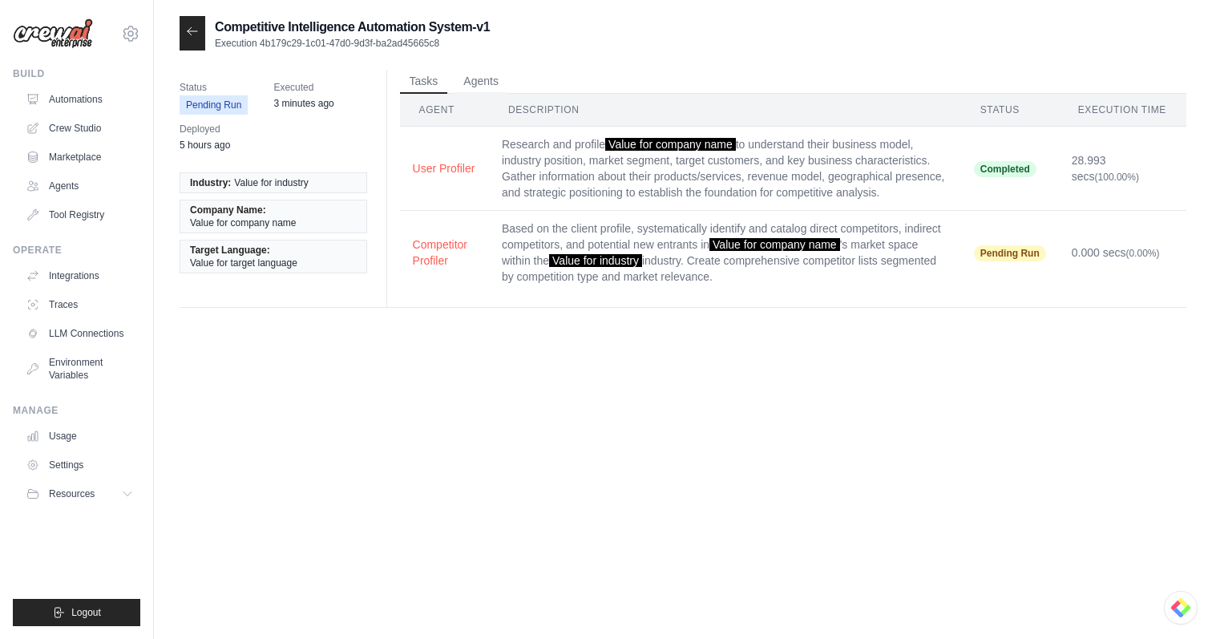
click at [1009, 255] on span "Pending Run" at bounding box center [1010, 253] width 72 height 16
click at [434, 265] on button "Competitor Profiler" at bounding box center [444, 252] width 63 height 32
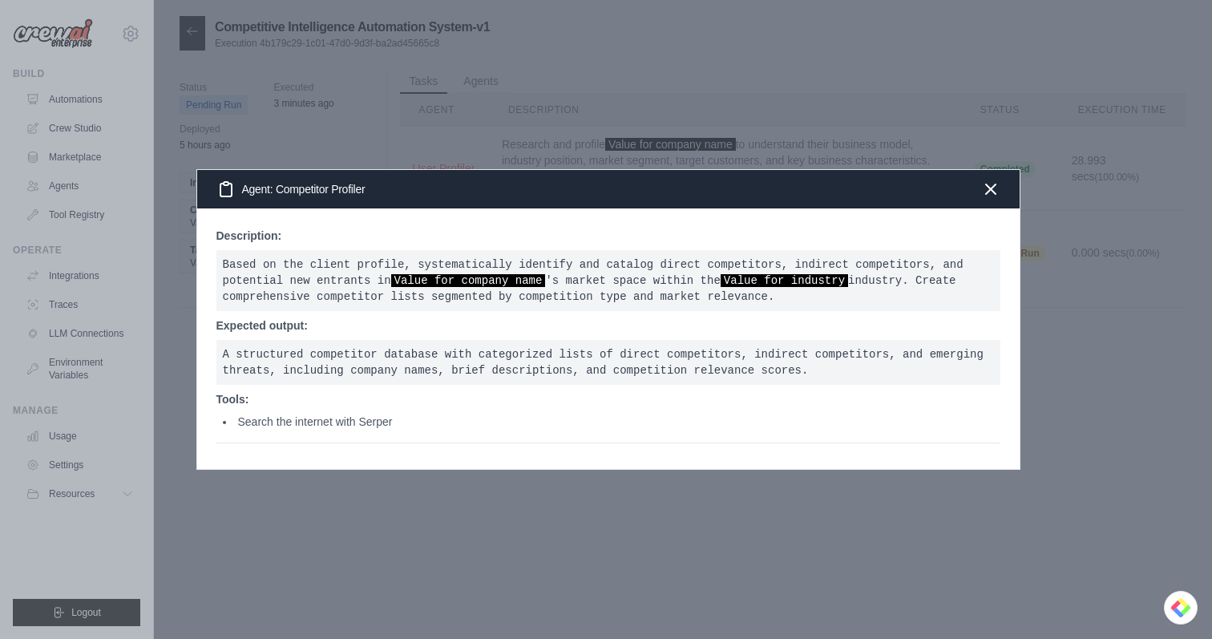
click at [273, 431] on div "Description: Based on the client profile, systematically identify and catalog d…" at bounding box center [608, 336] width 784 height 216
click at [977, 189] on div "Agent: Competitor Profiler" at bounding box center [608, 189] width 823 height 38
click at [991, 192] on icon "button" at bounding box center [990, 188] width 19 height 19
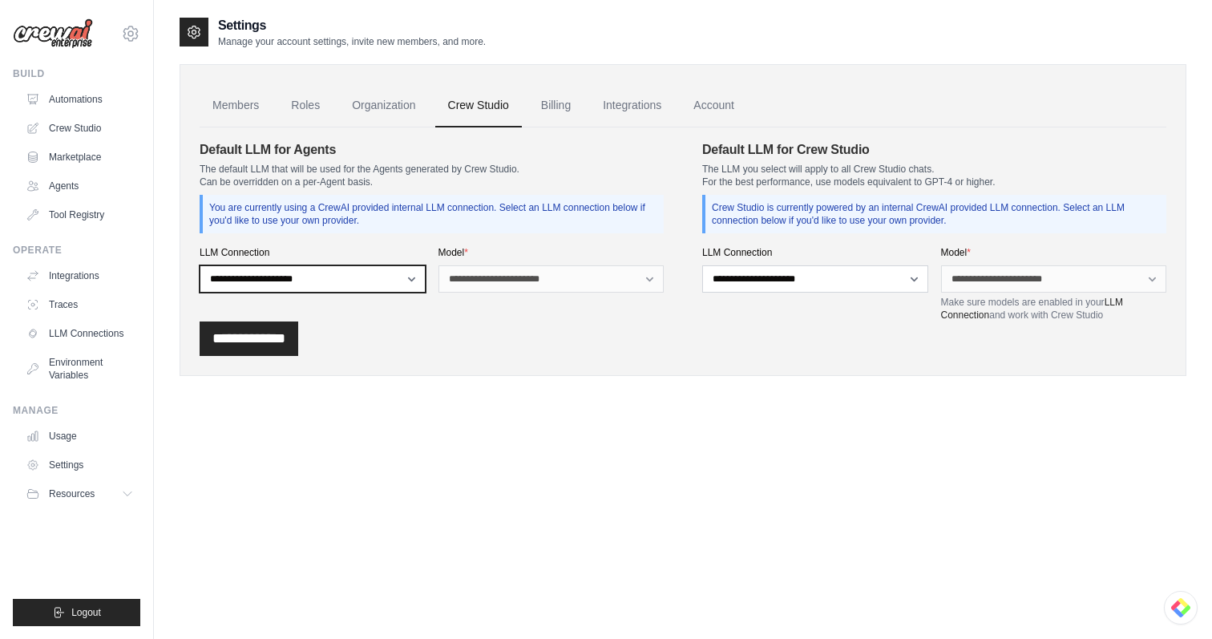
click at [404, 284] on select "**********" at bounding box center [313, 278] width 226 height 27
select select "******"
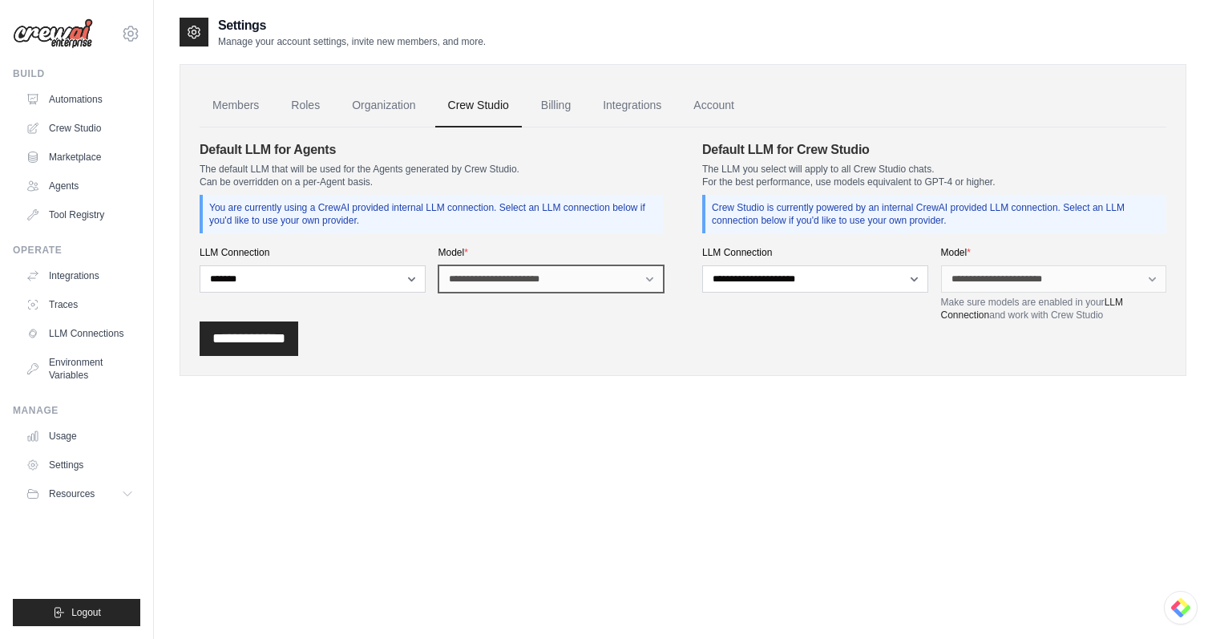
click at [516, 283] on select "**********" at bounding box center [552, 278] width 226 height 27
select select "******"
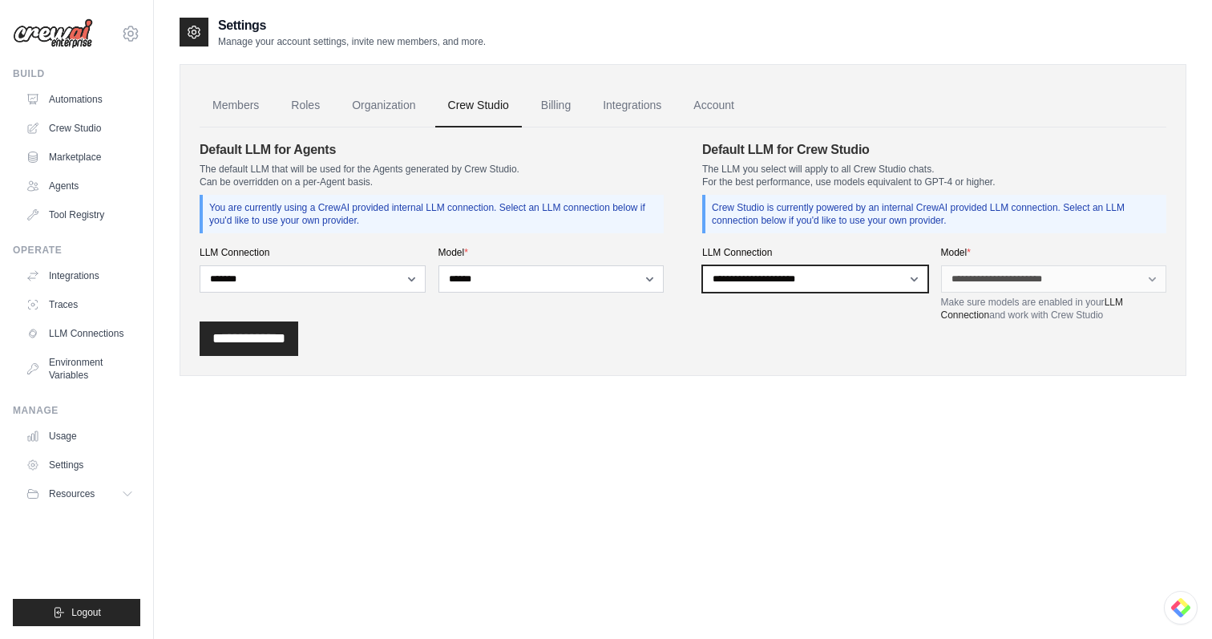
click at [766, 282] on select "**********" at bounding box center [815, 278] width 226 height 27
select select "******"
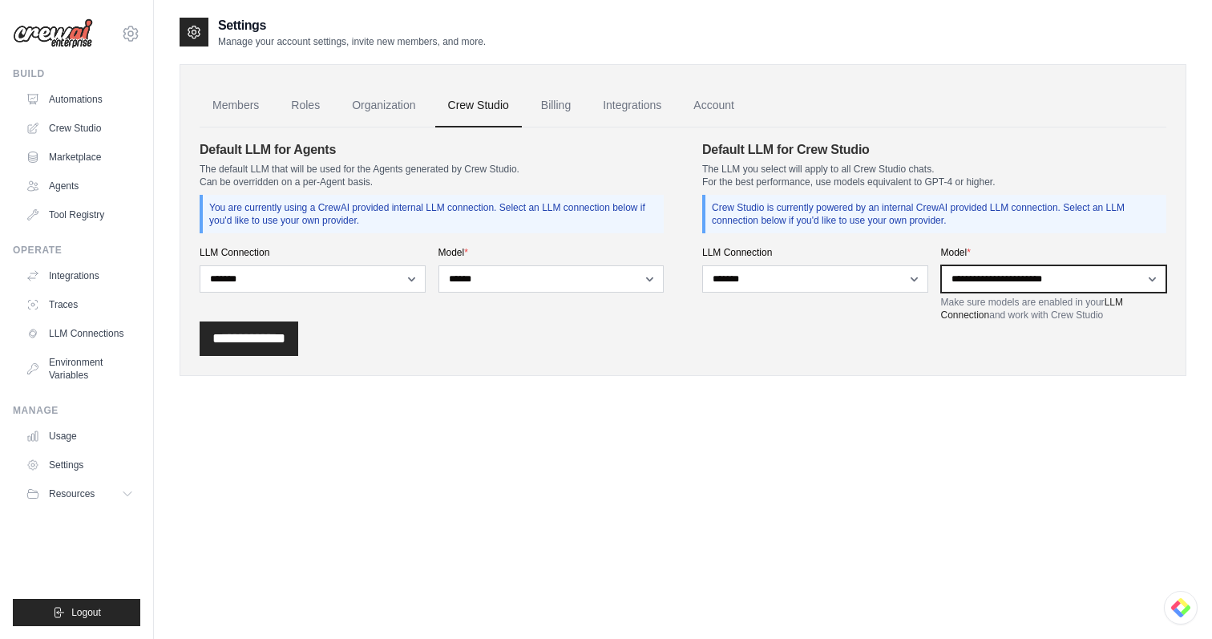
click at [1002, 282] on select "**********" at bounding box center [1054, 278] width 226 height 27
select select "*****"
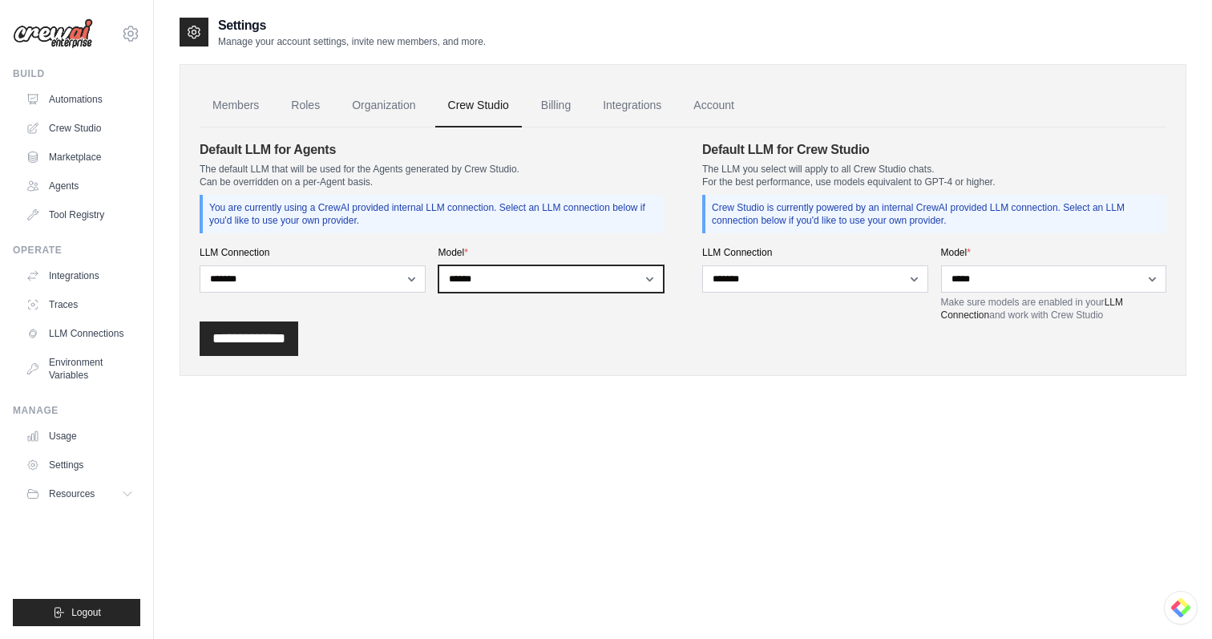
click at [500, 272] on select "**********" at bounding box center [552, 278] width 226 height 27
select select "*****"
click at [239, 327] on input "**********" at bounding box center [249, 339] width 99 height 34
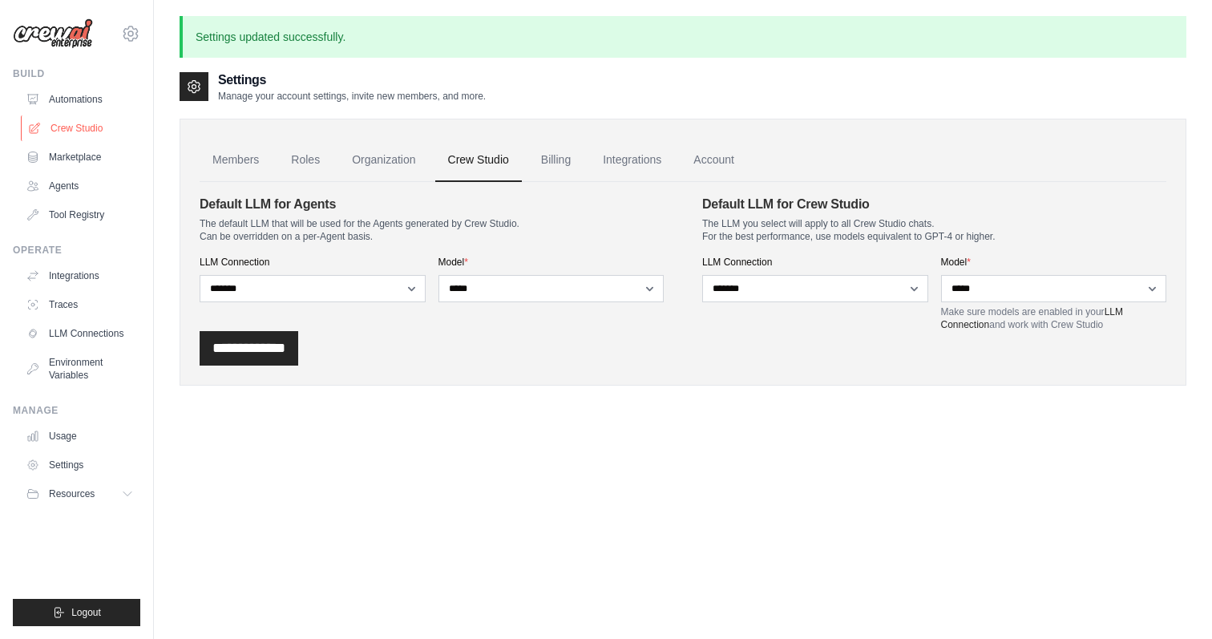
click at [80, 118] on link "Crew Studio" at bounding box center [81, 128] width 121 height 26
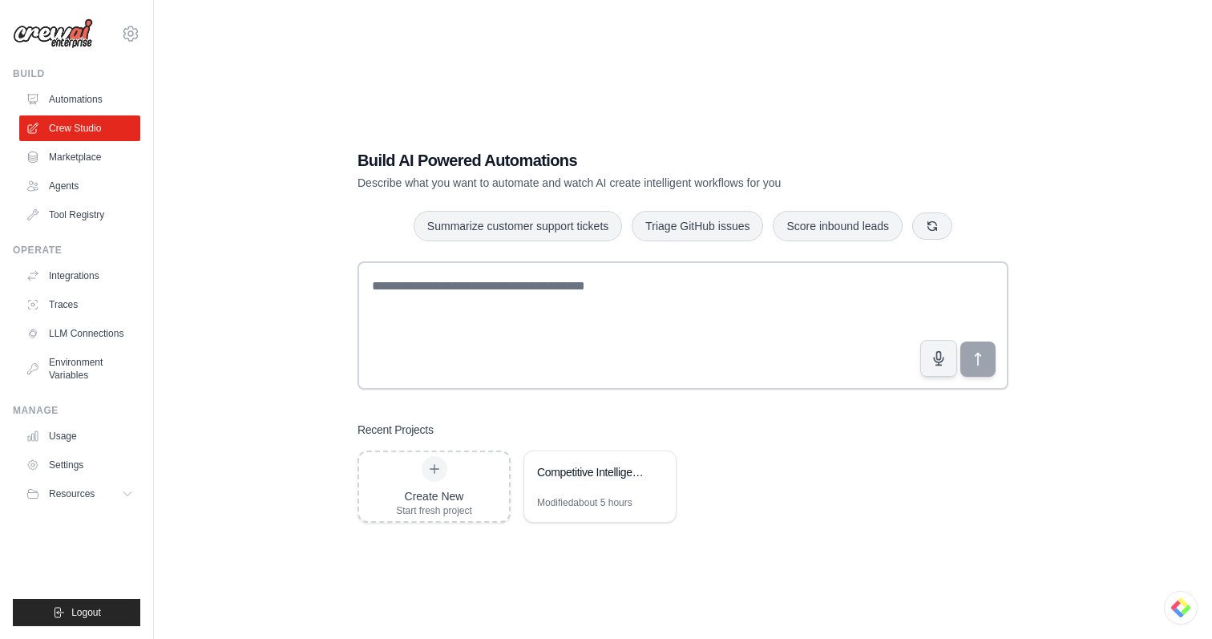
click at [856, 53] on div "Build AI Powered Automations Describe what you want to automate and watch AI cr…" at bounding box center [683, 335] width 1007 height 639
click at [615, 481] on div "Competitive Intelligence Automation System" at bounding box center [592, 473] width 110 height 19
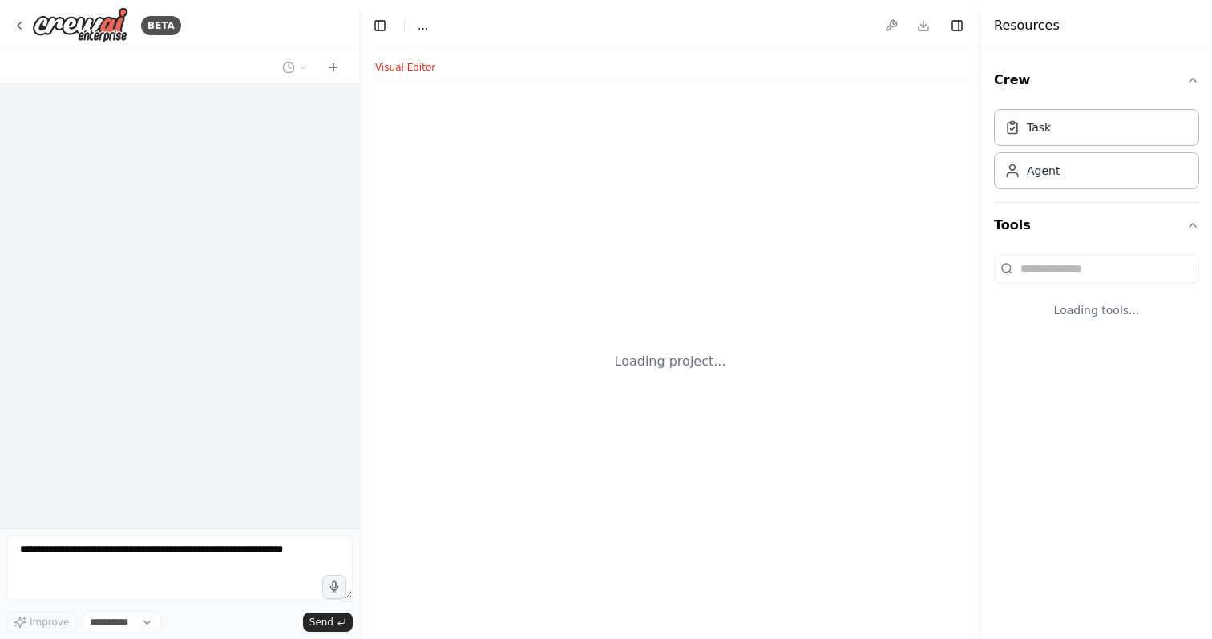
select select "****"
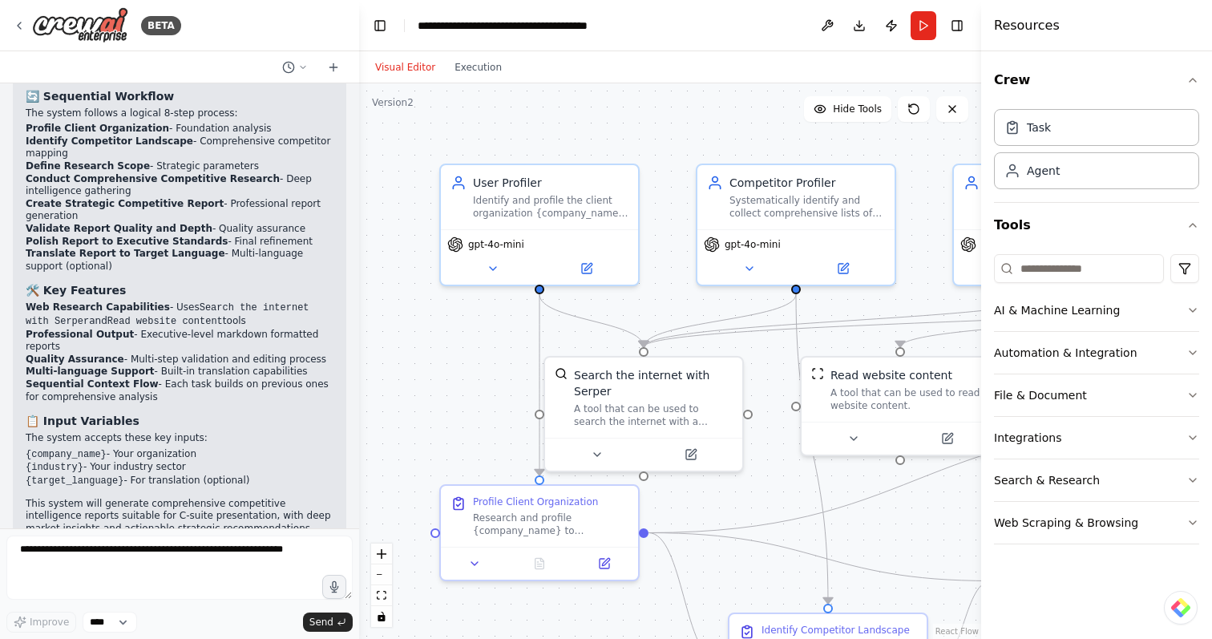
scroll to position [2019, 0]
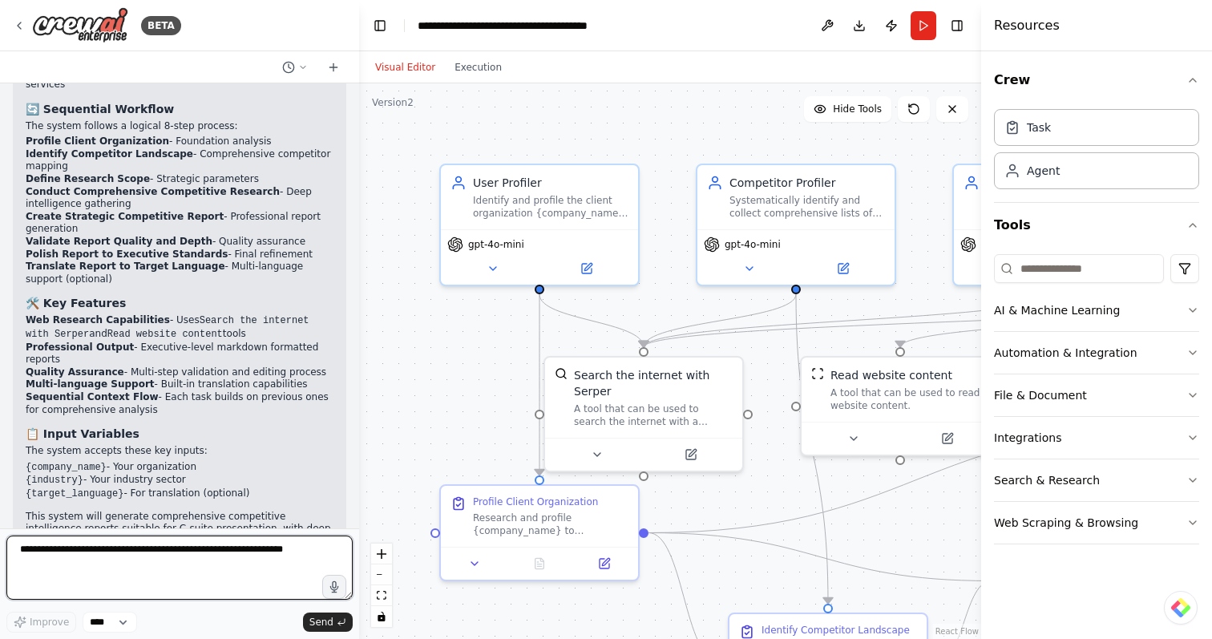
click at [198, 572] on textarea at bounding box center [179, 568] width 346 height 64
type textarea "****"
type textarea "**********"
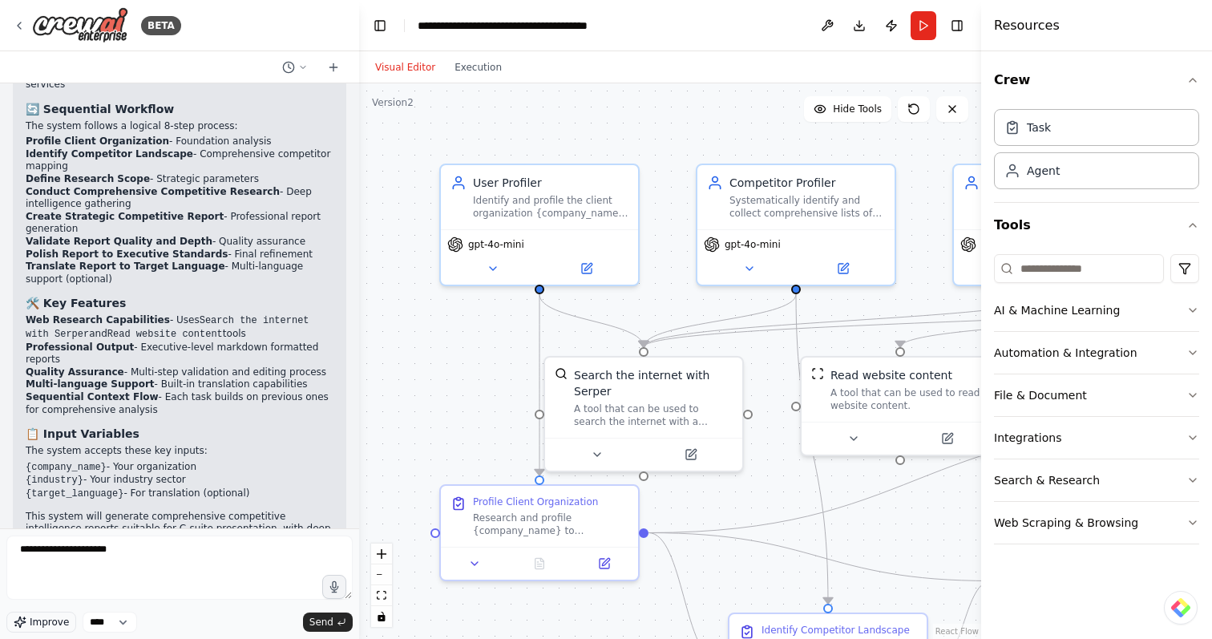
click at [26, 626] on icon "button" at bounding box center [20, 622] width 13 height 13
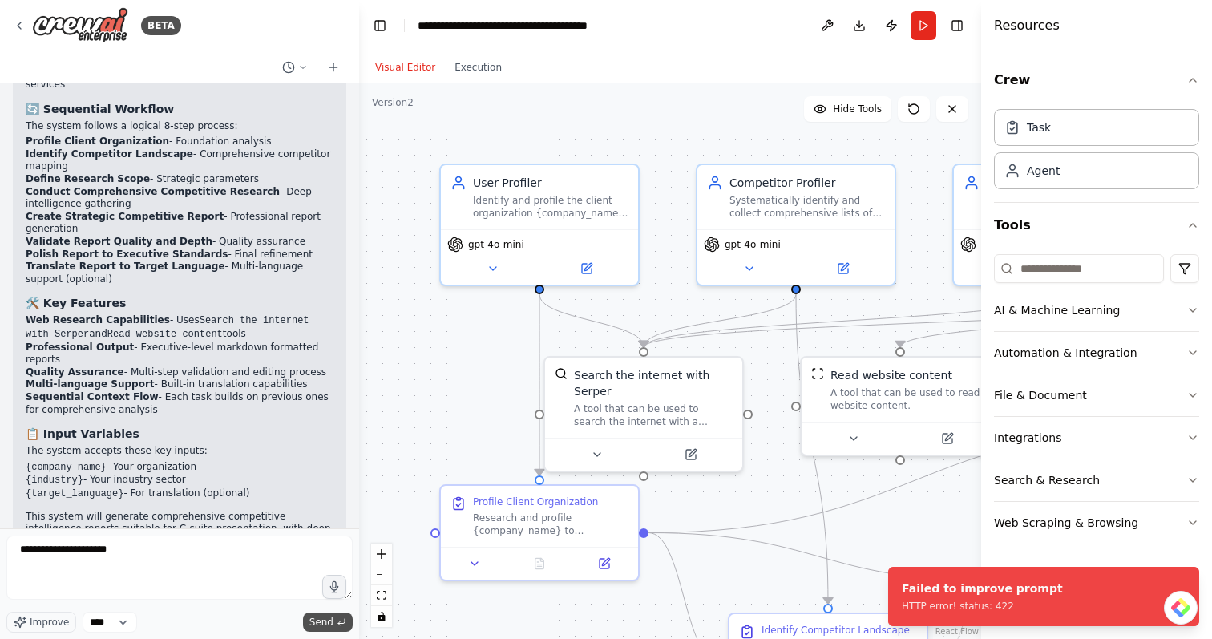
click at [321, 620] on span "Send" at bounding box center [322, 622] width 24 height 13
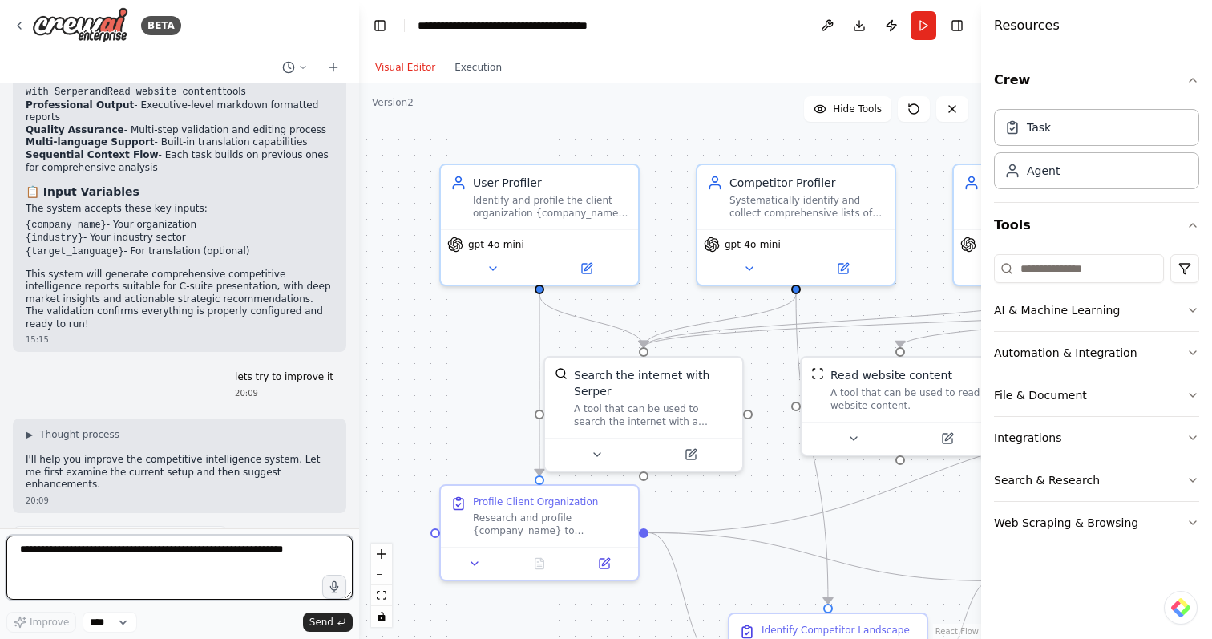
scroll to position [2273, 0]
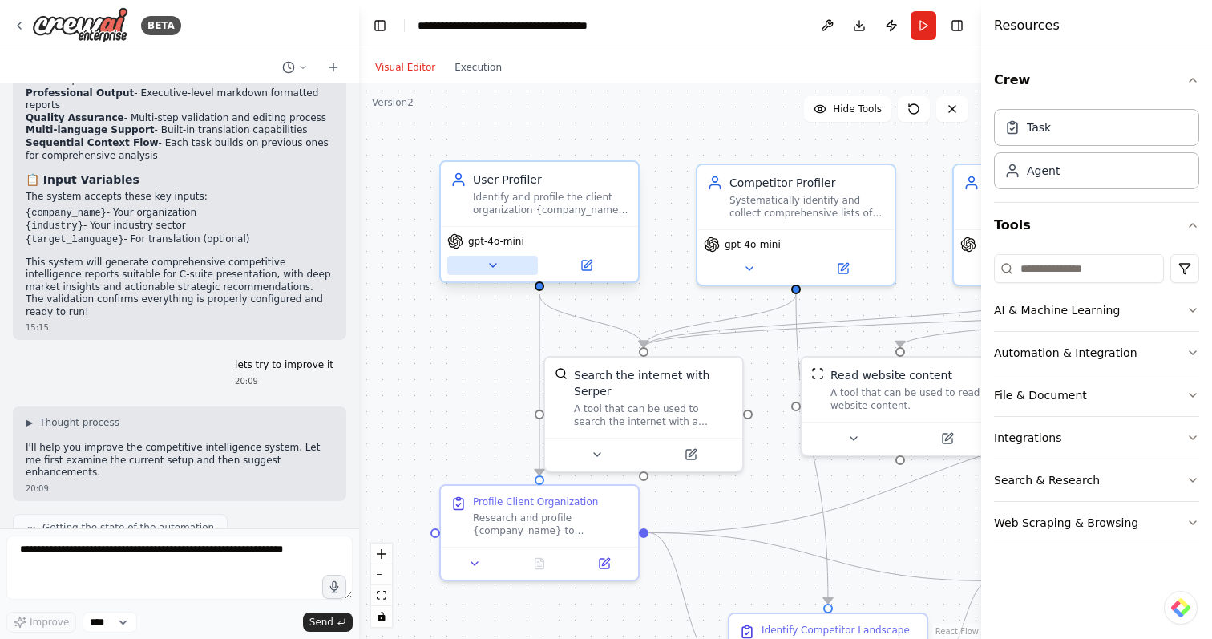
click at [490, 264] on icon at bounding box center [493, 265] width 6 height 3
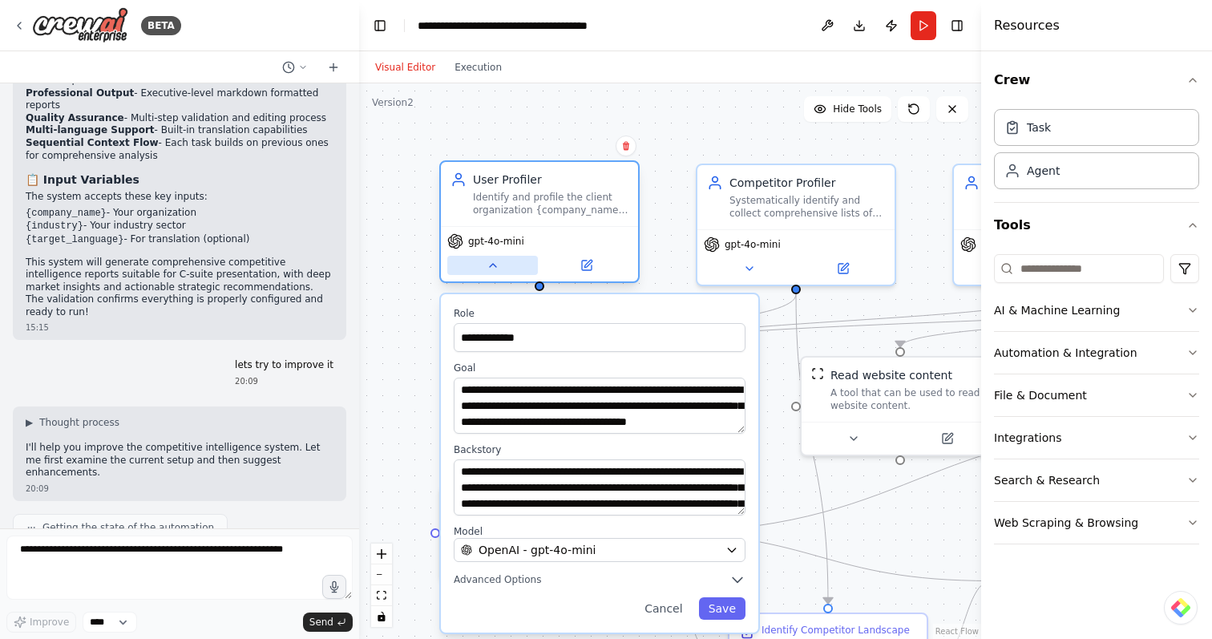
click at [489, 264] on icon at bounding box center [493, 265] width 13 height 13
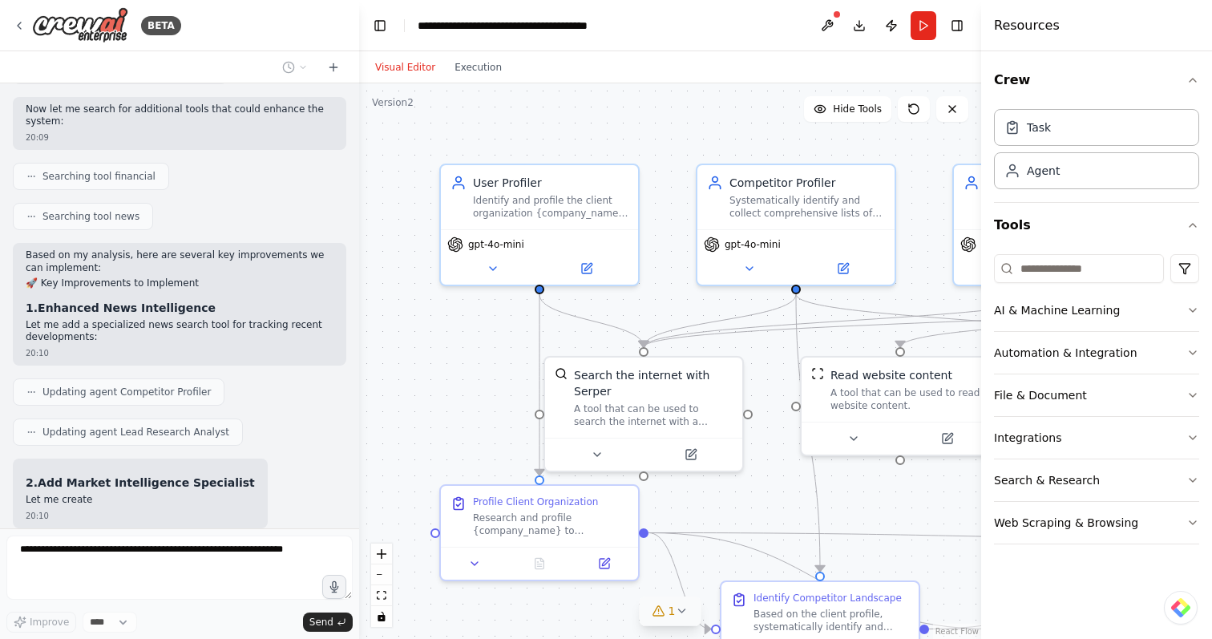
scroll to position [2746, 0]
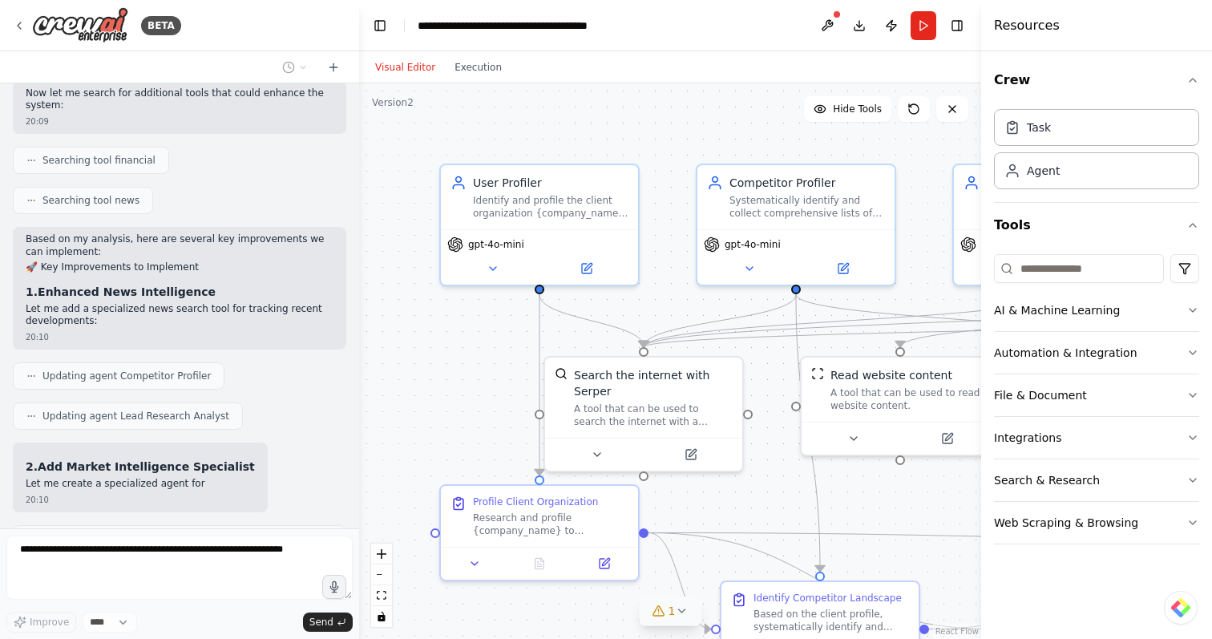
click at [656, 615] on icon at bounding box center [659, 611] width 13 height 13
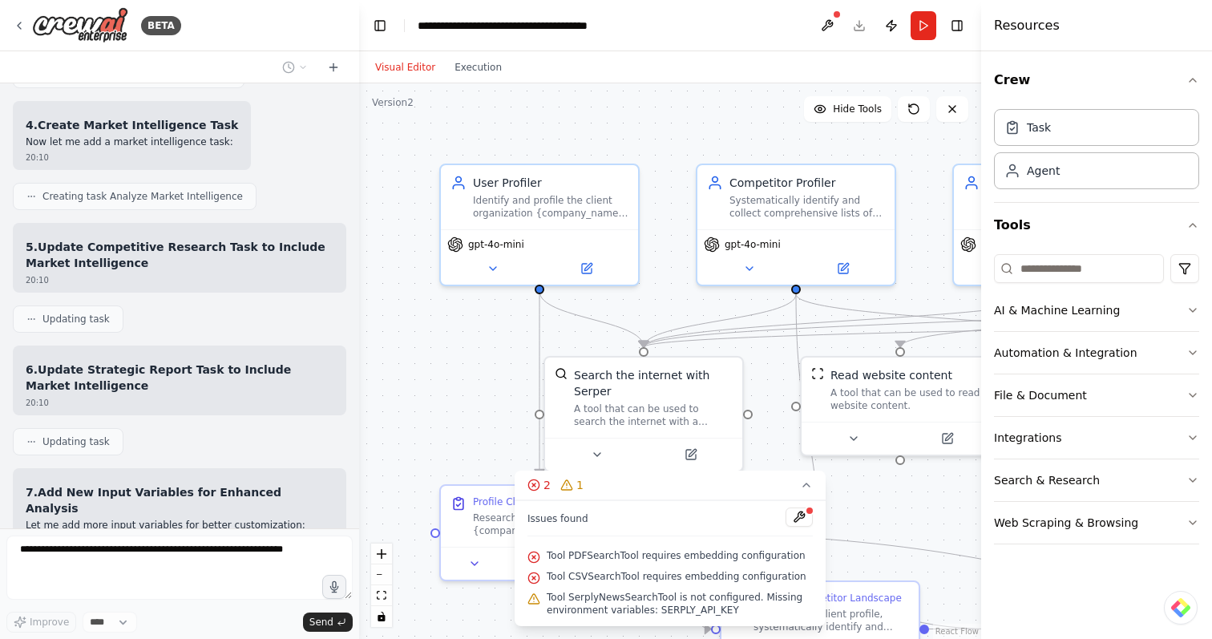
scroll to position [3411, 0]
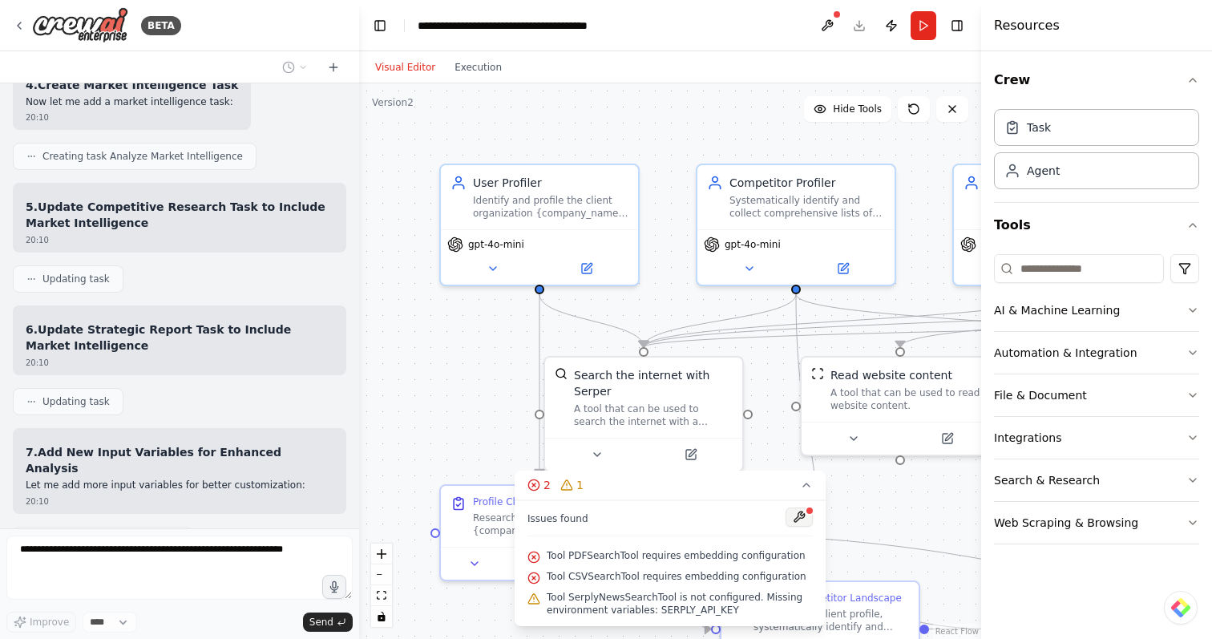
click at [802, 513] on button at bounding box center [799, 517] width 27 height 19
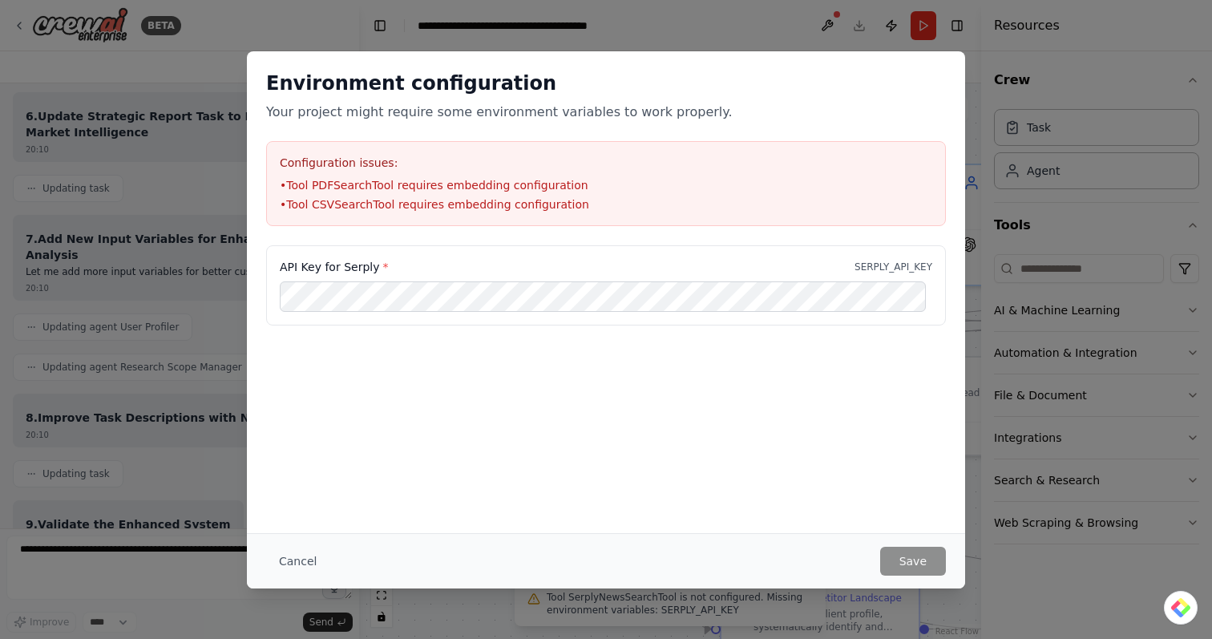
scroll to position [3624, 0]
click at [622, 41] on div "Environment configuration Your project might require some environment variables…" at bounding box center [606, 319] width 1212 height 639
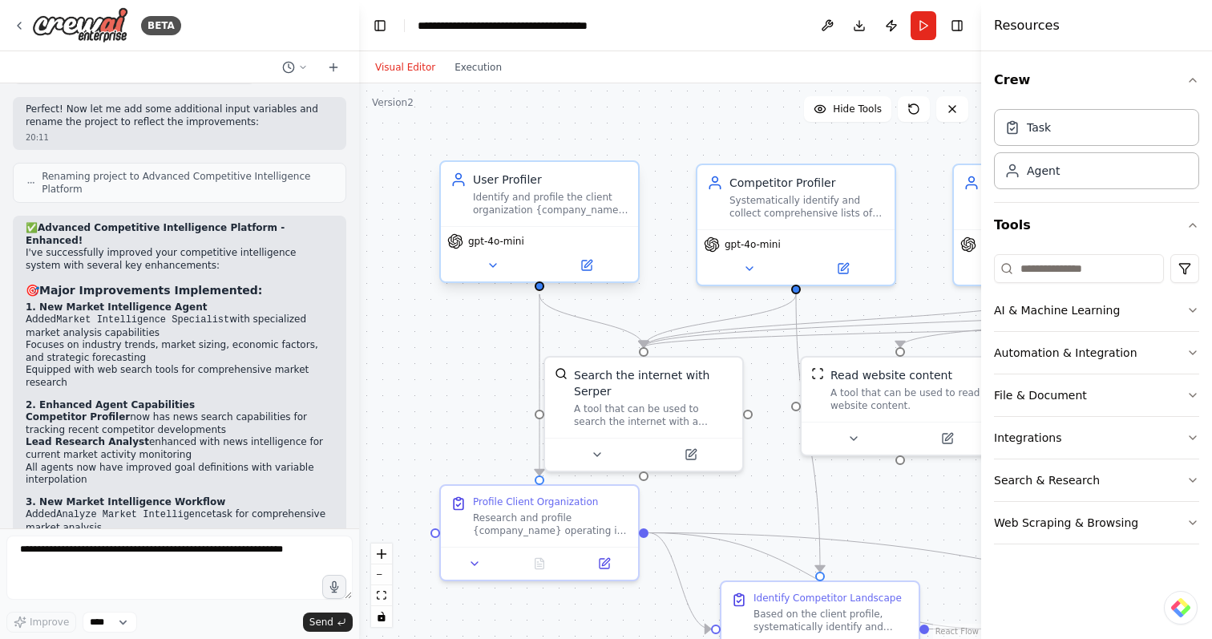
drag, startPoint x: 589, startPoint y: 200, endPoint x: 573, endPoint y: 180, distance: 25.0
click at [573, 191] on div "Identify and profile the client organization {company_name} in the {industry} i…" at bounding box center [551, 204] width 156 height 26
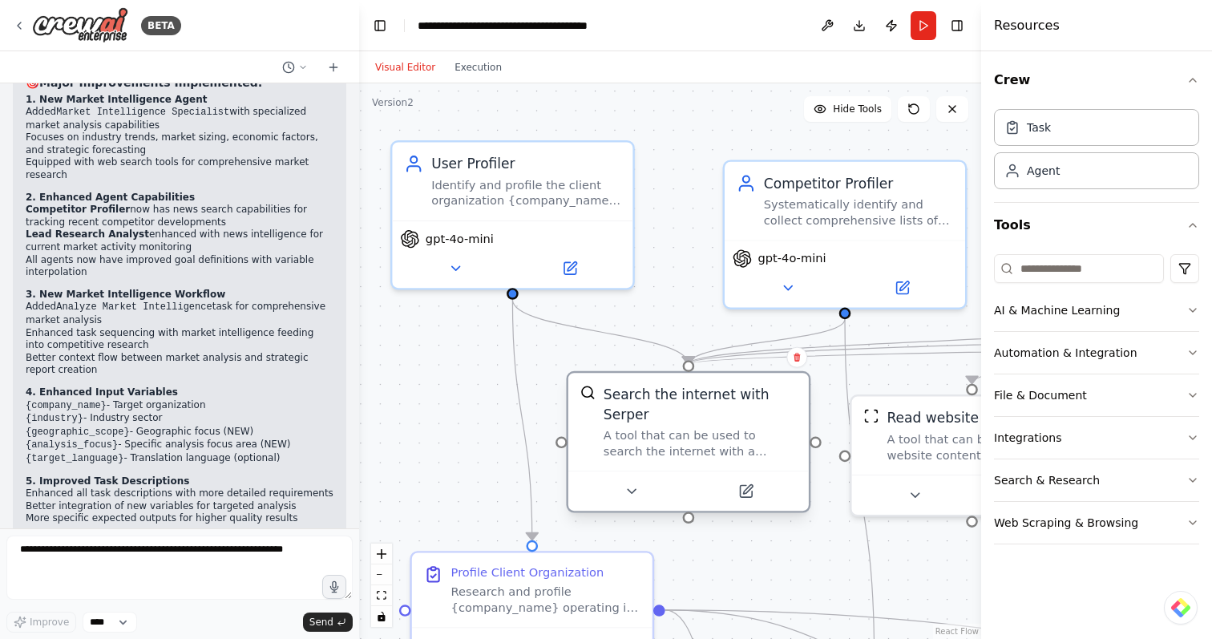
drag, startPoint x: 706, startPoint y: 426, endPoint x: 740, endPoint y: 407, distance: 38.4
click at [740, 407] on div "Search the internet with Serper" at bounding box center [700, 404] width 193 height 39
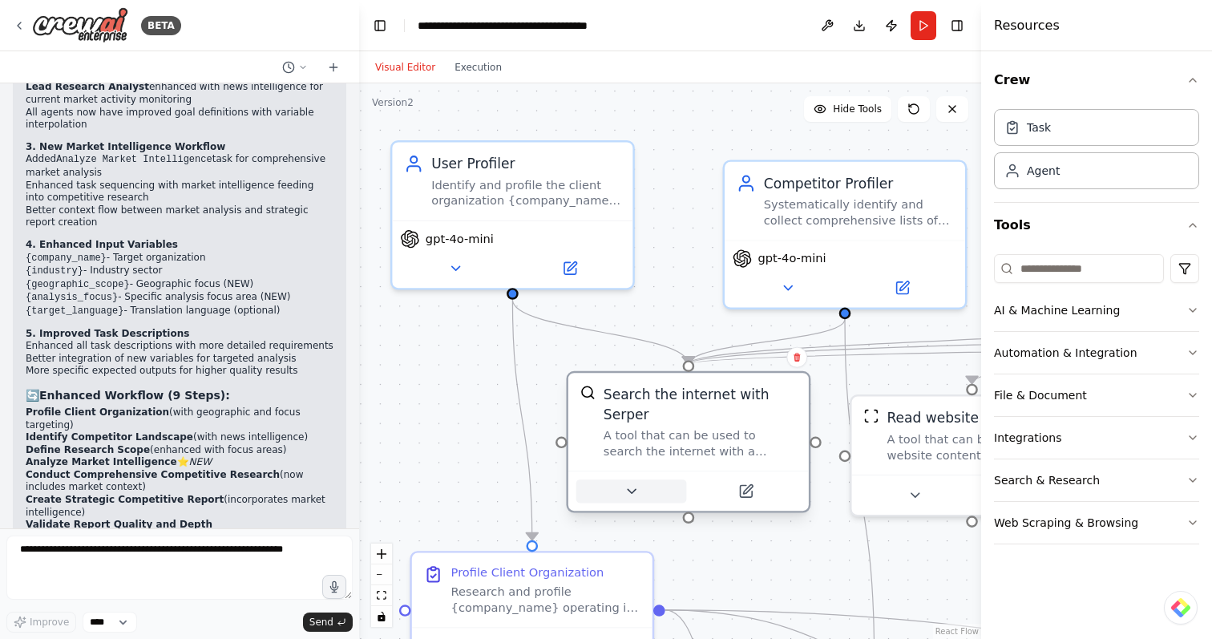
click at [633, 492] on icon at bounding box center [632, 491] width 16 height 16
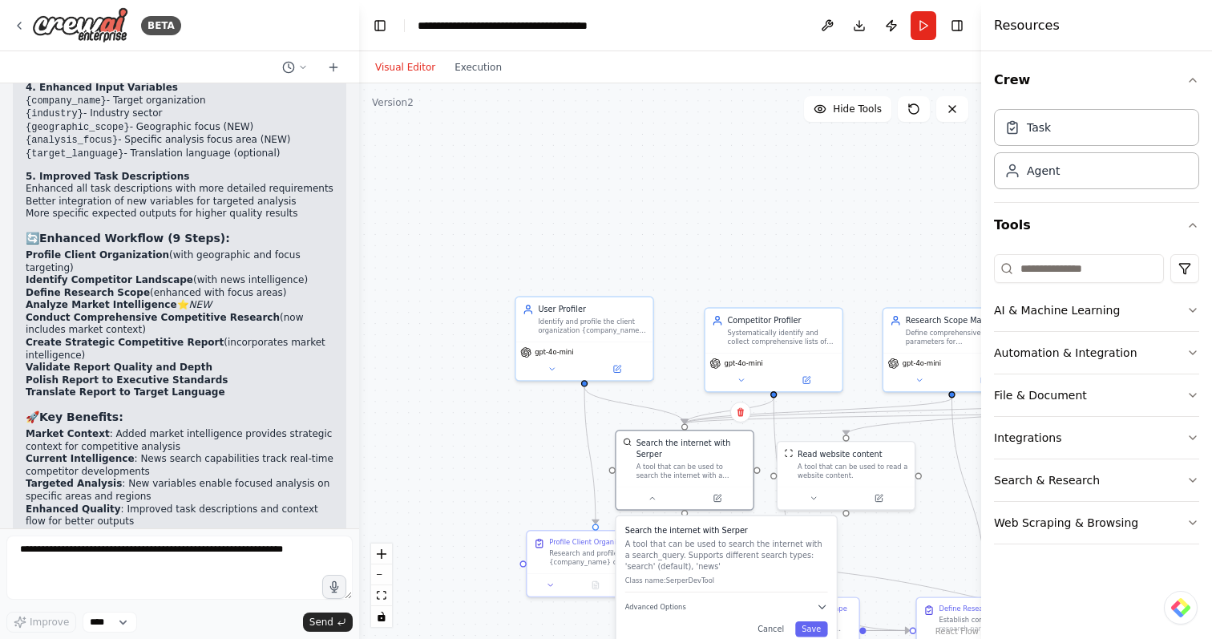
scroll to position [5044, 0]
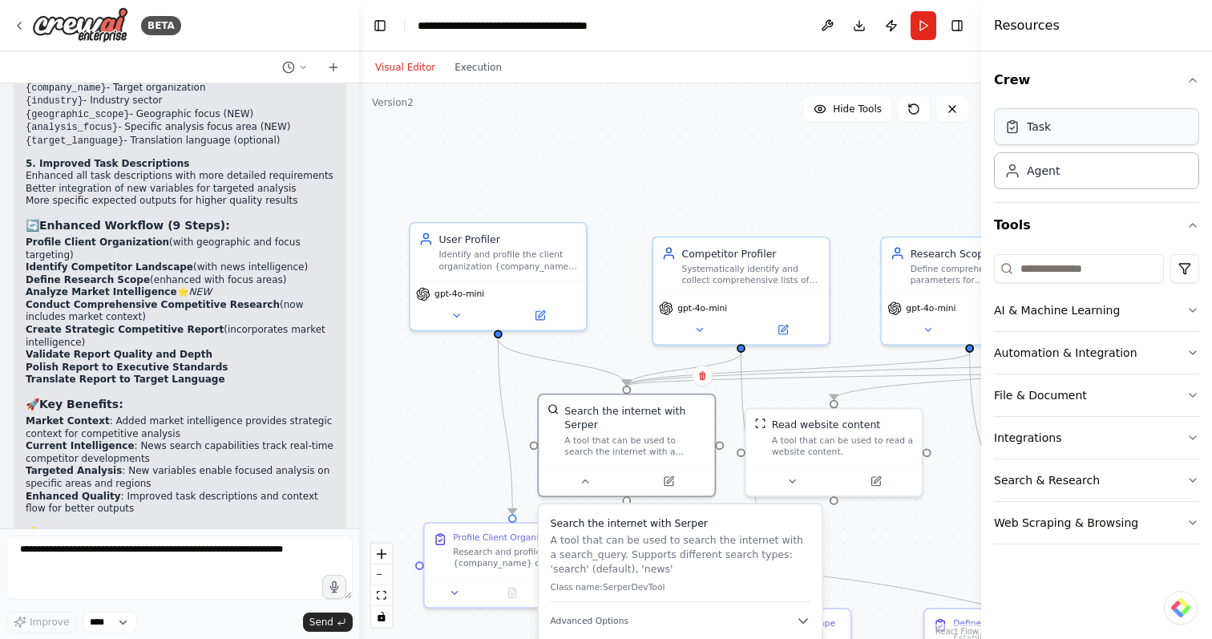
click at [1050, 128] on div "Task" at bounding box center [1039, 127] width 24 height 16
click at [1046, 184] on div "Agent" at bounding box center [1096, 170] width 205 height 37
click at [1099, 474] on button "Search & Research" at bounding box center [1096, 480] width 205 height 42
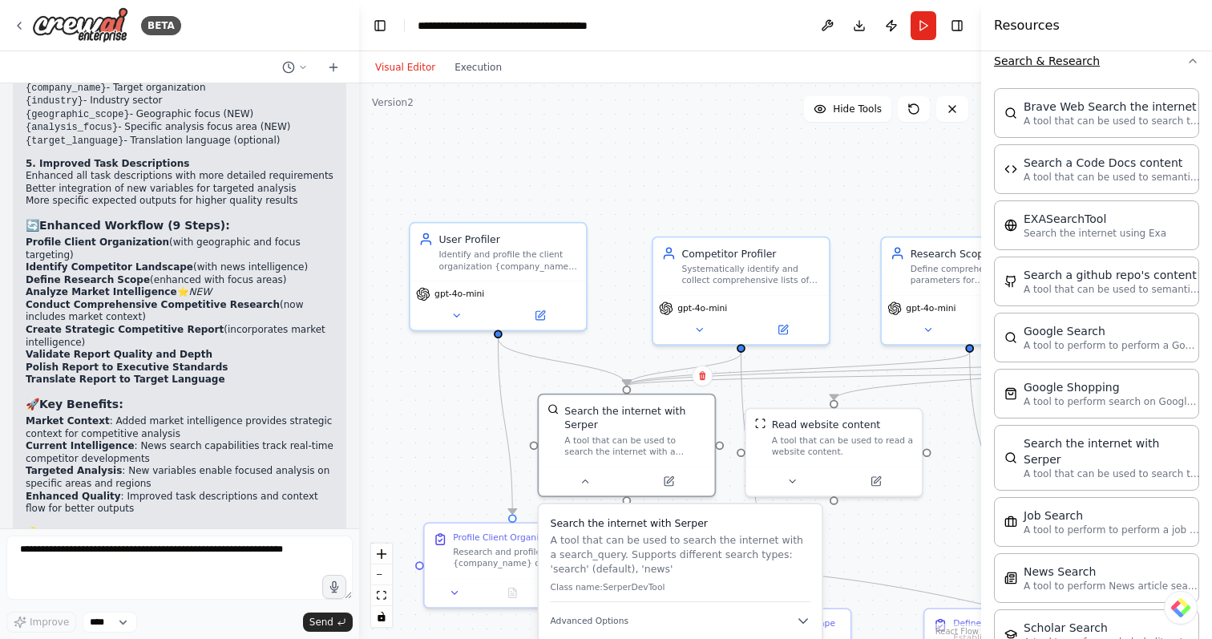
scroll to position [419, 0]
click at [467, 439] on div ".deletable-edge-delete-btn { width: 20px; height: 20px; border: 0px solid #ffff…" at bounding box center [670, 361] width 622 height 556
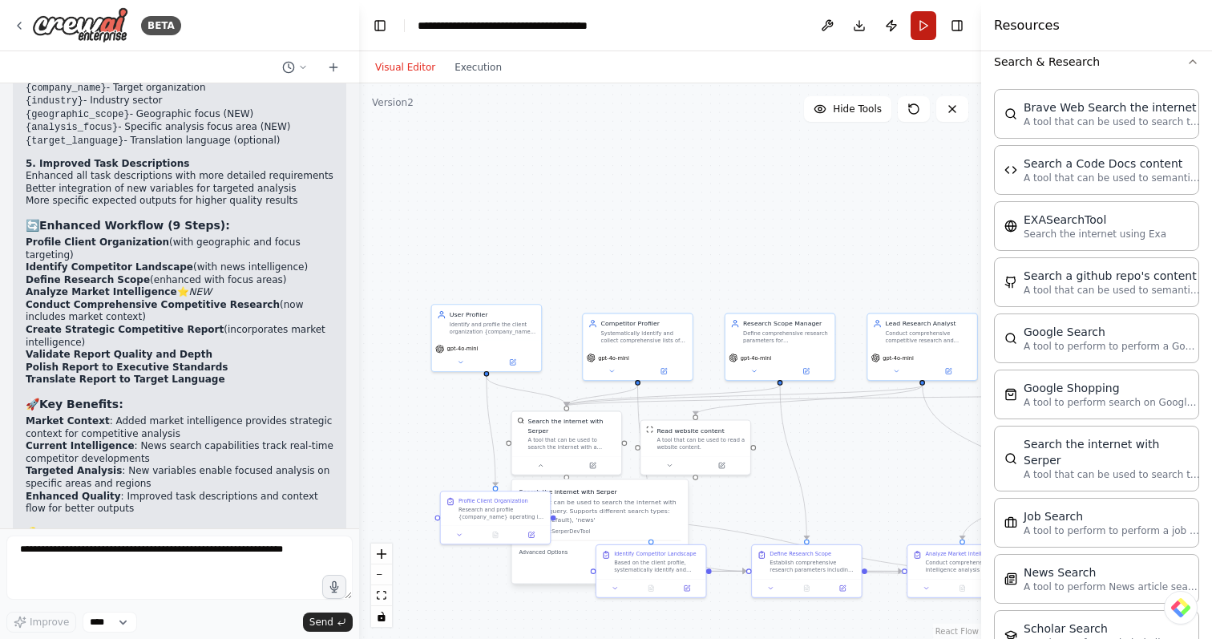
click at [923, 12] on button "Run" at bounding box center [924, 25] width 26 height 29
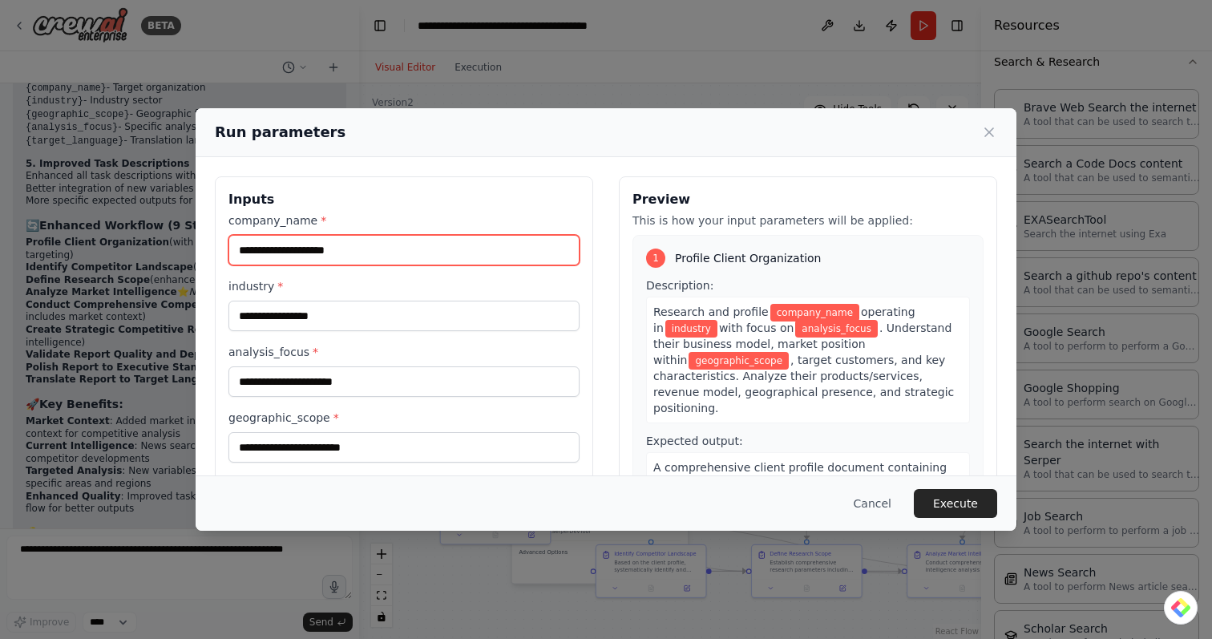
click at [273, 246] on input "company_name *" at bounding box center [404, 250] width 351 height 30
type input "********"
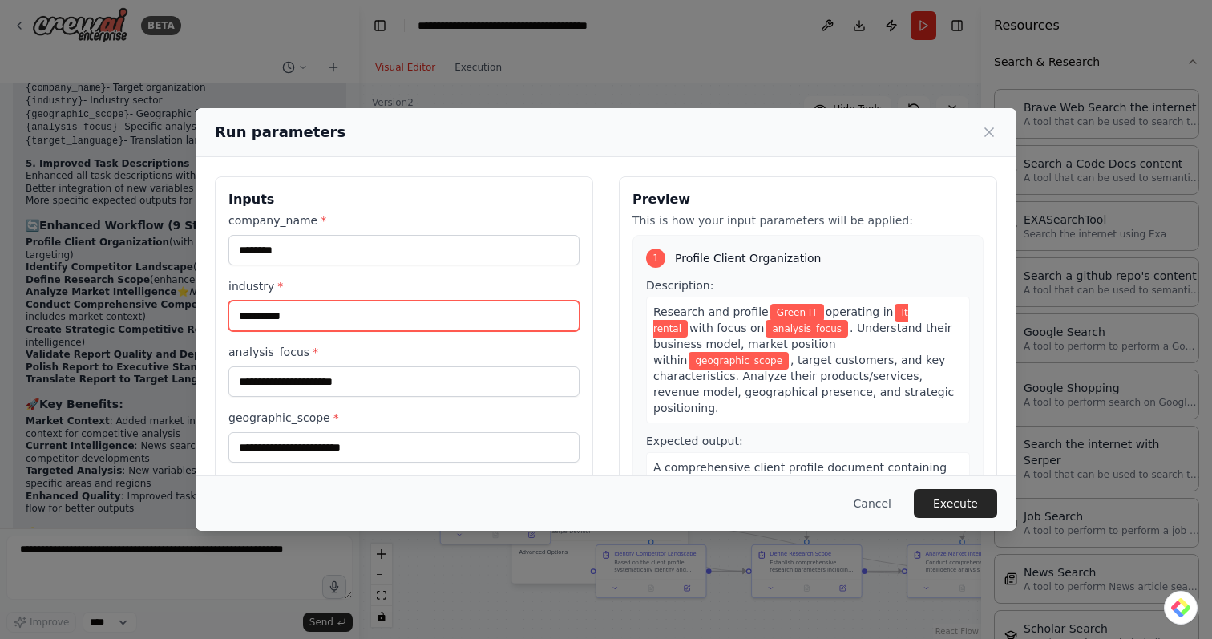
type input "*********"
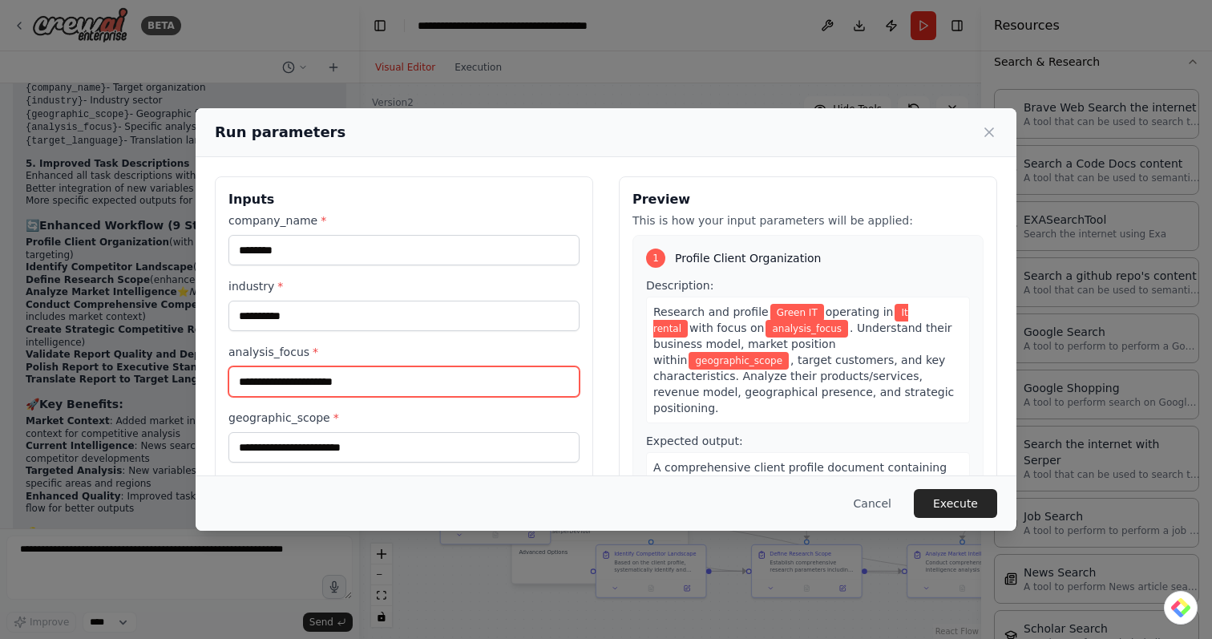
drag, startPoint x: 377, startPoint y: 386, endPoint x: 164, endPoint y: 386, distance: 213.3
click at [254, 386] on input "analysis_focus *" at bounding box center [404, 381] width 351 height 30
click at [386, 375] on input "**********" at bounding box center [404, 381] width 351 height 30
type input "**********"
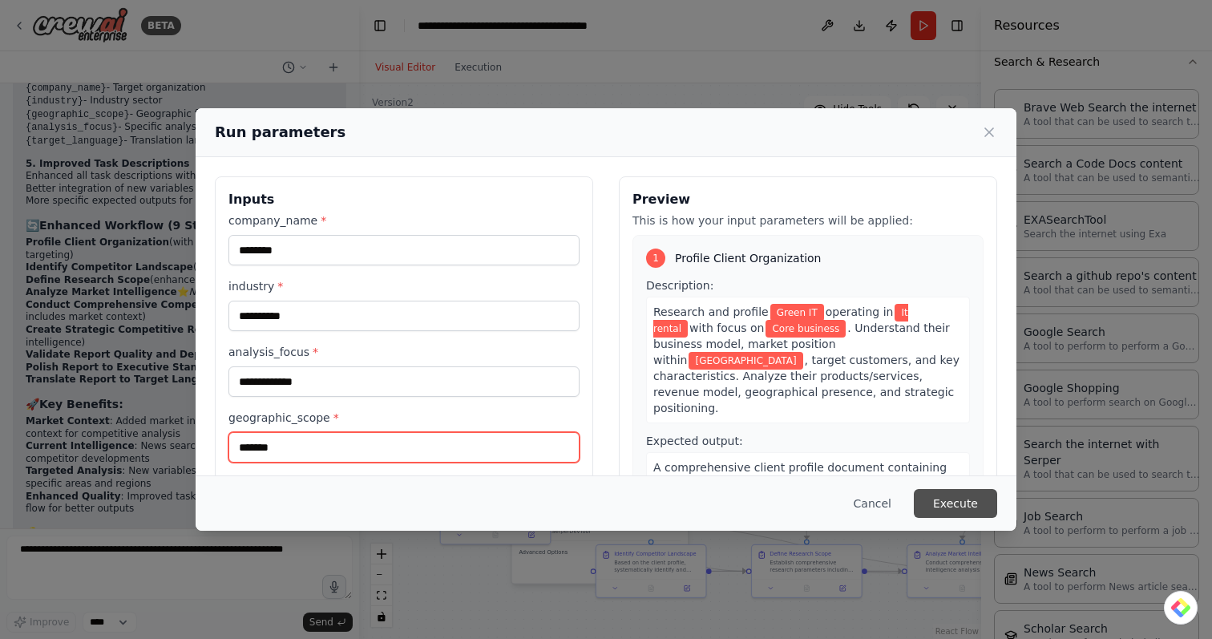
type input "*******"
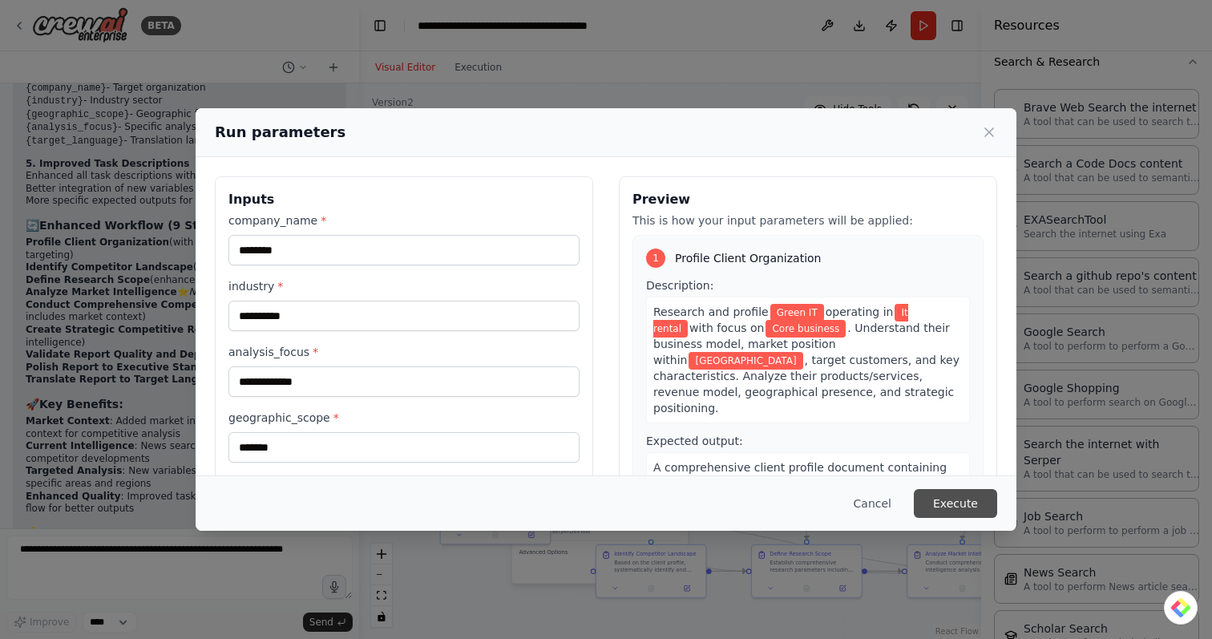
click at [954, 499] on button "Execute" at bounding box center [955, 503] width 83 height 29
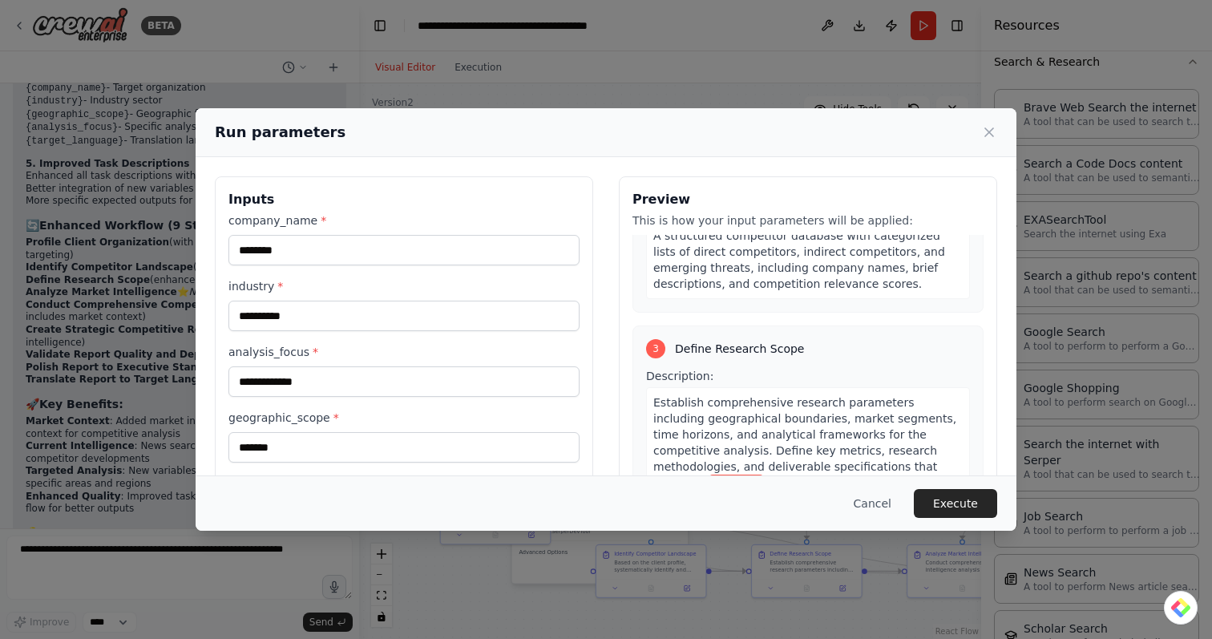
scroll to position [109, 0]
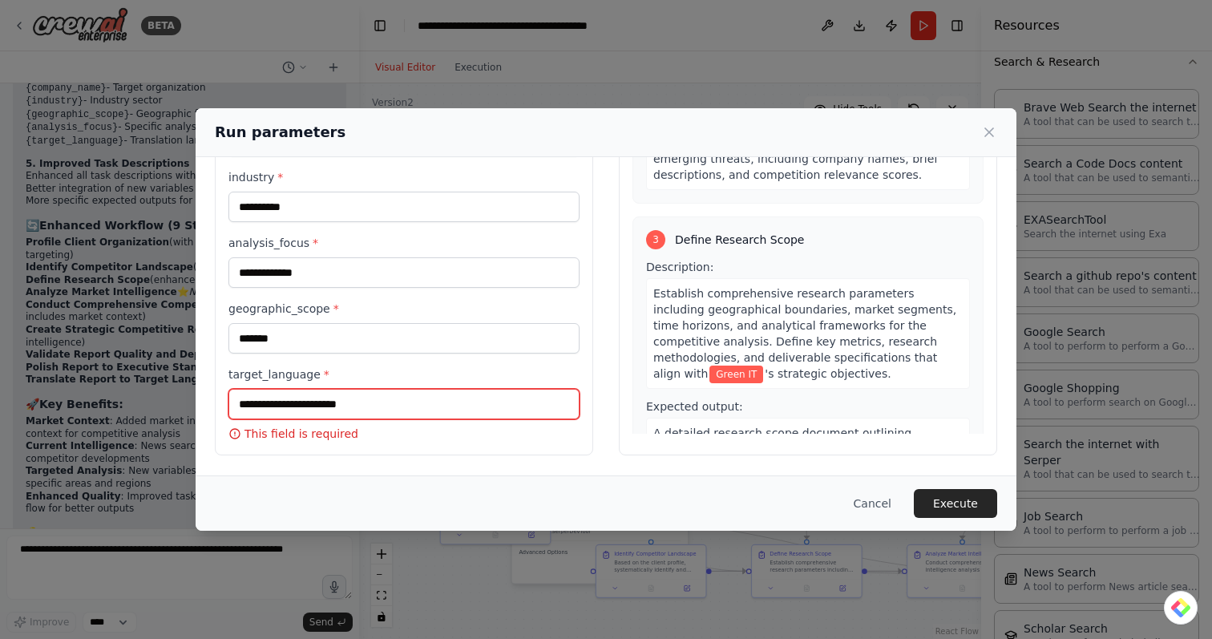
click at [346, 390] on input "target_language *" at bounding box center [404, 404] width 351 height 30
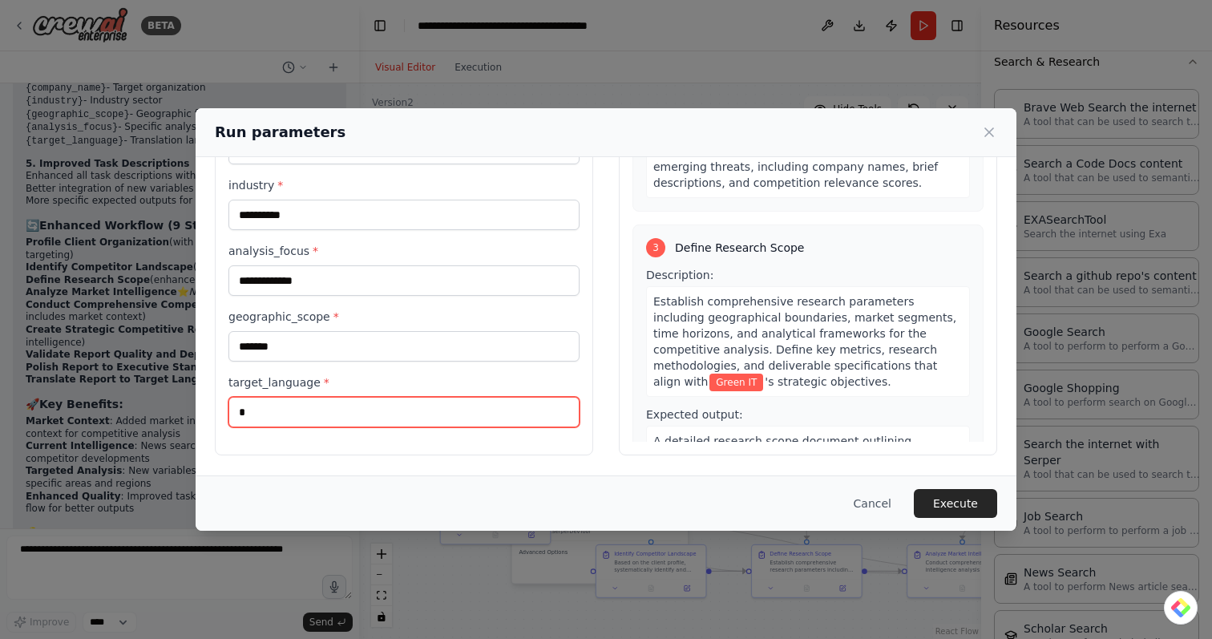
scroll to position [101, 0]
type input "********"
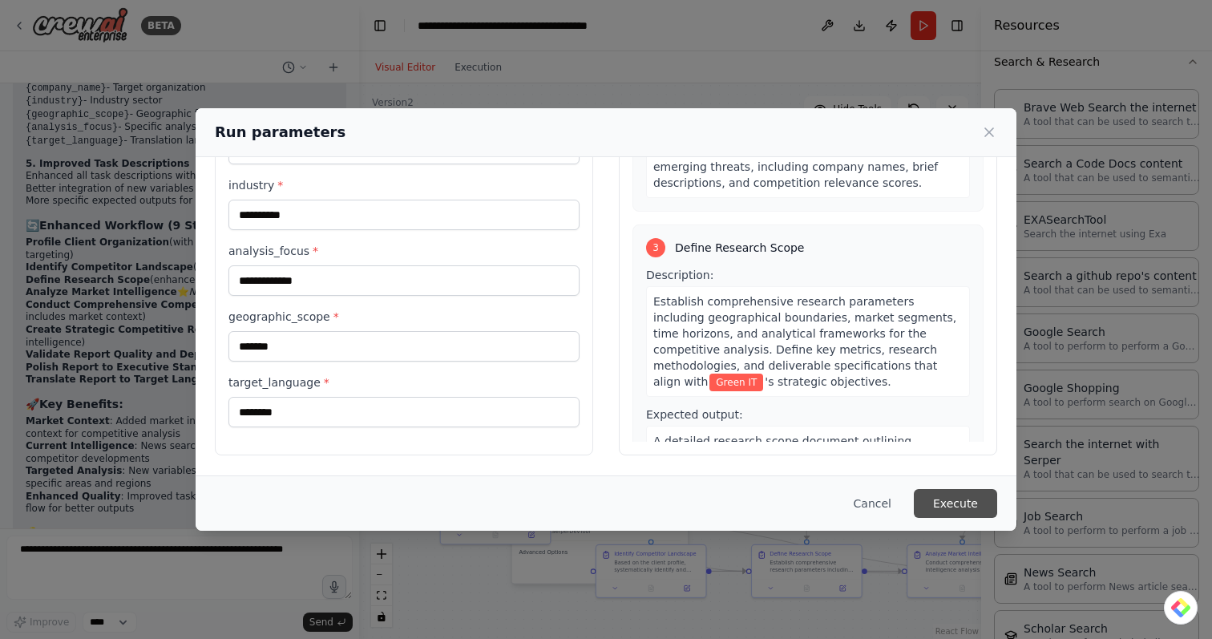
click at [955, 499] on button "Execute" at bounding box center [955, 503] width 83 height 29
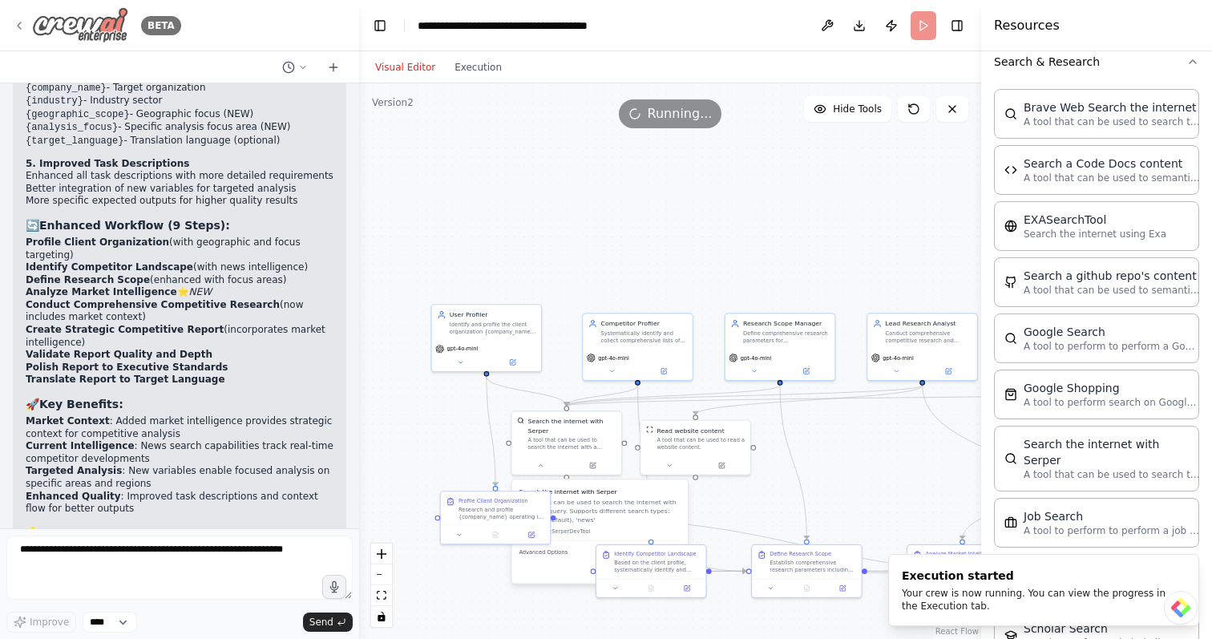
click at [18, 22] on icon at bounding box center [19, 25] width 3 height 6
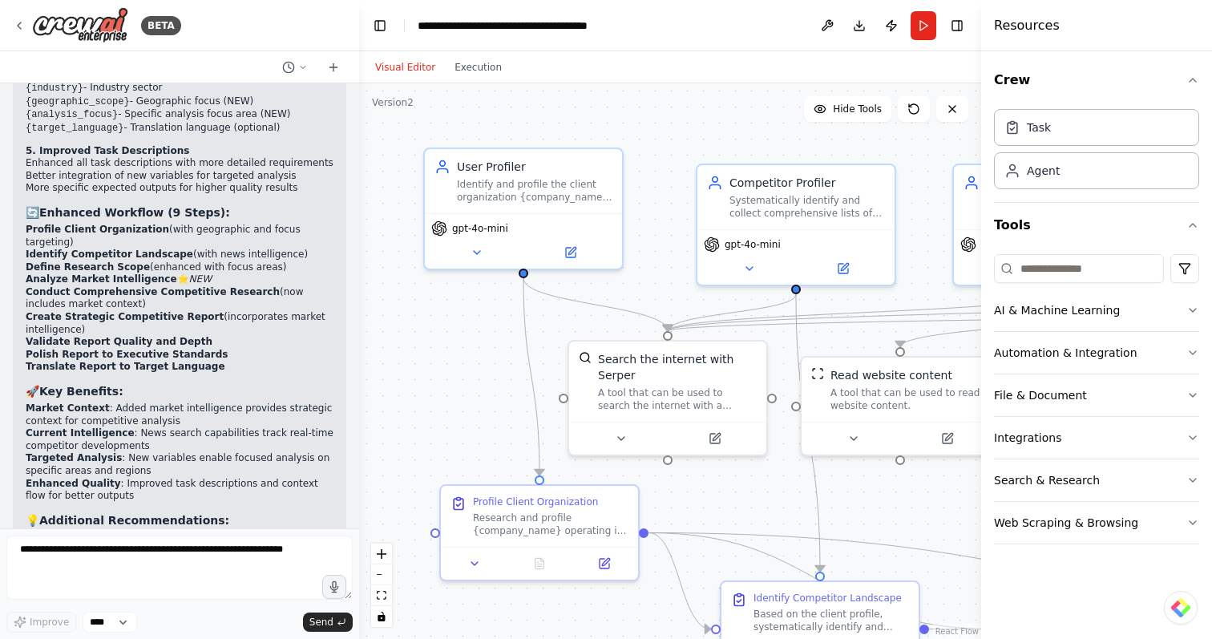
scroll to position [5044, 0]
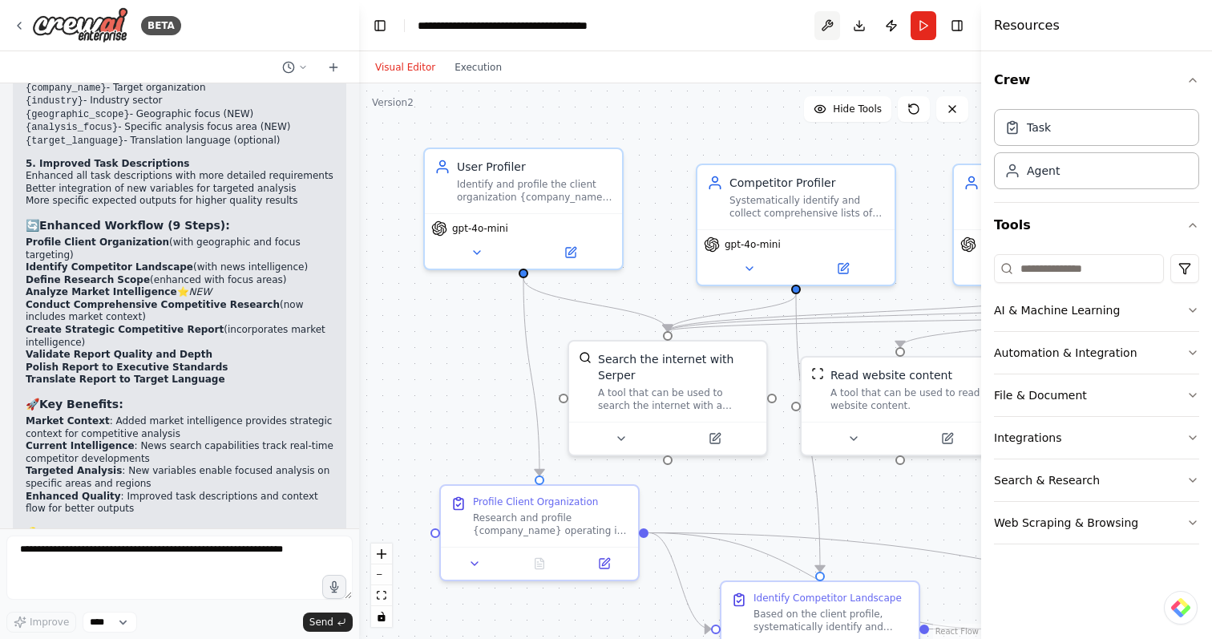
click at [827, 25] on button at bounding box center [828, 25] width 26 height 29
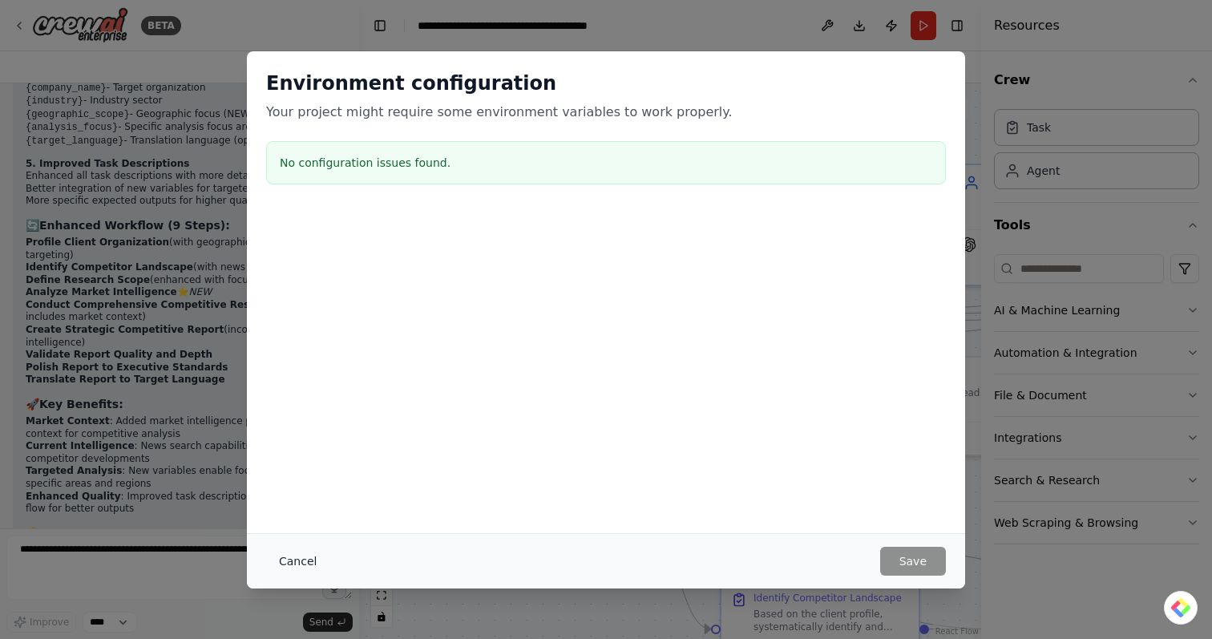
click at [277, 565] on button "Cancel" at bounding box center [297, 561] width 63 height 29
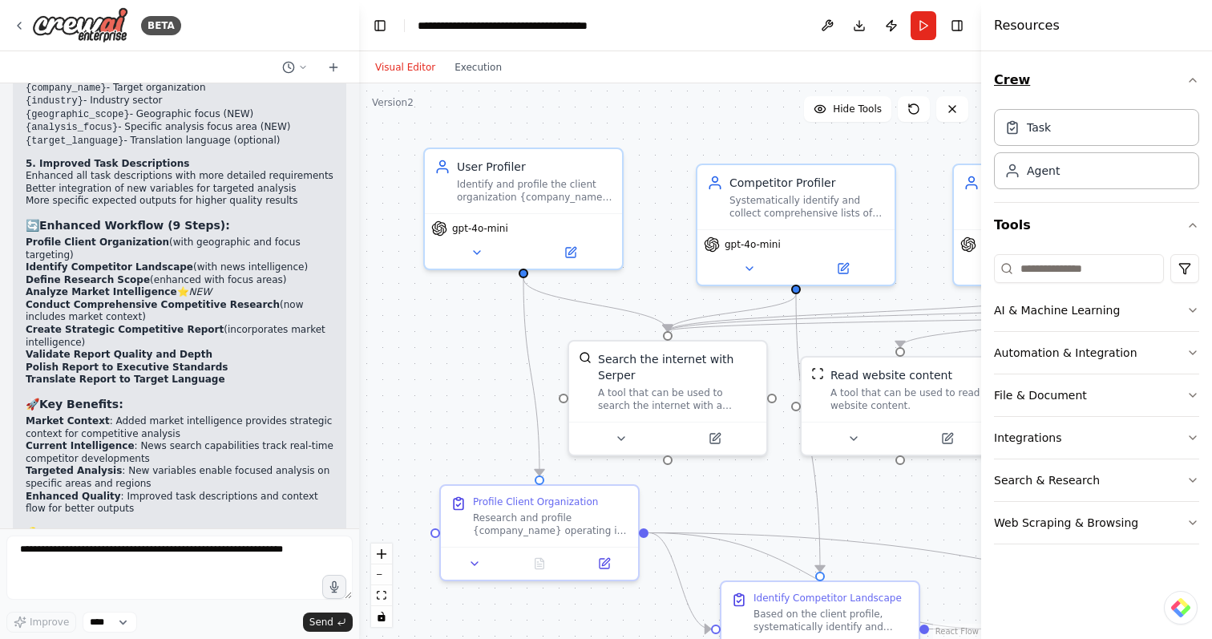
click at [1195, 66] on button "Crew" at bounding box center [1096, 80] width 205 height 45
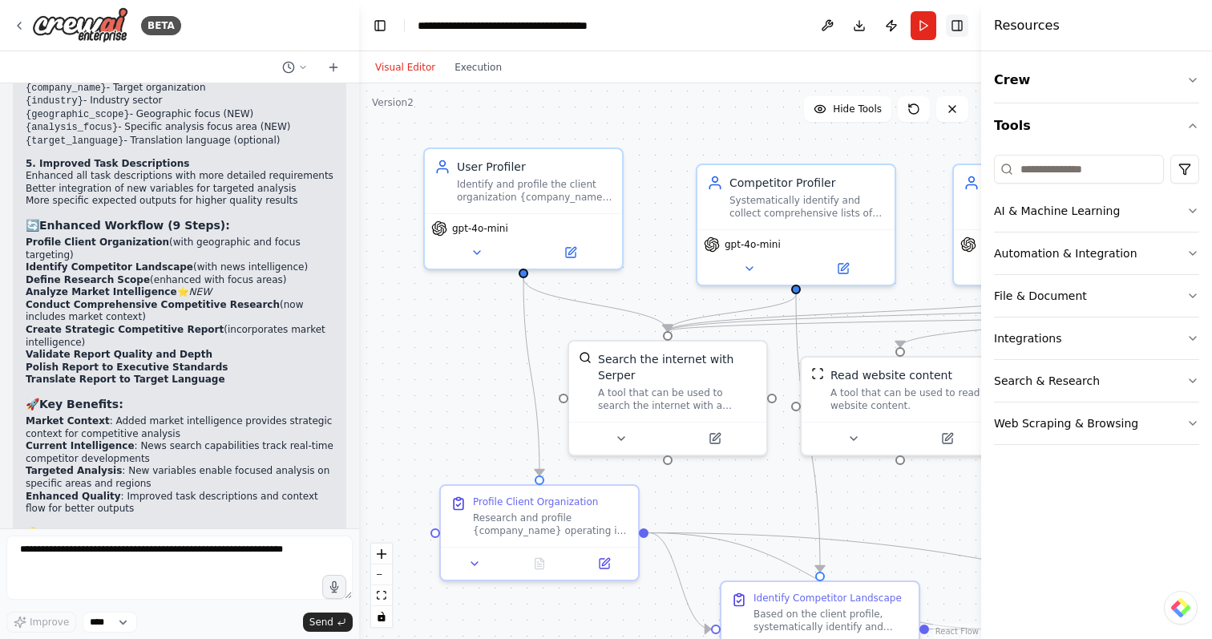
click at [951, 24] on button "Toggle Right Sidebar" at bounding box center [957, 25] width 22 height 22
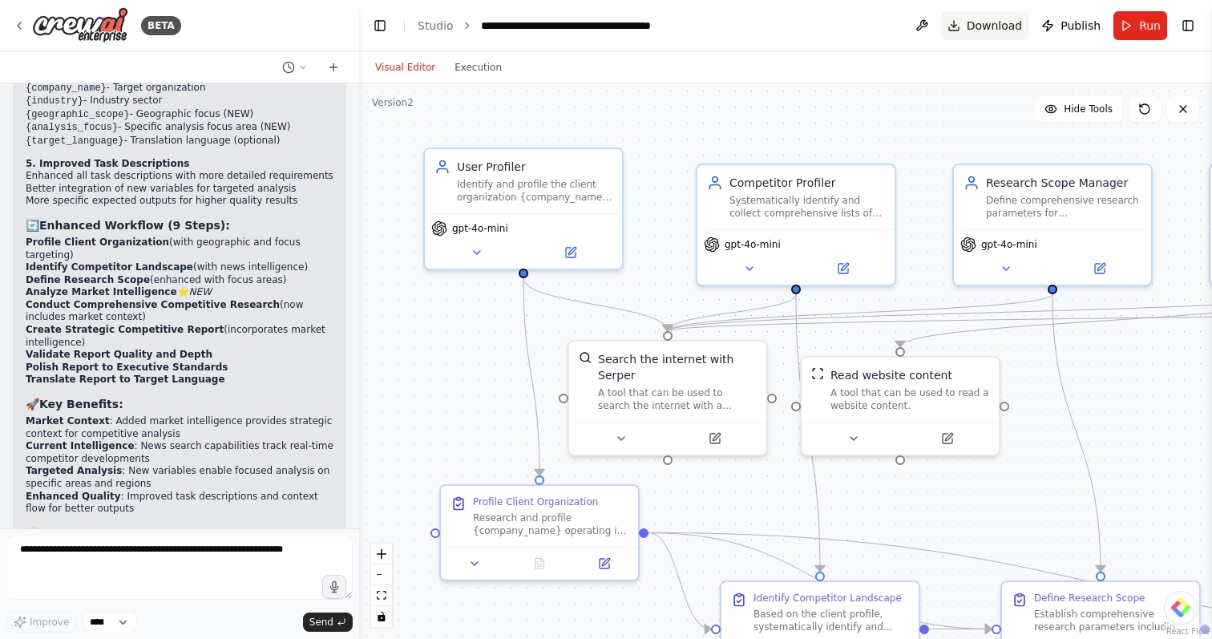
click at [977, 16] on button "Download" at bounding box center [985, 25] width 88 height 29
click at [741, 110] on div ".deletable-edge-delete-btn { width: 20px; height: 20px; border: 0px solid #ffff…" at bounding box center [785, 361] width 853 height 556
click at [985, 27] on span "Download" at bounding box center [995, 26] width 56 height 16
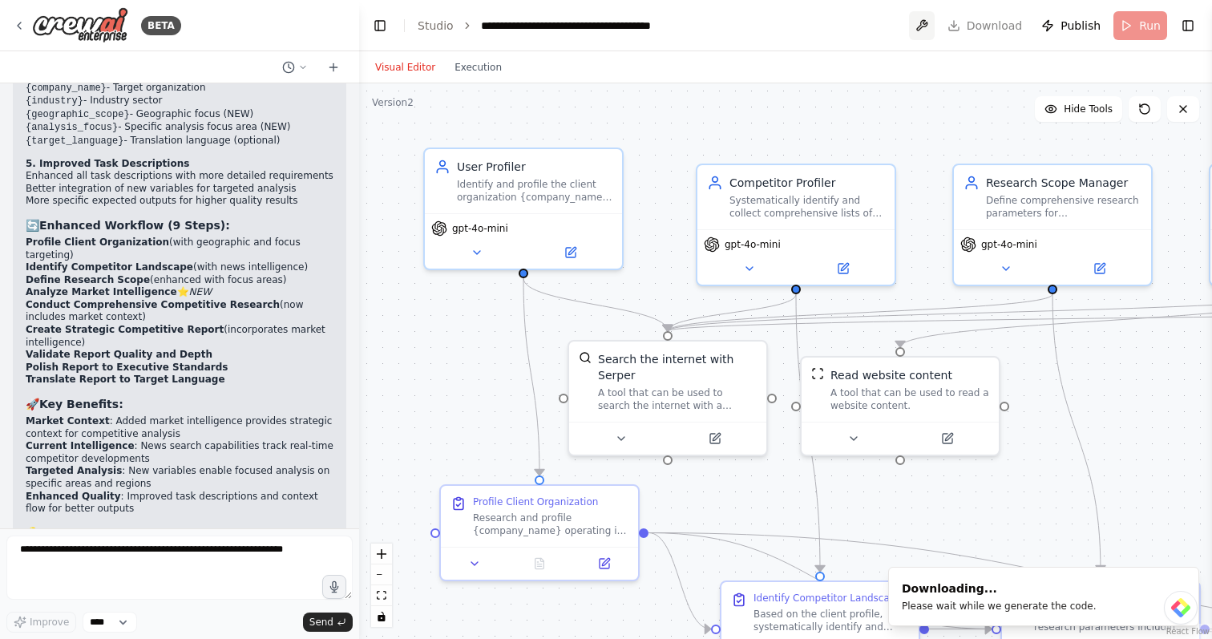
click at [931, 25] on button at bounding box center [922, 25] width 26 height 29
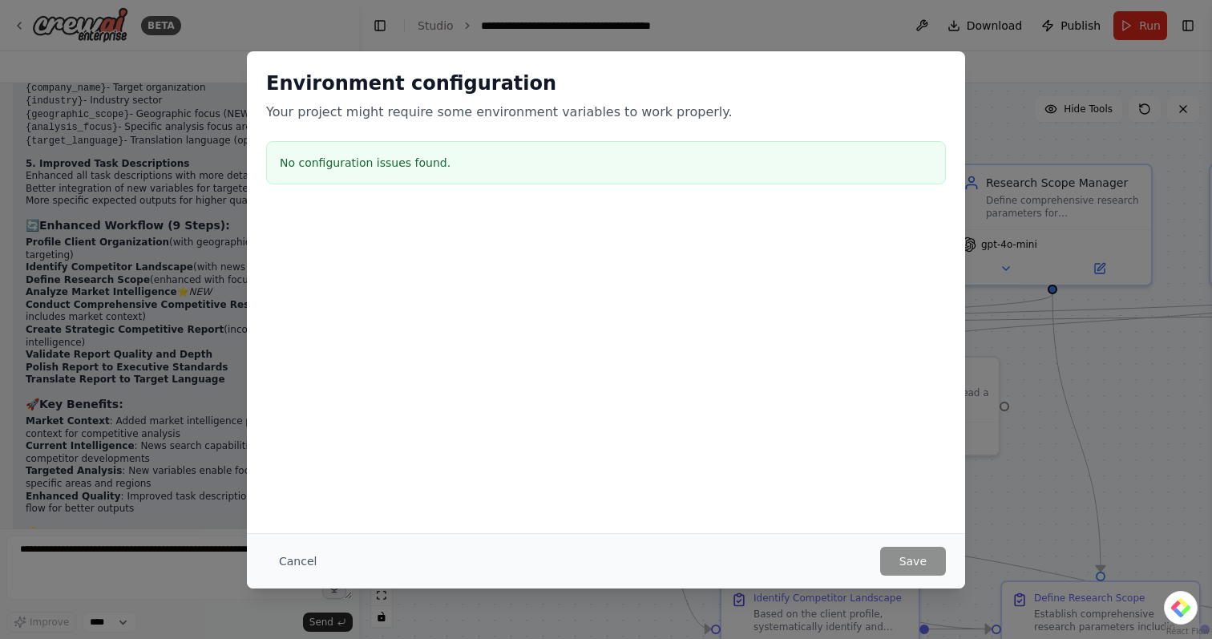
drag, startPoint x: 319, startPoint y: 569, endPoint x: 593, endPoint y: 310, distance: 377.2
click at [319, 569] on button "Cancel" at bounding box center [297, 561] width 63 height 29
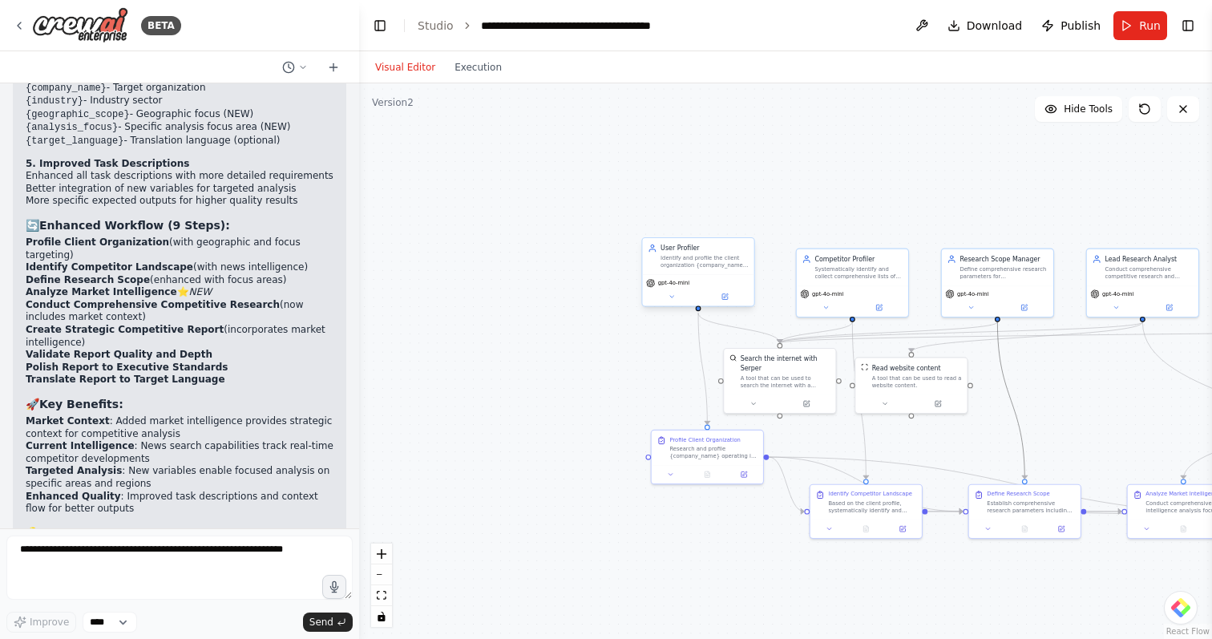
drag, startPoint x: 1009, startPoint y: 403, endPoint x: 743, endPoint y: 283, distance: 292.1
click at [743, 283] on div ".deletable-edge-delete-btn { width: 20px; height: 20px; border: 0px solid #ffff…" at bounding box center [846, 360] width 483 height 314
drag, startPoint x: 904, startPoint y: 360, endPoint x: 1037, endPoint y: 355, distance: 133.2
click at [1037, 356] on div "Read website content A tool that can be used to read a website content." at bounding box center [1052, 374] width 111 height 36
drag, startPoint x: 770, startPoint y: 373, endPoint x: 852, endPoint y: 385, distance: 82.7
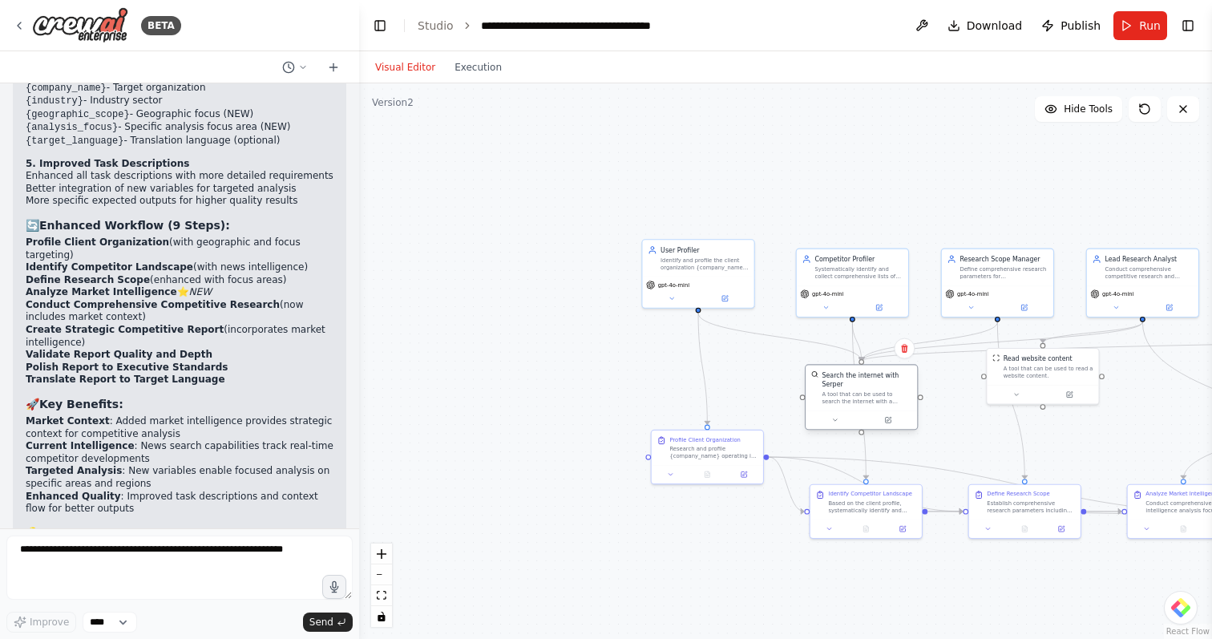
click at [852, 386] on div "Search the internet with Serper A tool that can be used to search the internet …" at bounding box center [867, 387] width 90 height 34
drag, startPoint x: 670, startPoint y: 467, endPoint x: 538, endPoint y: 386, distance: 155.1
click at [538, 386] on div "Profile Client Organization Research and profile {company_name} operating in {i…" at bounding box center [560, 391] width 88 height 23
drag, startPoint x: 758, startPoint y: 438, endPoint x: 732, endPoint y: 414, distance: 35.2
click at [732, 414] on div "A tool that can be used to search the internet with a search_query. Supports di…" at bounding box center [759, 406] width 90 height 14
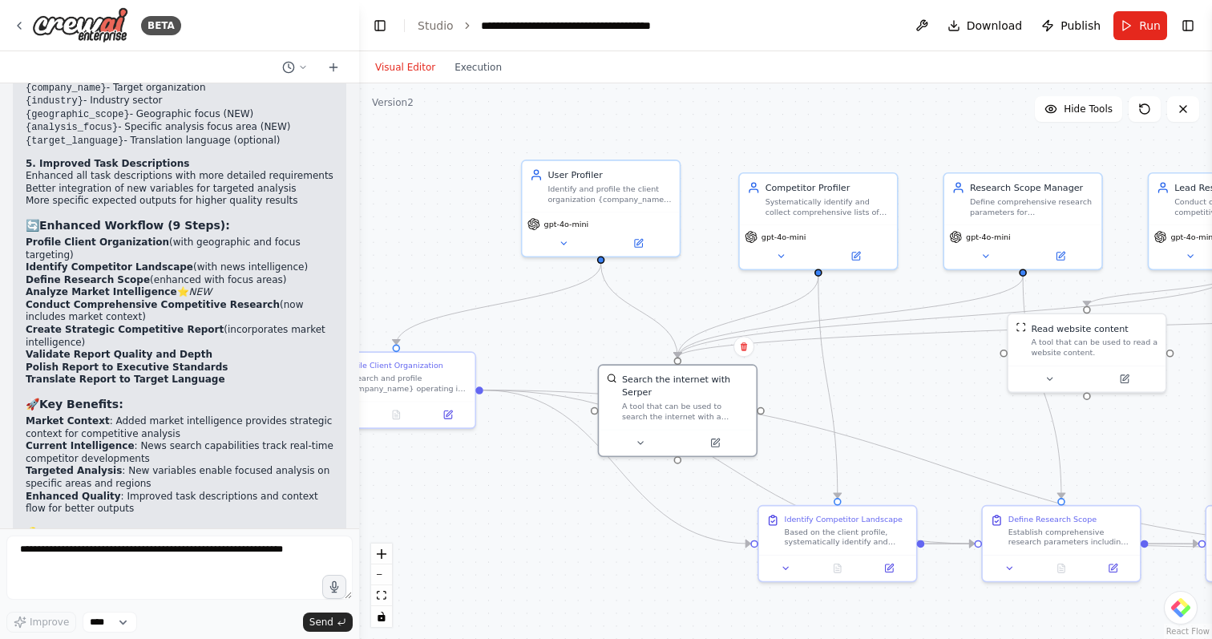
click at [936, 433] on div ".deletable-edge-delete-btn { width: 20px; height: 20px; border: 0px solid #ffff…" at bounding box center [785, 361] width 853 height 556
click at [14, 34] on div "BETA" at bounding box center [97, 25] width 168 height 36
